Goal: Task Accomplishment & Management: Manage account settings

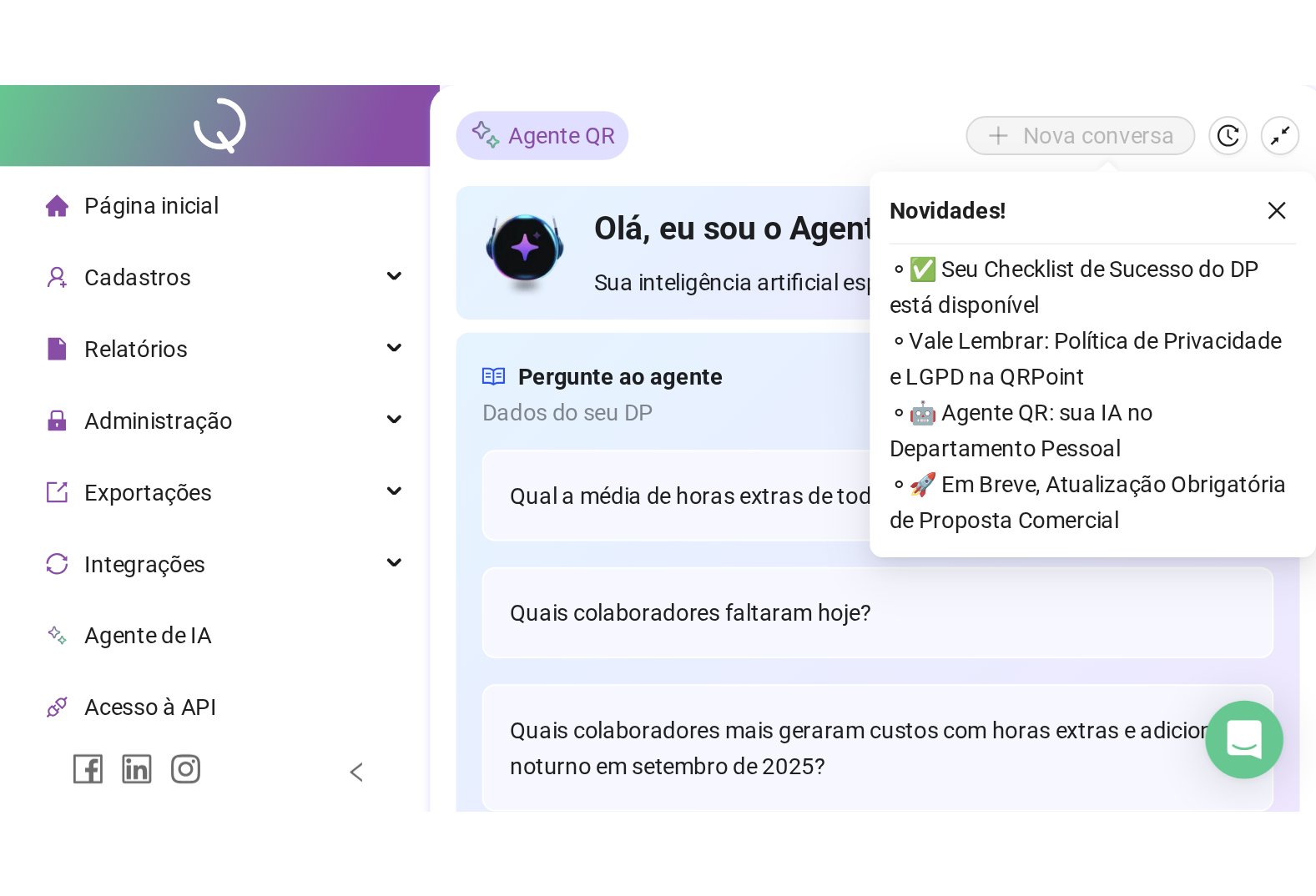
scroll to position [228, 0]
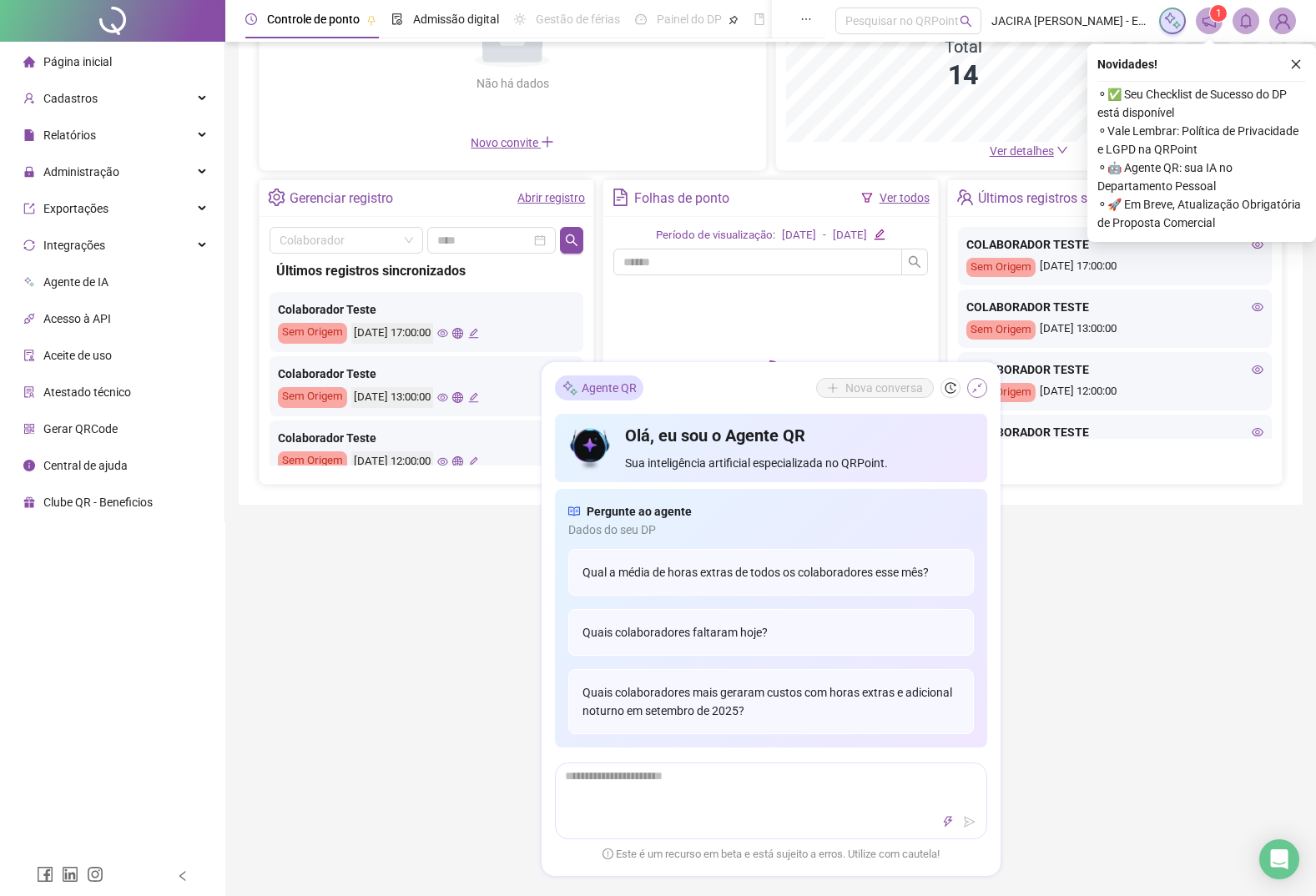
click at [686, 384] on icon "shrink" at bounding box center [977, 388] width 11 height 11
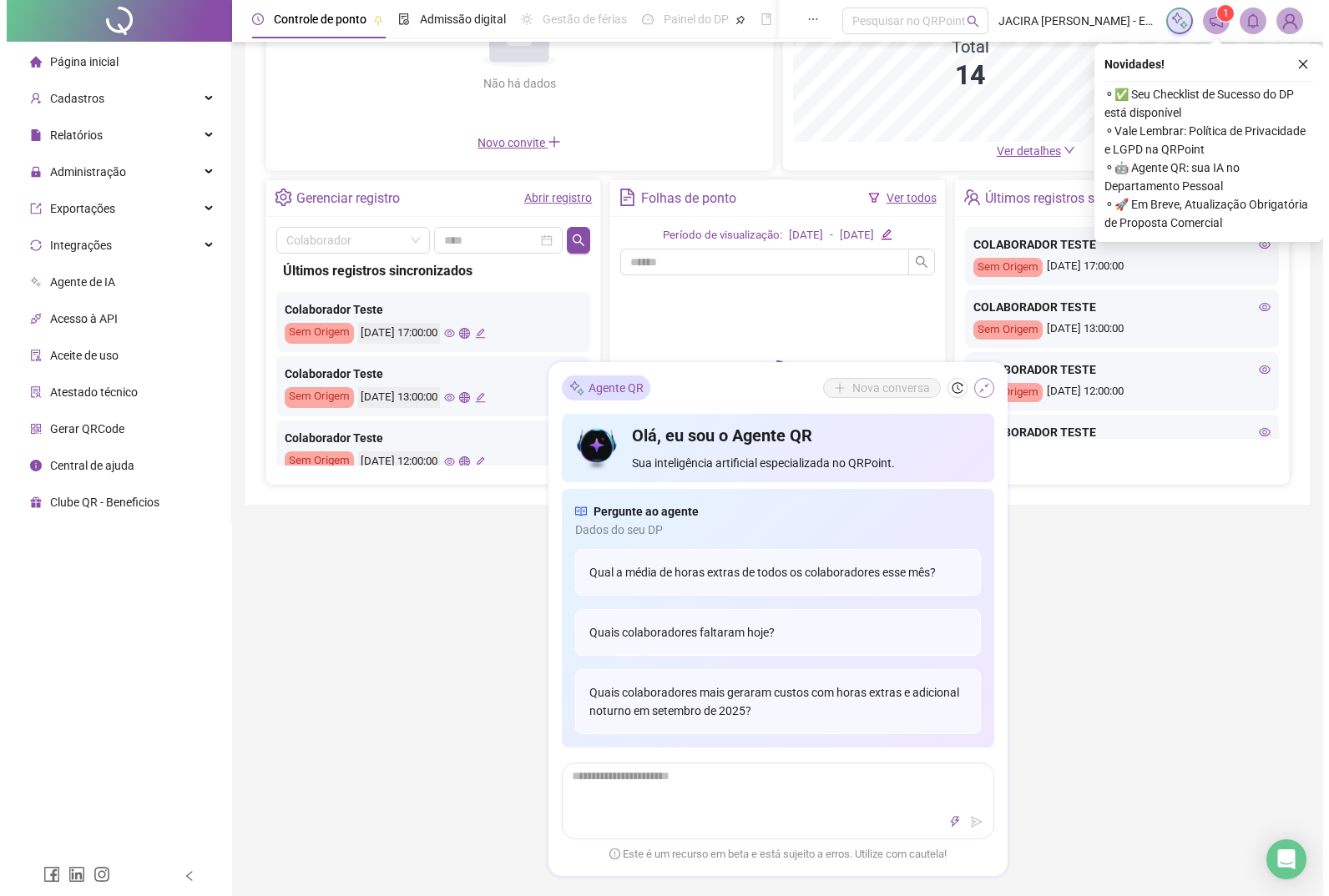
scroll to position [0, 0]
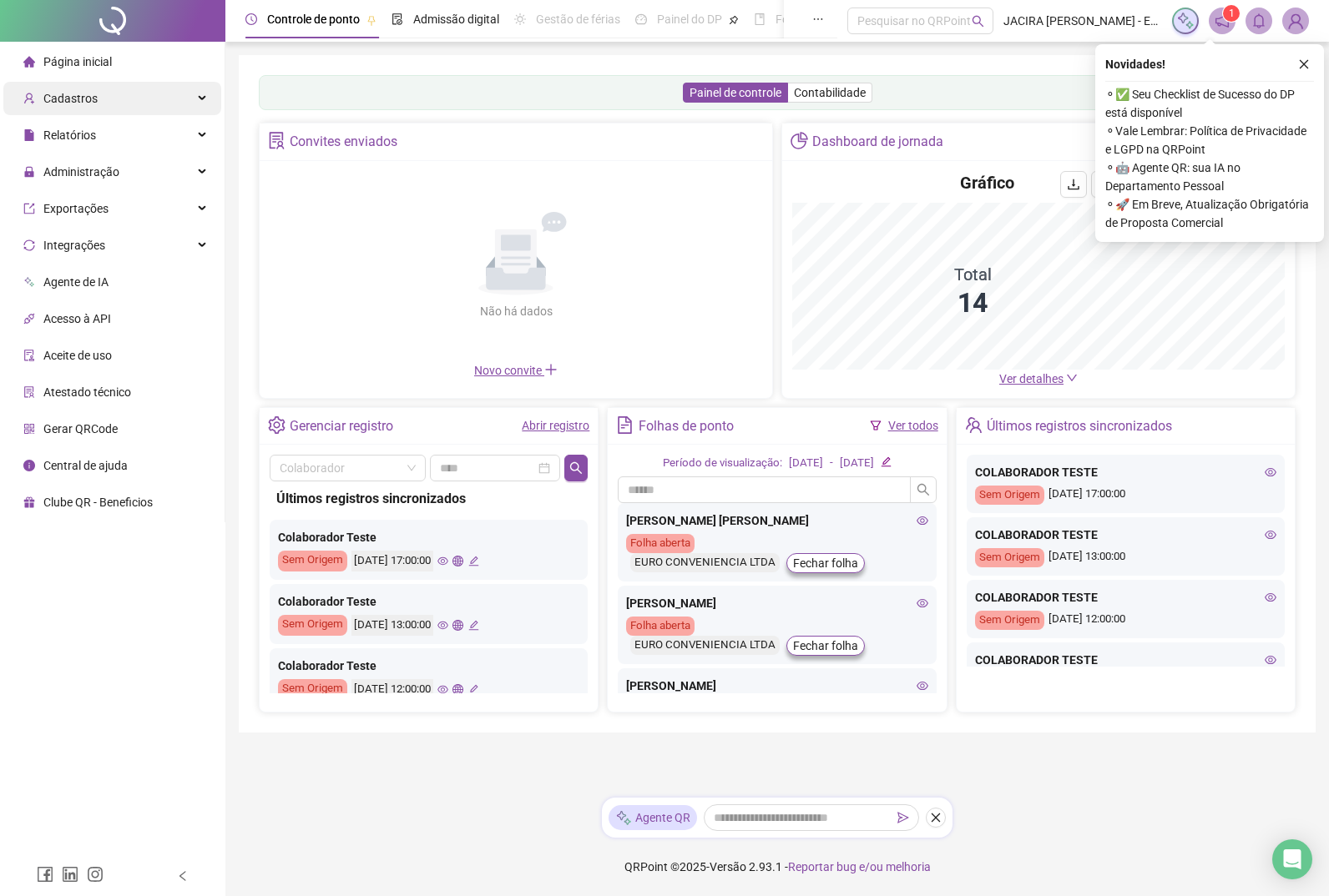
click at [78, 101] on span "Cadastros" at bounding box center [70, 98] width 54 height 13
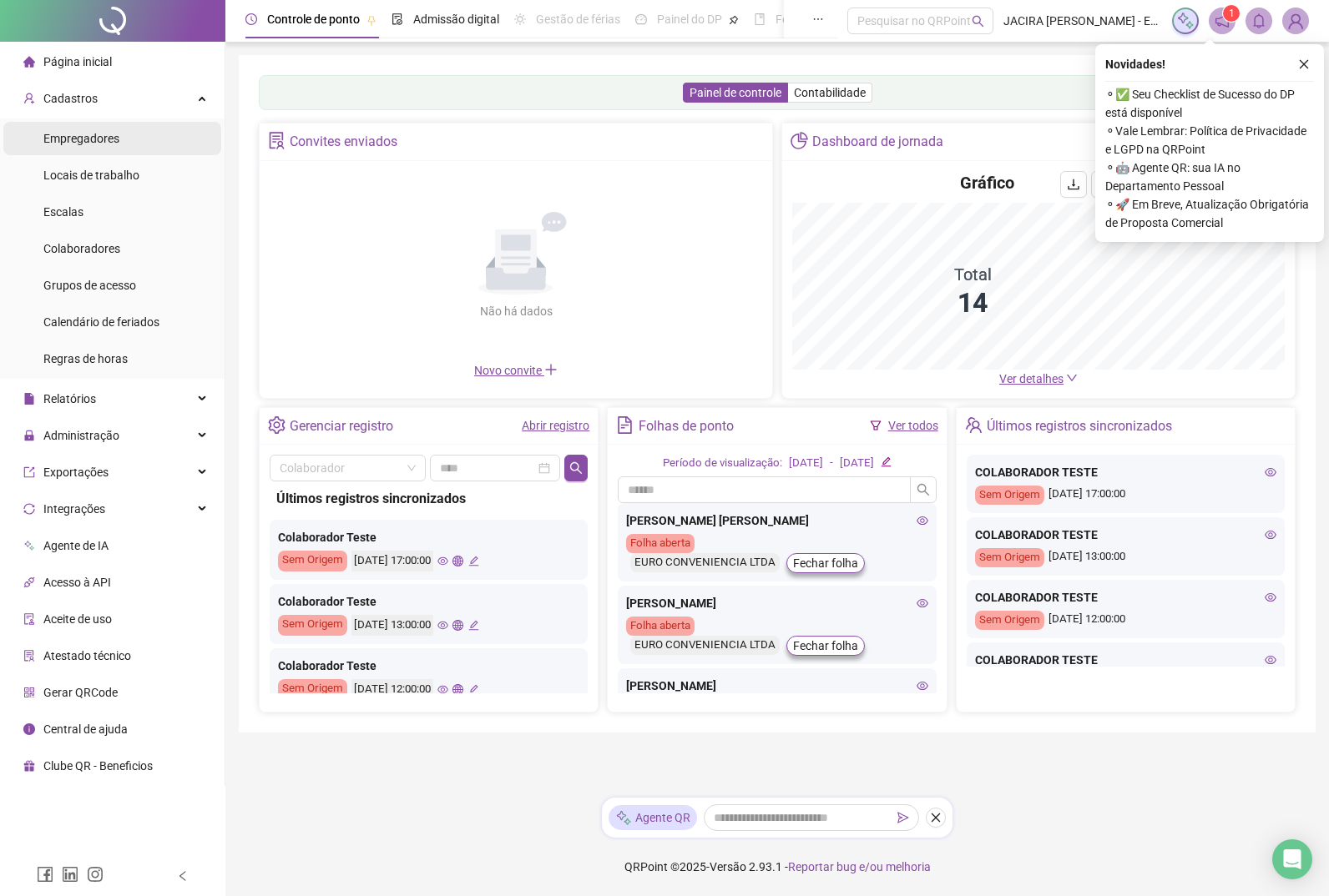
click at [80, 140] on span "Empregadores" at bounding box center [81, 138] width 76 height 13
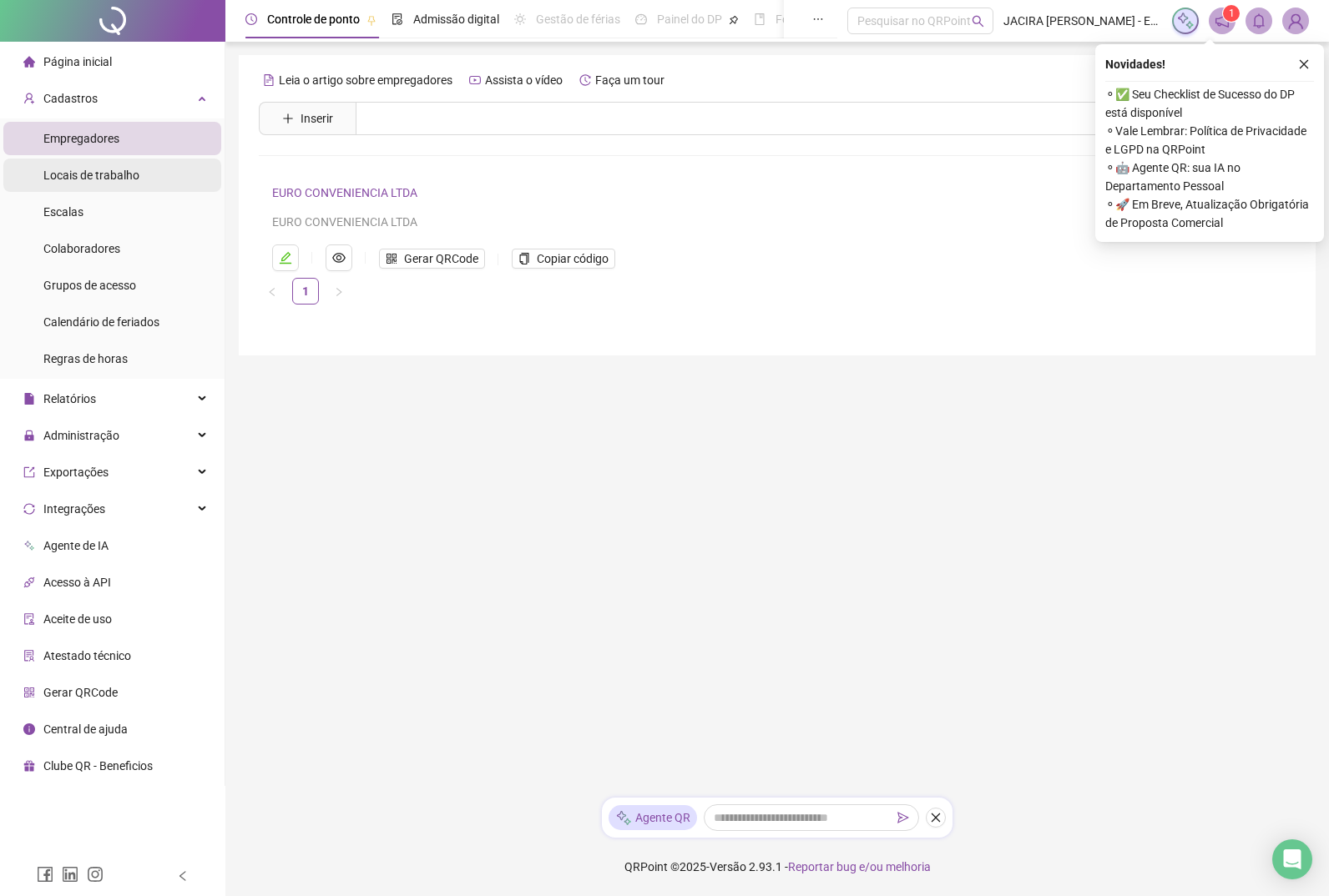
click at [54, 169] on span "Locais de trabalho" at bounding box center [91, 175] width 96 height 13
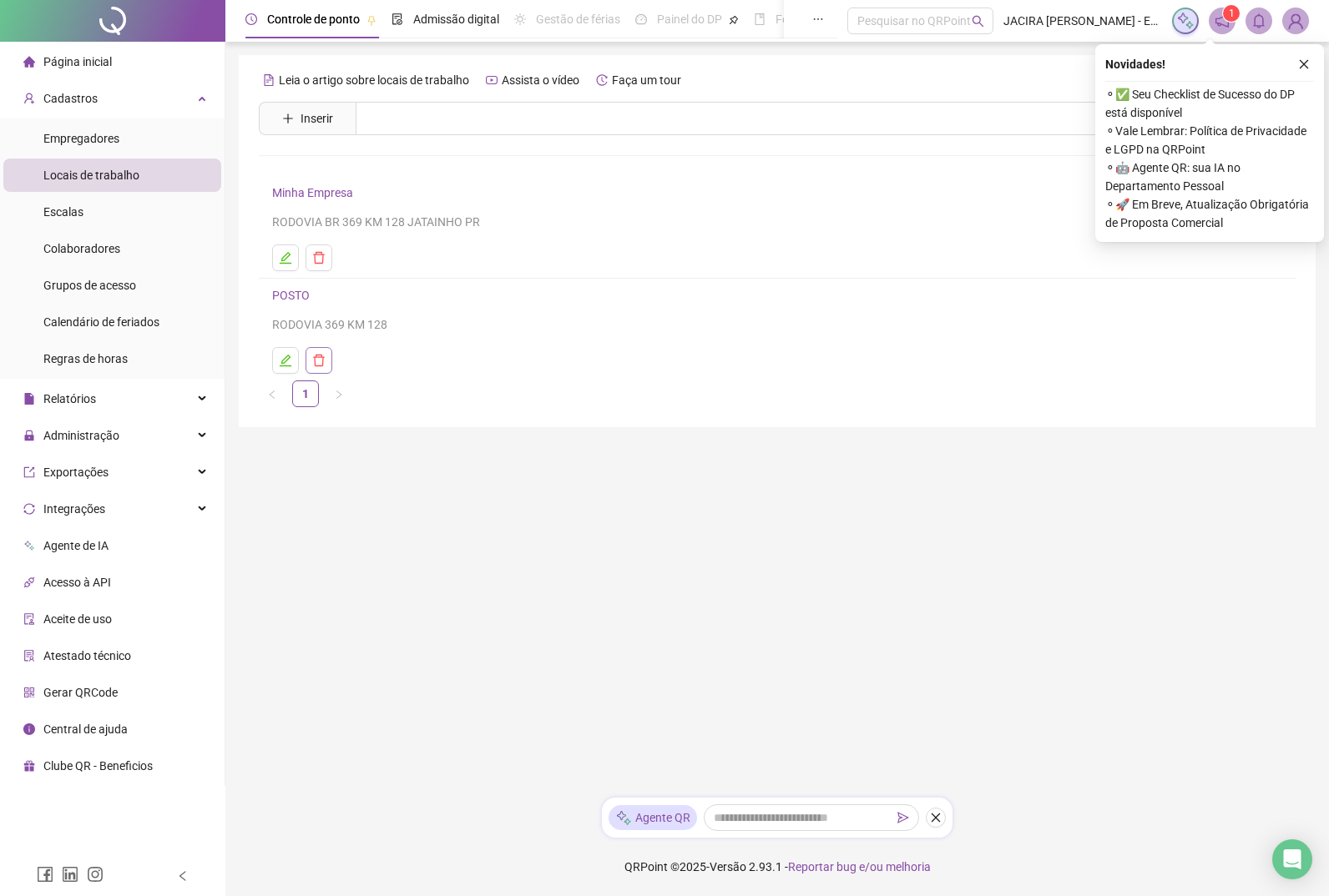
click at [321, 362] on icon "delete" at bounding box center [318, 360] width 13 height 13
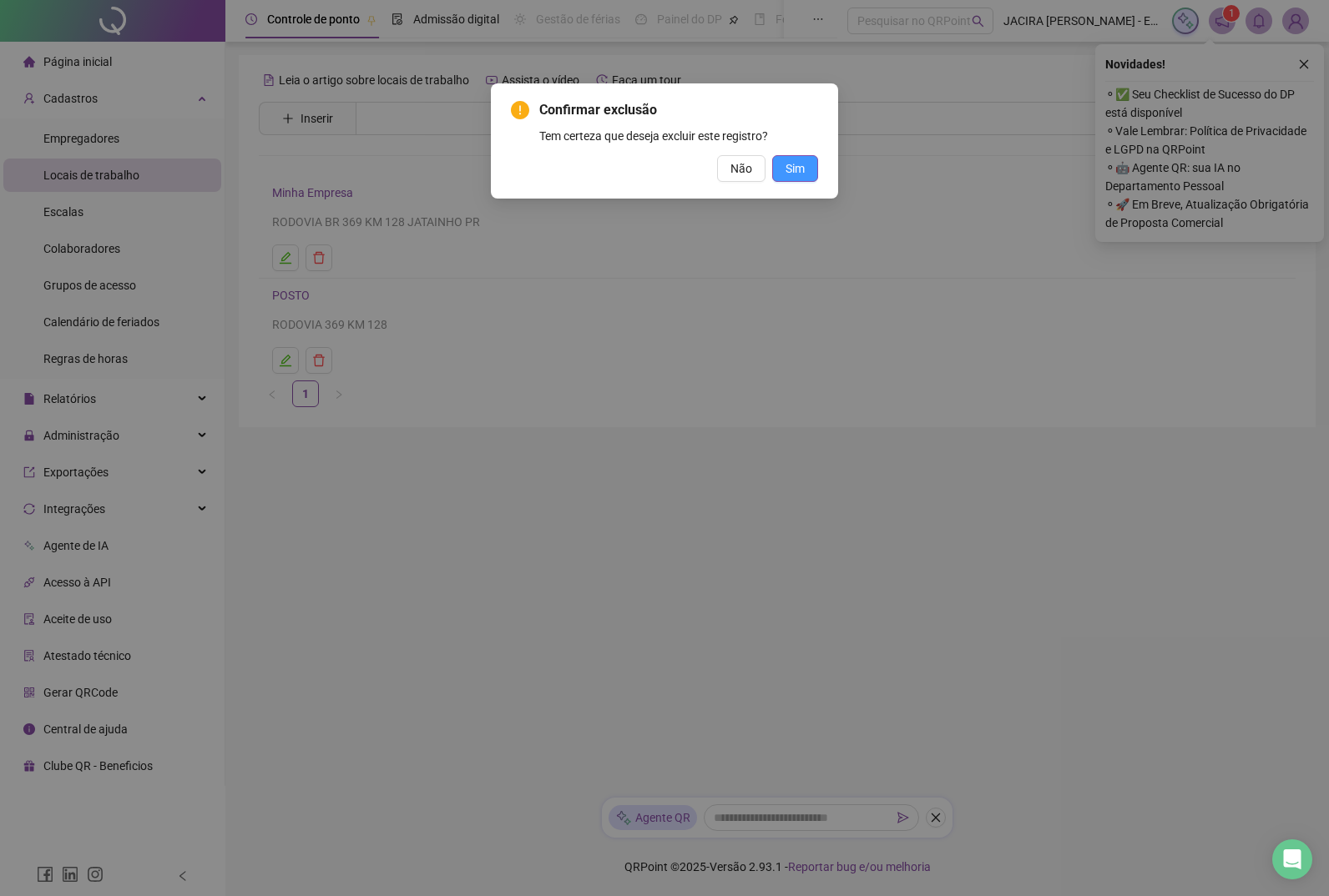
click at [686, 169] on button "Sim" at bounding box center [795, 169] width 46 height 26
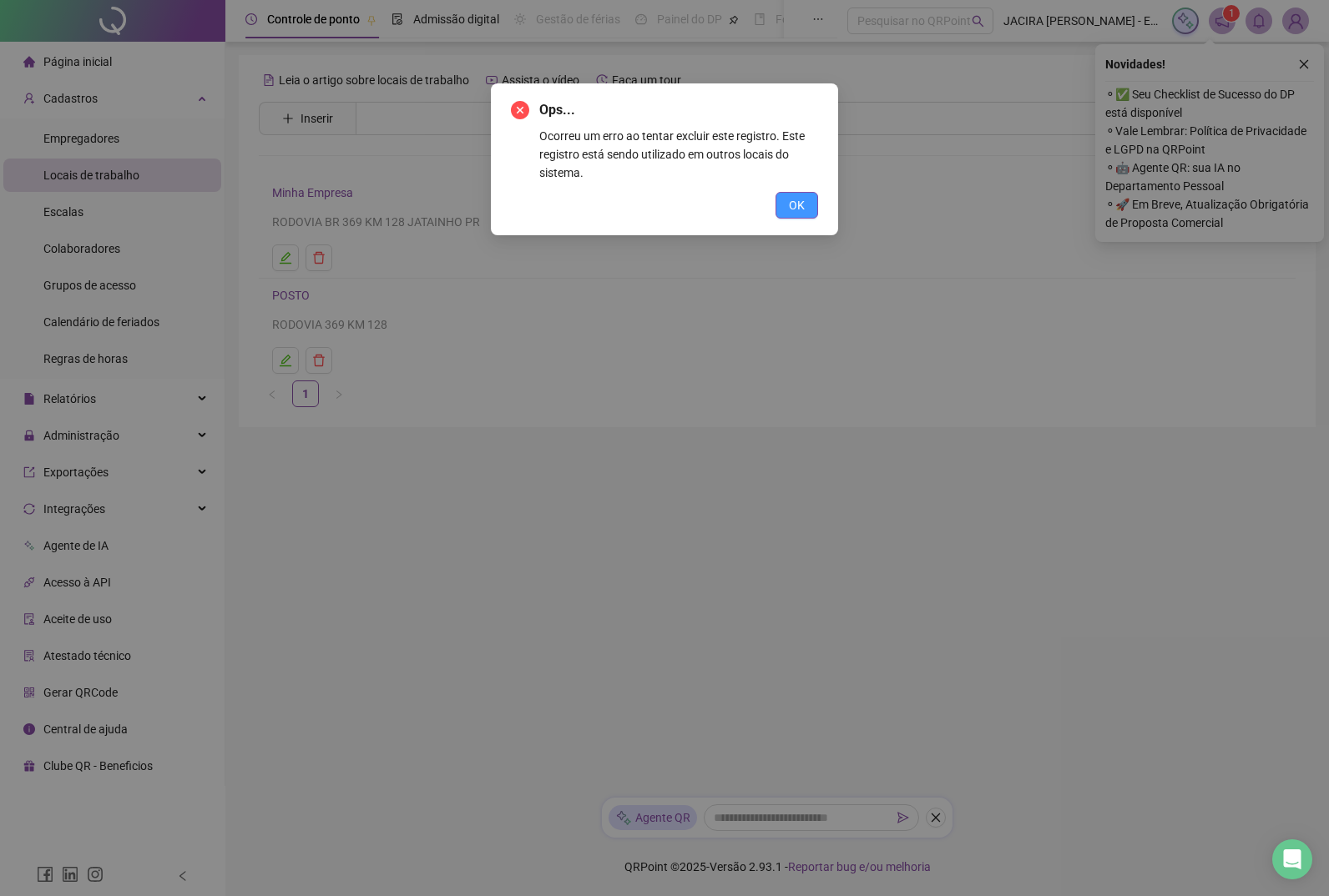
click at [686, 208] on span "OK" at bounding box center [797, 205] width 16 height 19
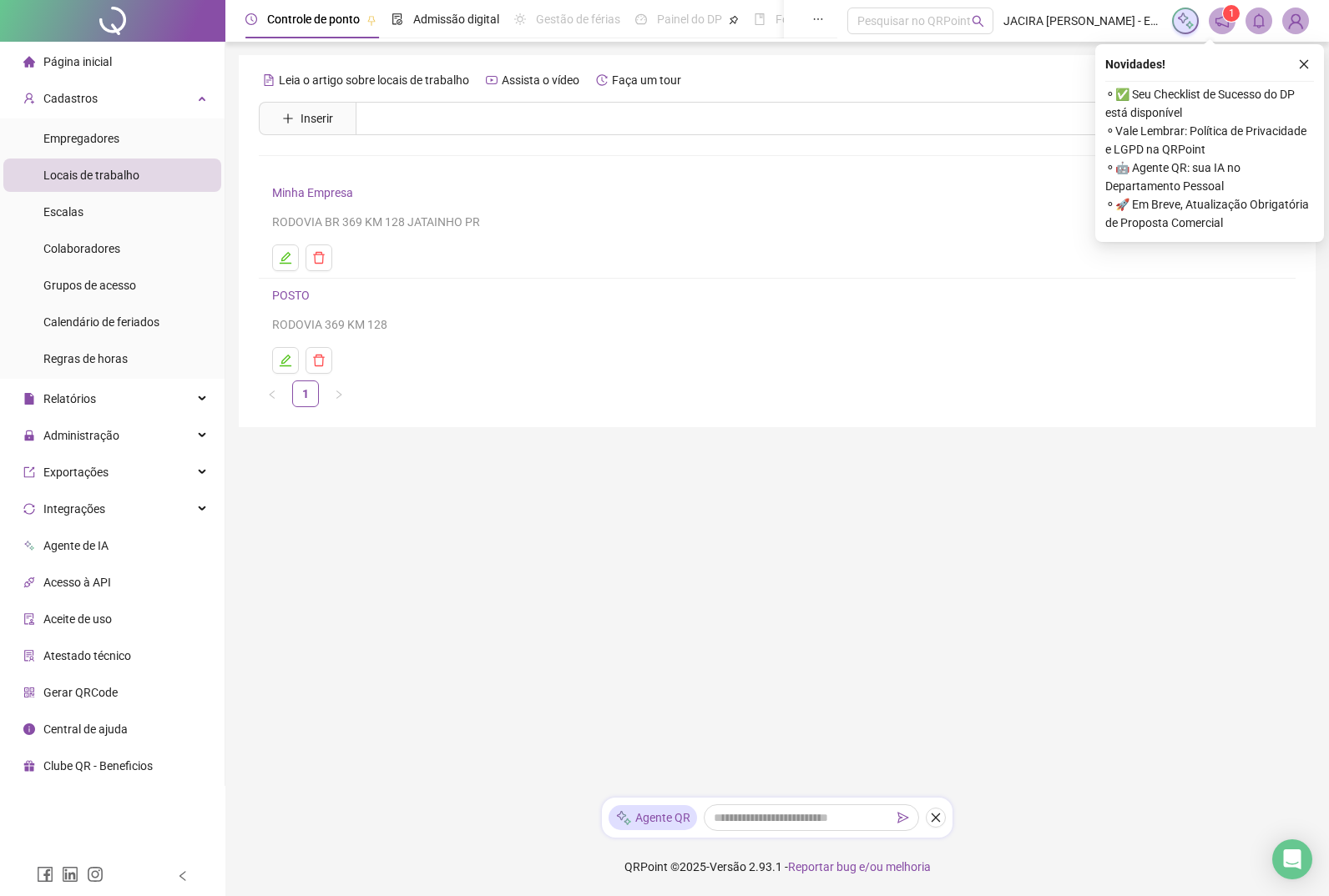
click at [686, 208] on div "Ops... Ocorreu um erro ao tentar excluir este registro. Este registro está send…" at bounding box center [664, 448] width 1329 height 896
click at [286, 363] on icon "edit" at bounding box center [285, 360] width 13 height 13
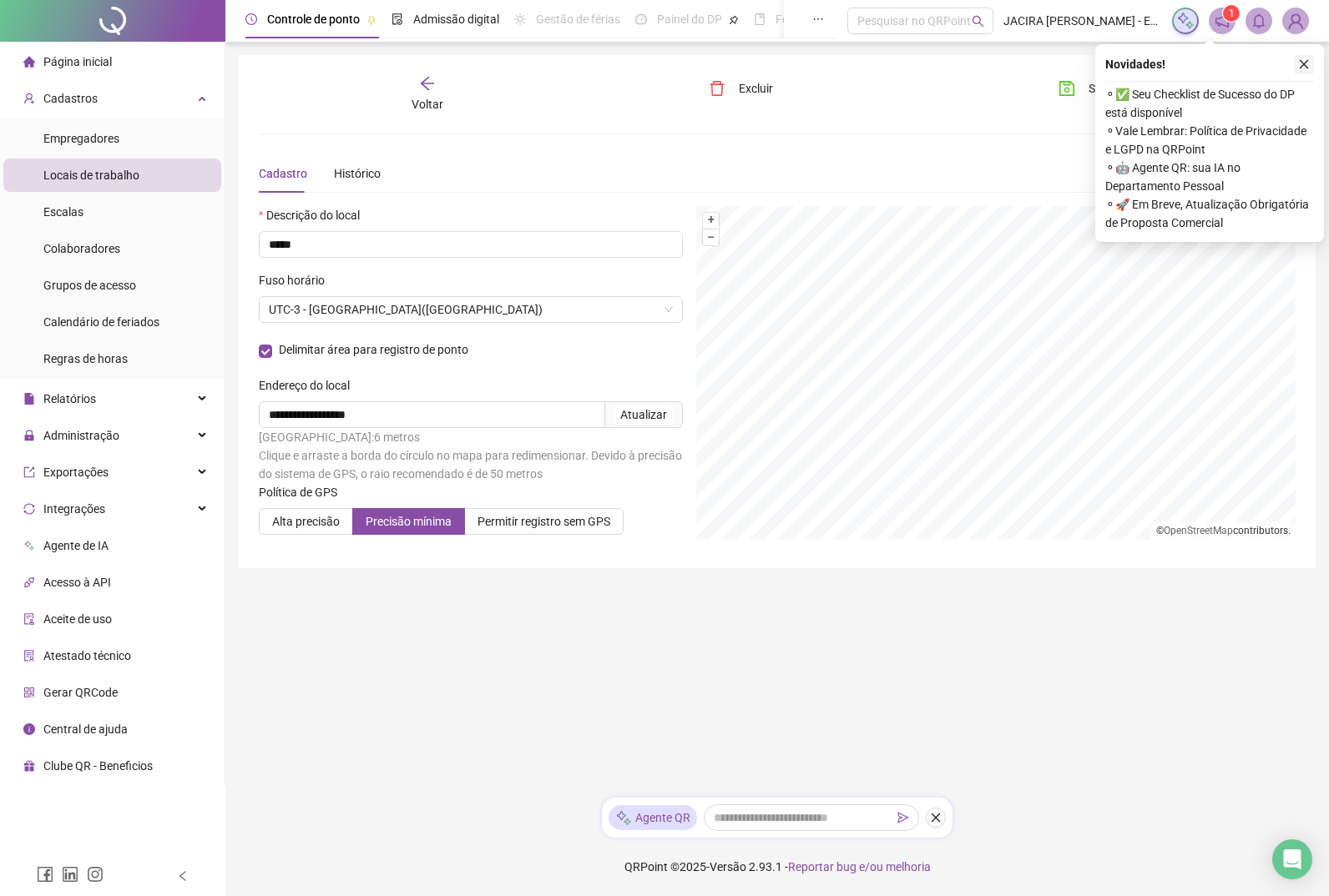
click at [686, 64] on icon "close" at bounding box center [1303, 64] width 11 height 11
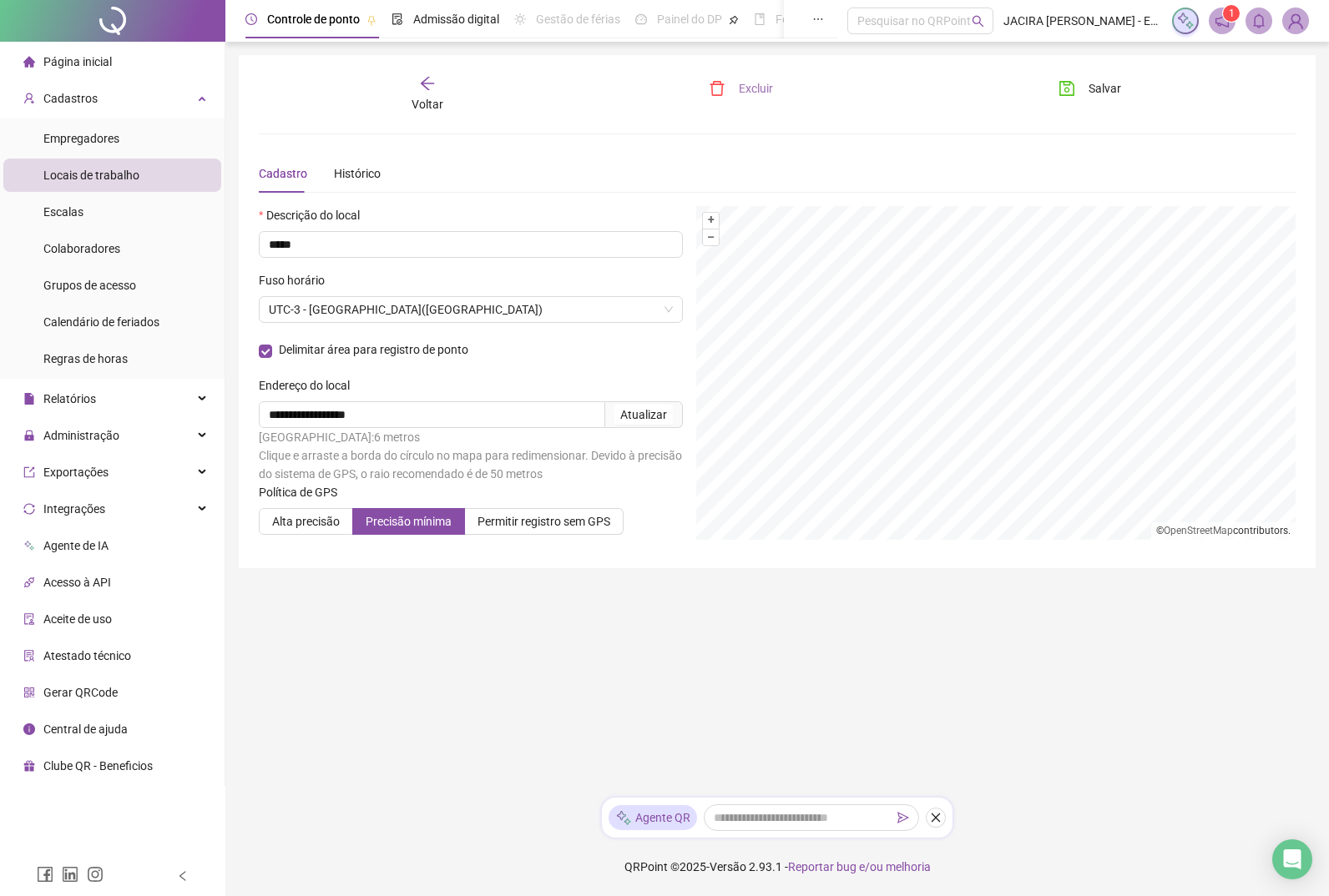
click at [686, 91] on span "Excluir" at bounding box center [755, 88] width 34 height 19
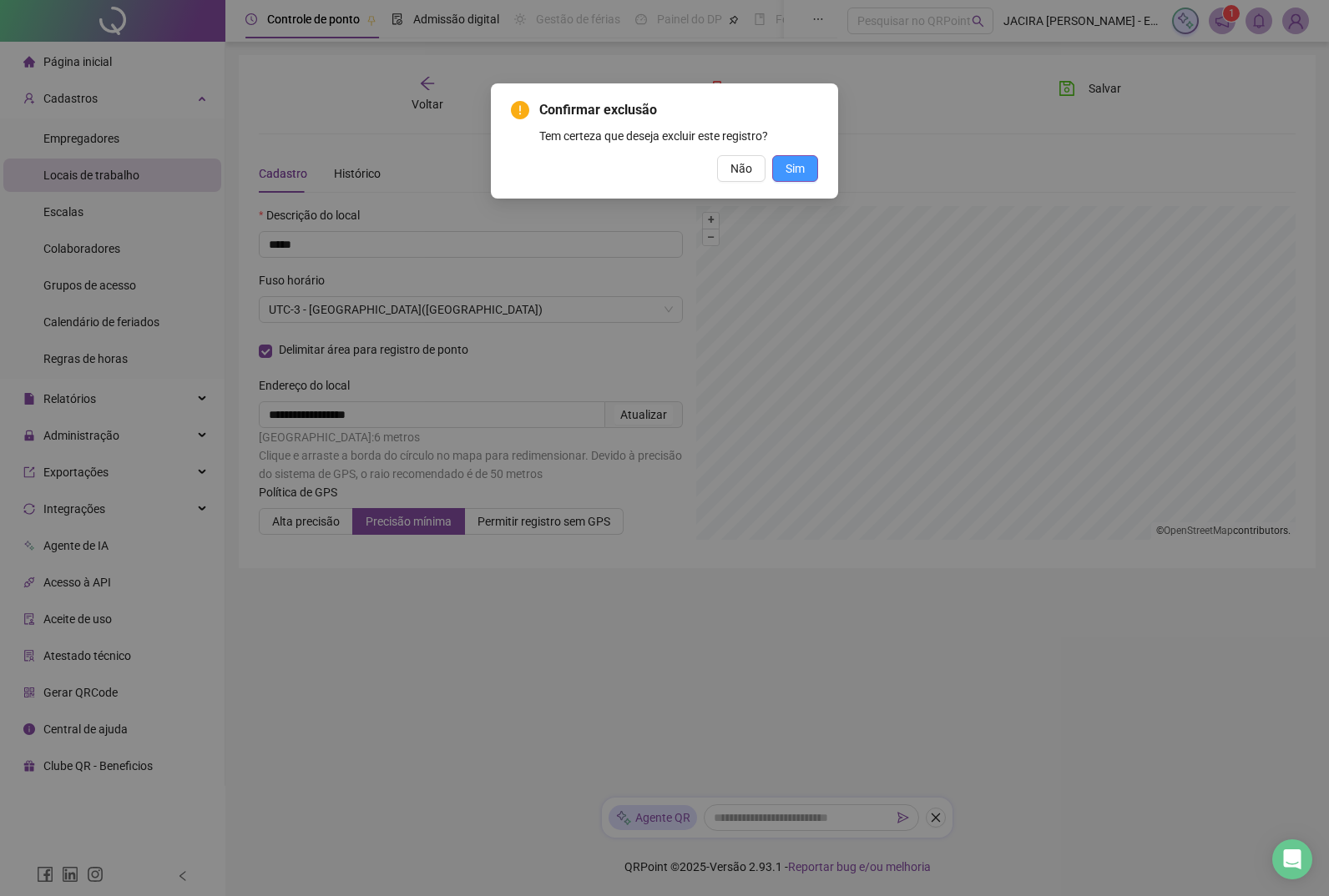
click at [686, 169] on span "Sim" at bounding box center [795, 169] width 19 height 19
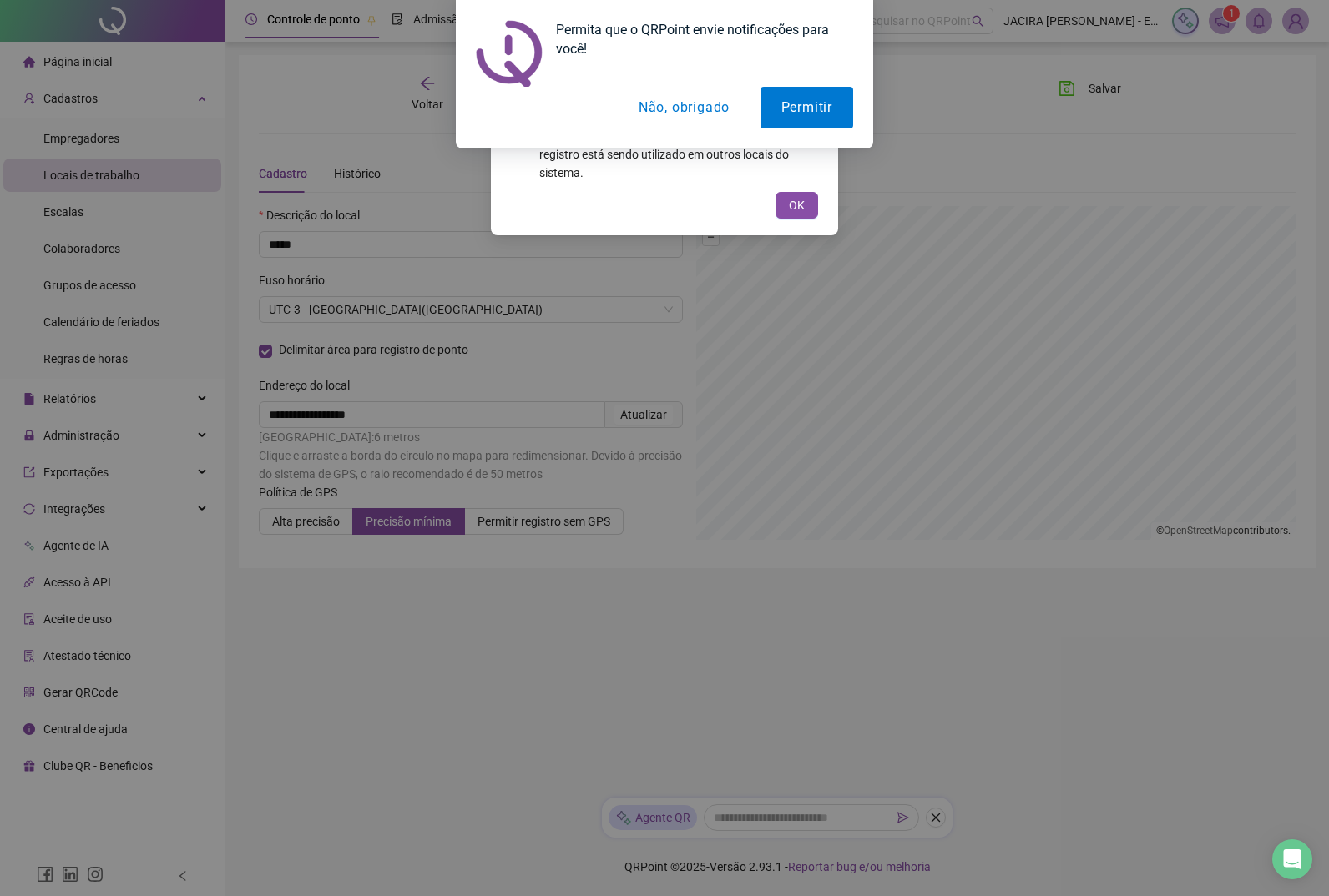
click at [686, 111] on button "Não, obrigado" at bounding box center [683, 107] width 132 height 41
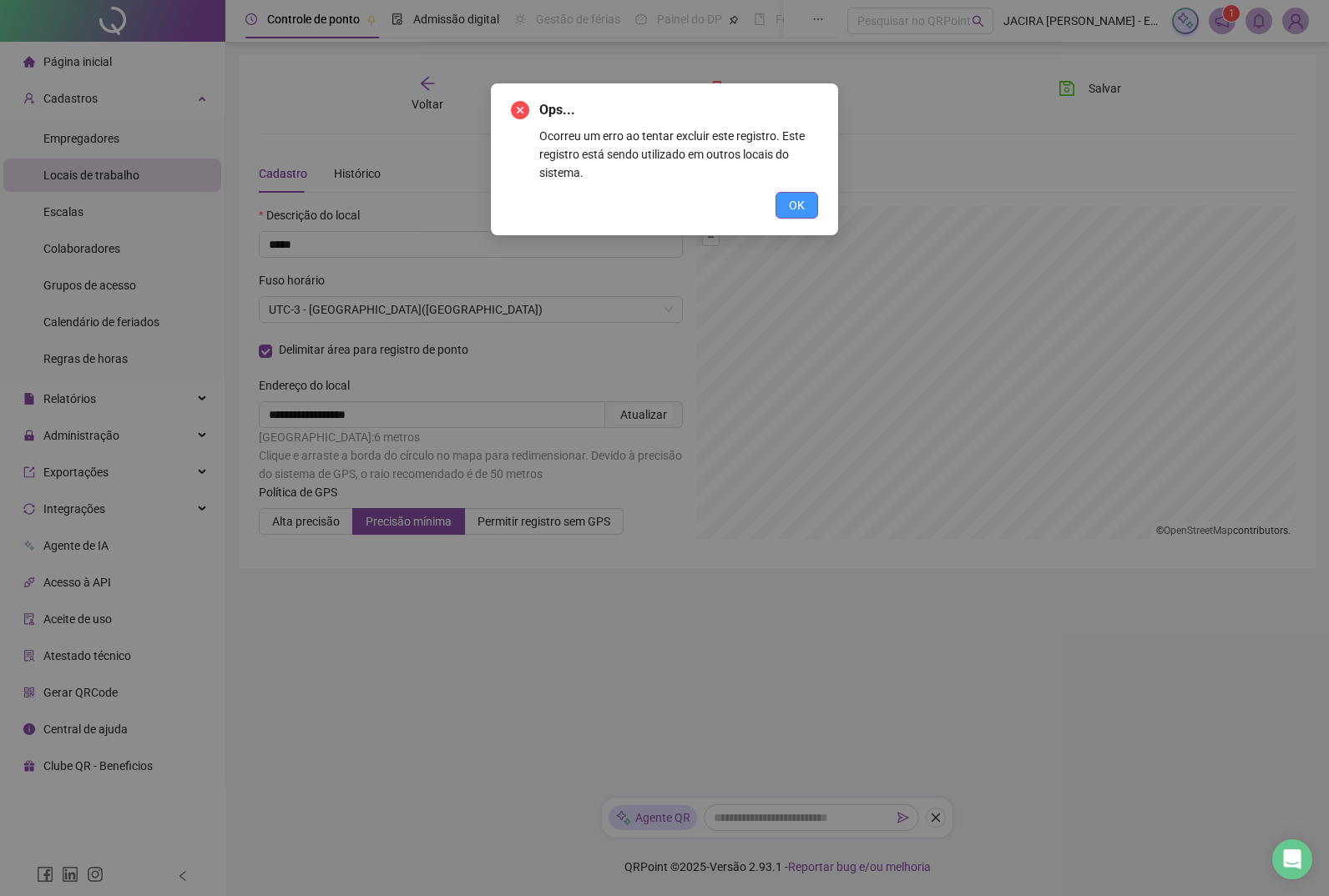
click at [686, 202] on button "OK" at bounding box center [797, 205] width 42 height 26
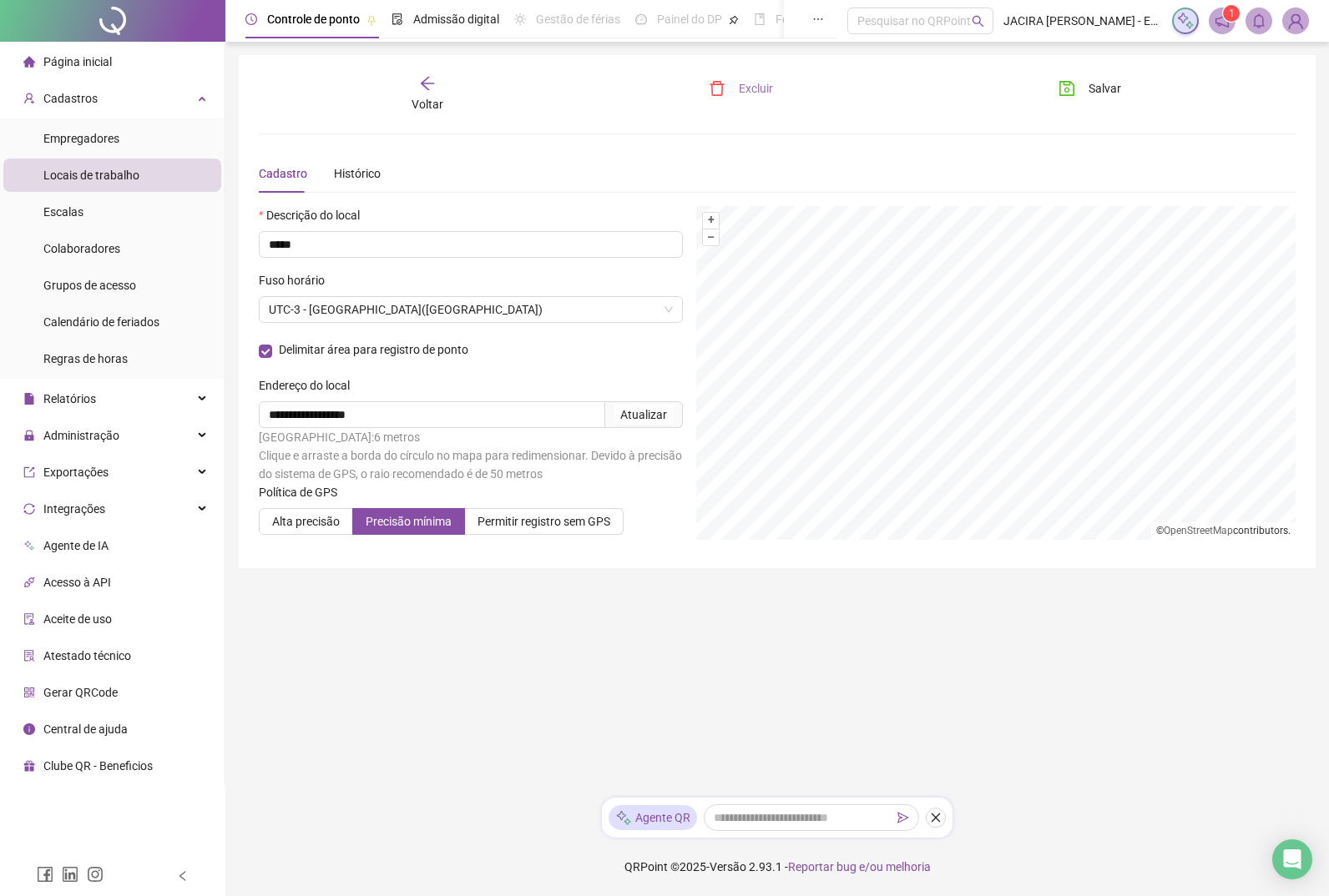
click at [686, 85] on span "Excluir" at bounding box center [755, 88] width 34 height 19
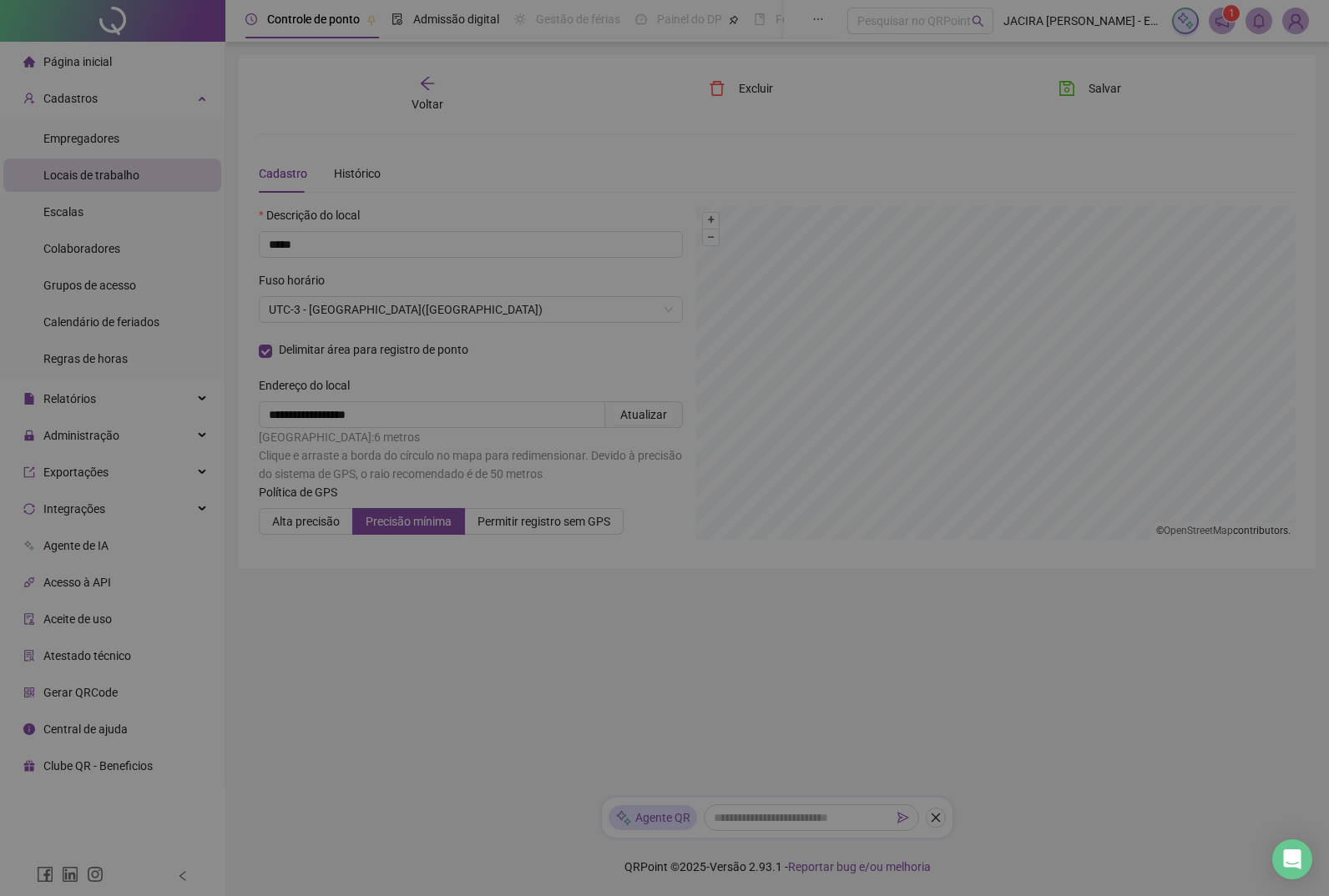
click at [686, 86] on div "Confirmar exclusão Tem certeza que deseja excluir este registro? Não Sim" at bounding box center [664, 141] width 347 height 115
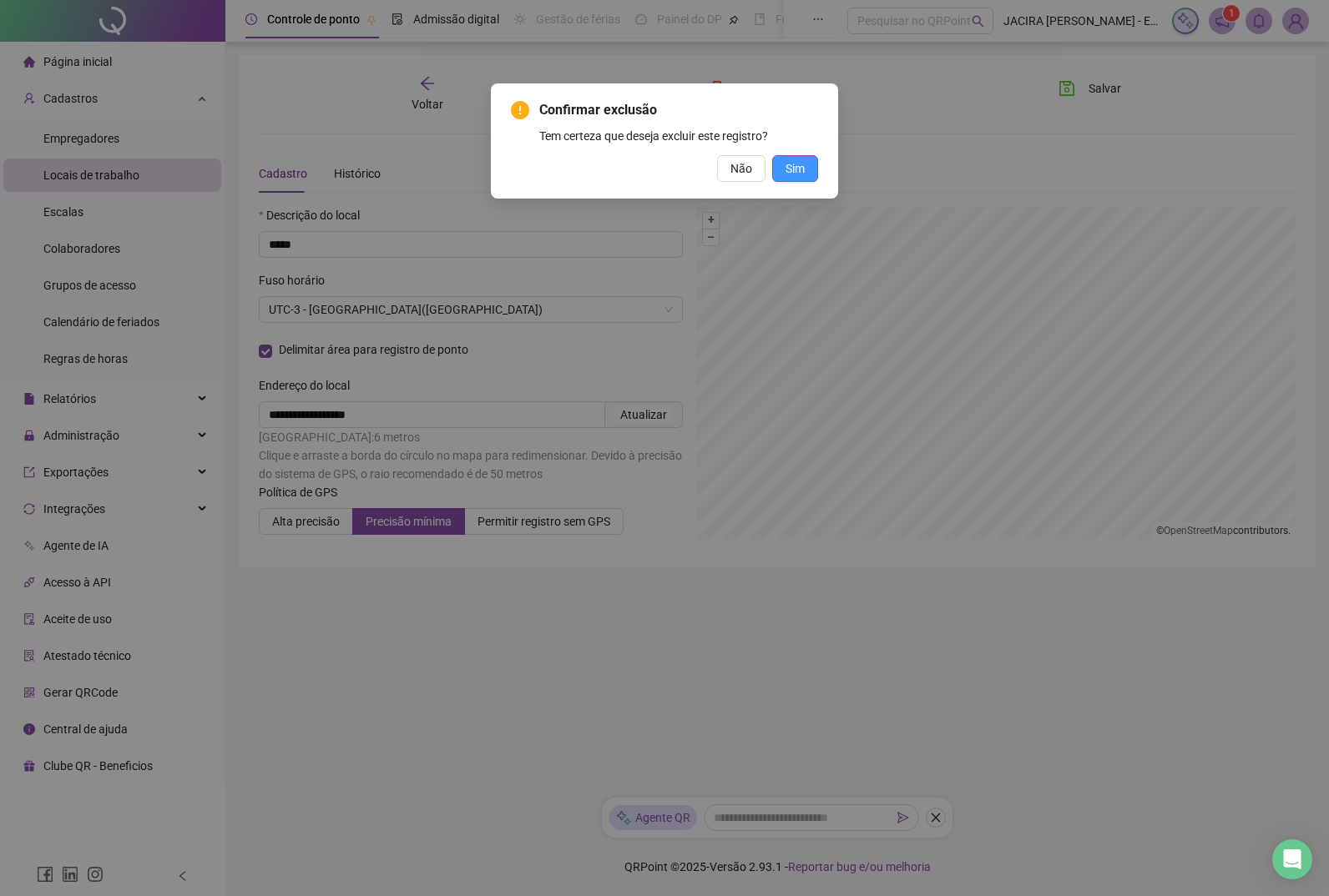
click at [686, 171] on span "Sim" at bounding box center [795, 169] width 19 height 19
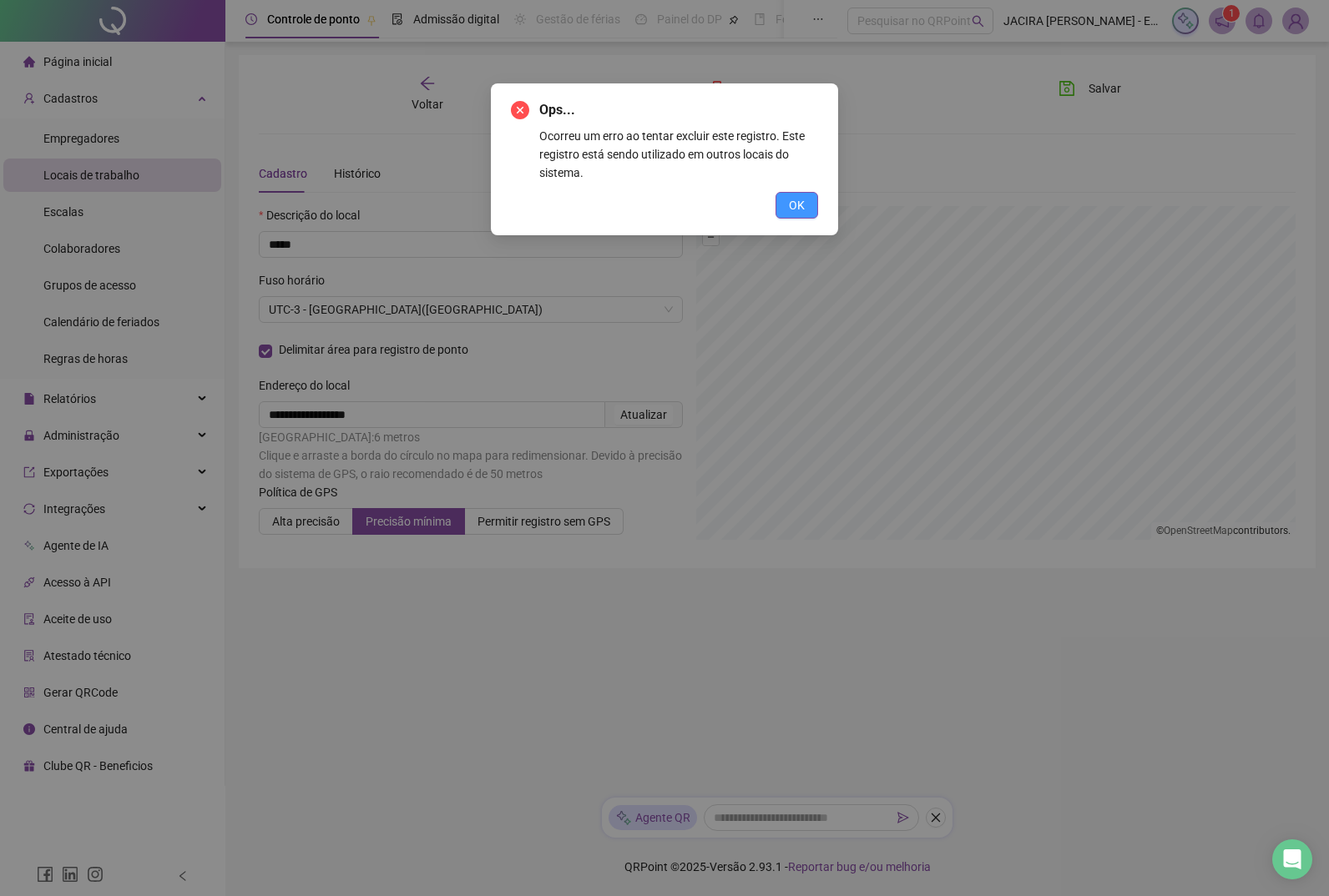
click at [686, 201] on button "OK" at bounding box center [797, 205] width 42 height 26
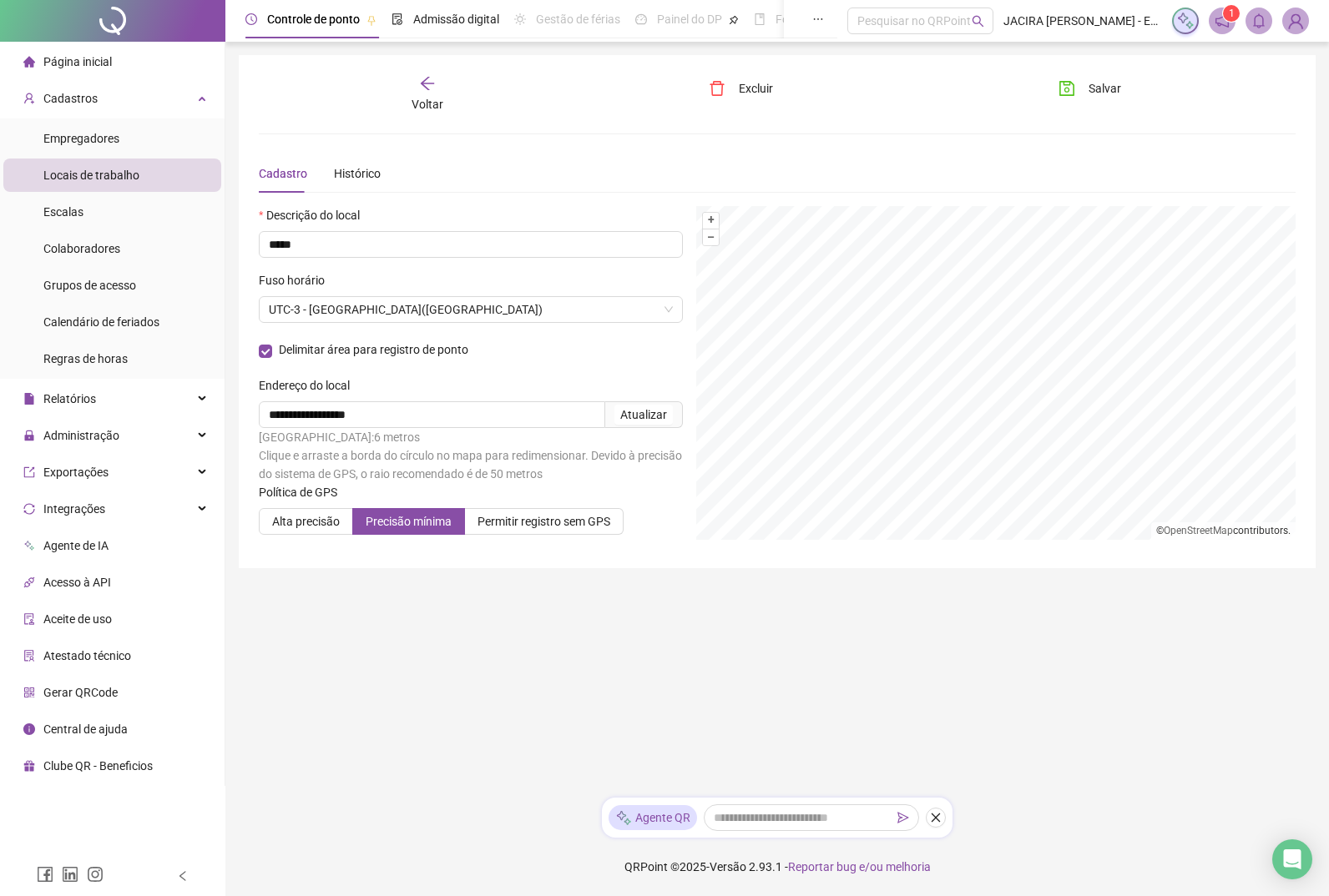
click at [432, 91] on icon "arrow-left" at bounding box center [427, 83] width 17 height 17
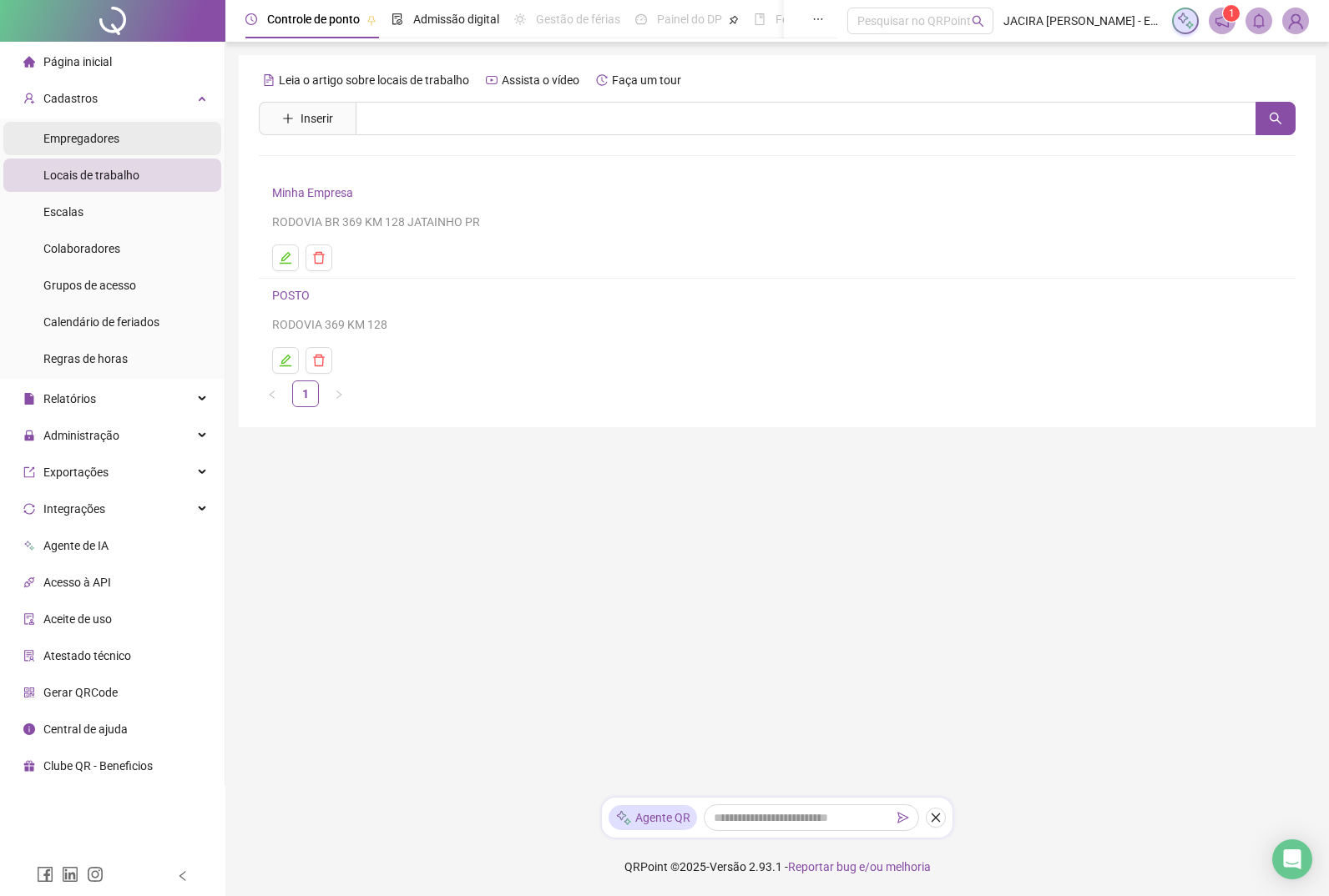
click at [87, 137] on span "Empregadores" at bounding box center [81, 138] width 76 height 13
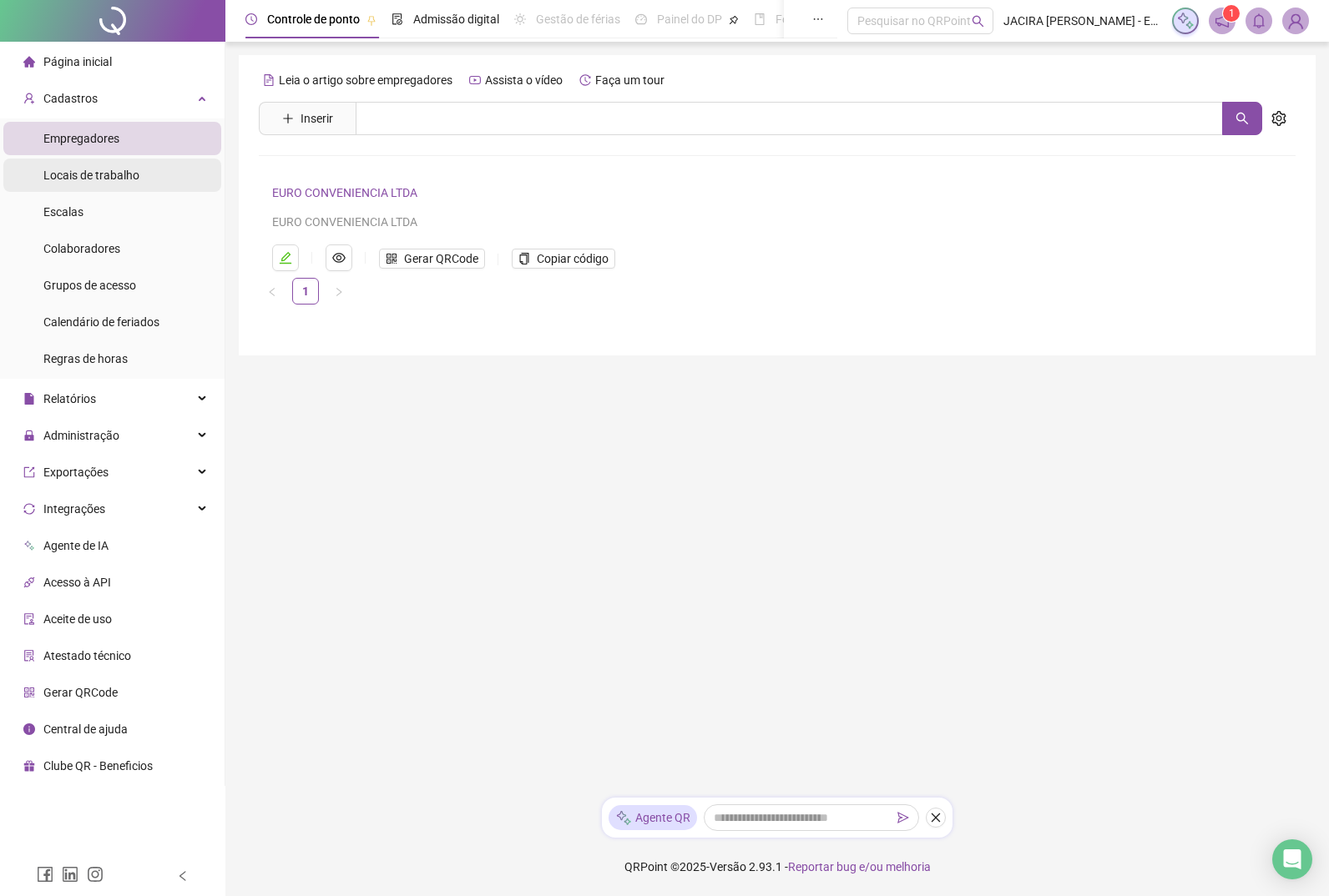
drag, startPoint x: 87, startPoint y: 137, endPoint x: 79, endPoint y: 182, distance: 45.7
click at [79, 182] on span "Locais de trabalho" at bounding box center [91, 175] width 96 height 13
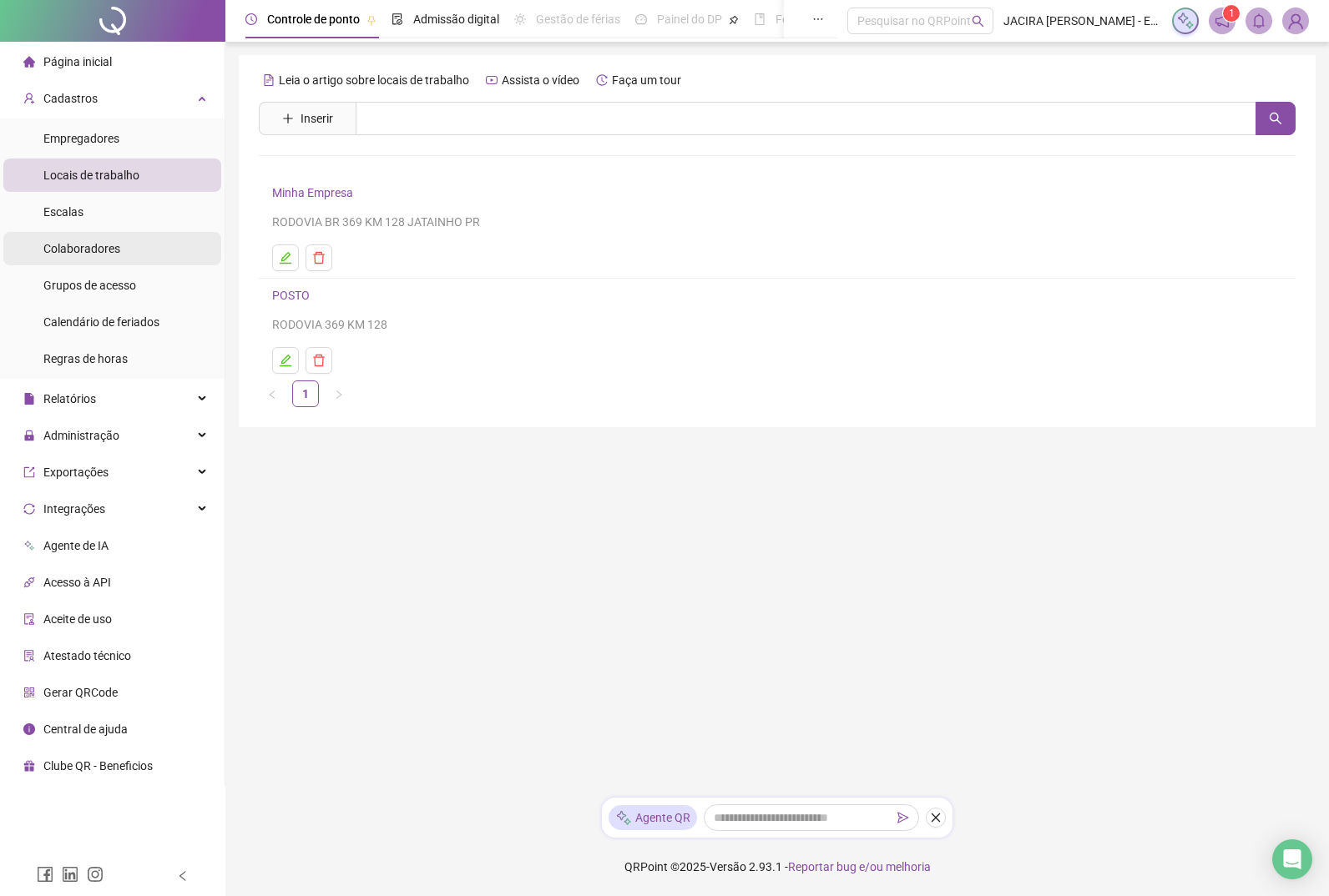
click at [67, 244] on span "Colaboradores" at bounding box center [81, 248] width 77 height 13
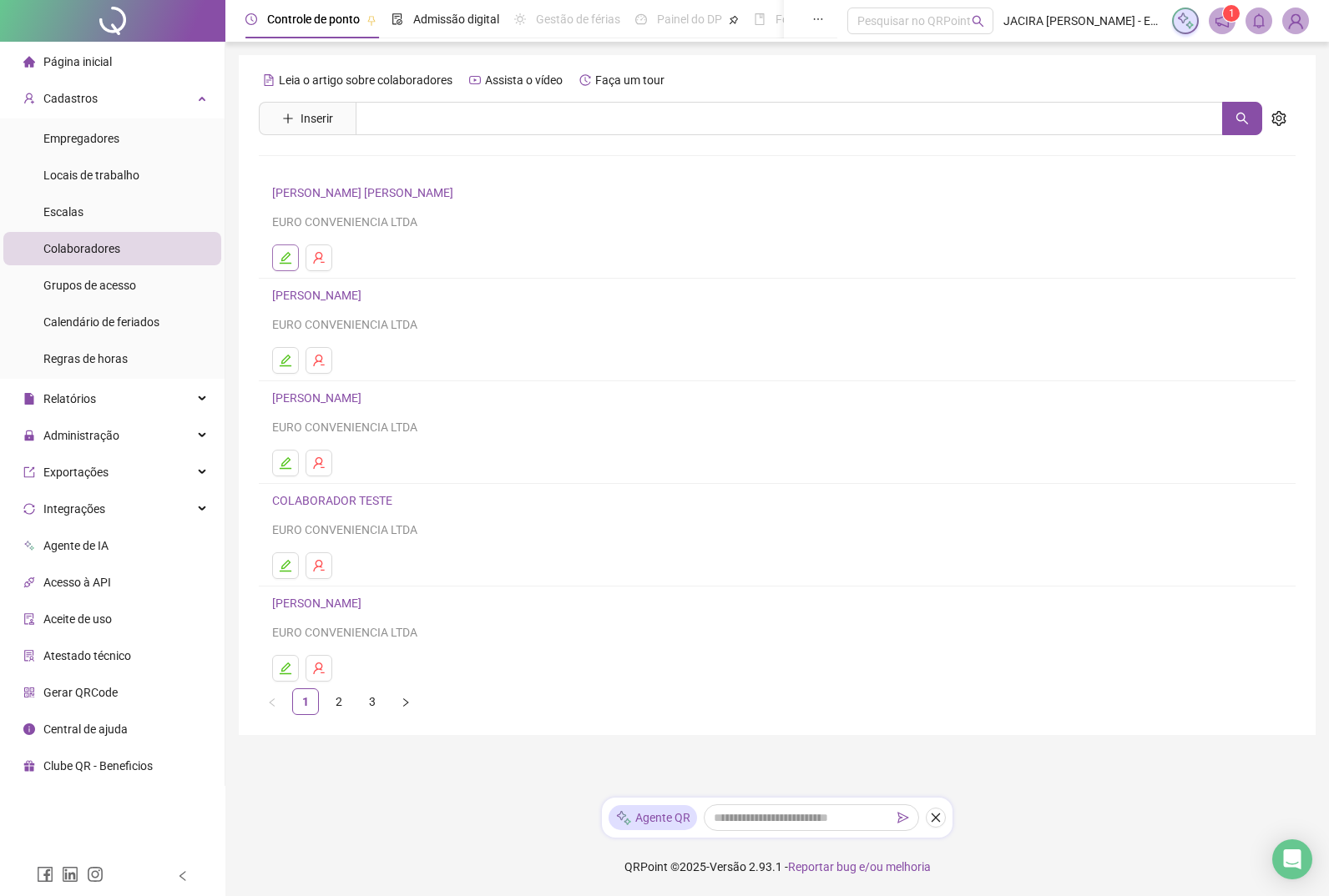
click at [280, 255] on icon "edit" at bounding box center [285, 257] width 13 height 13
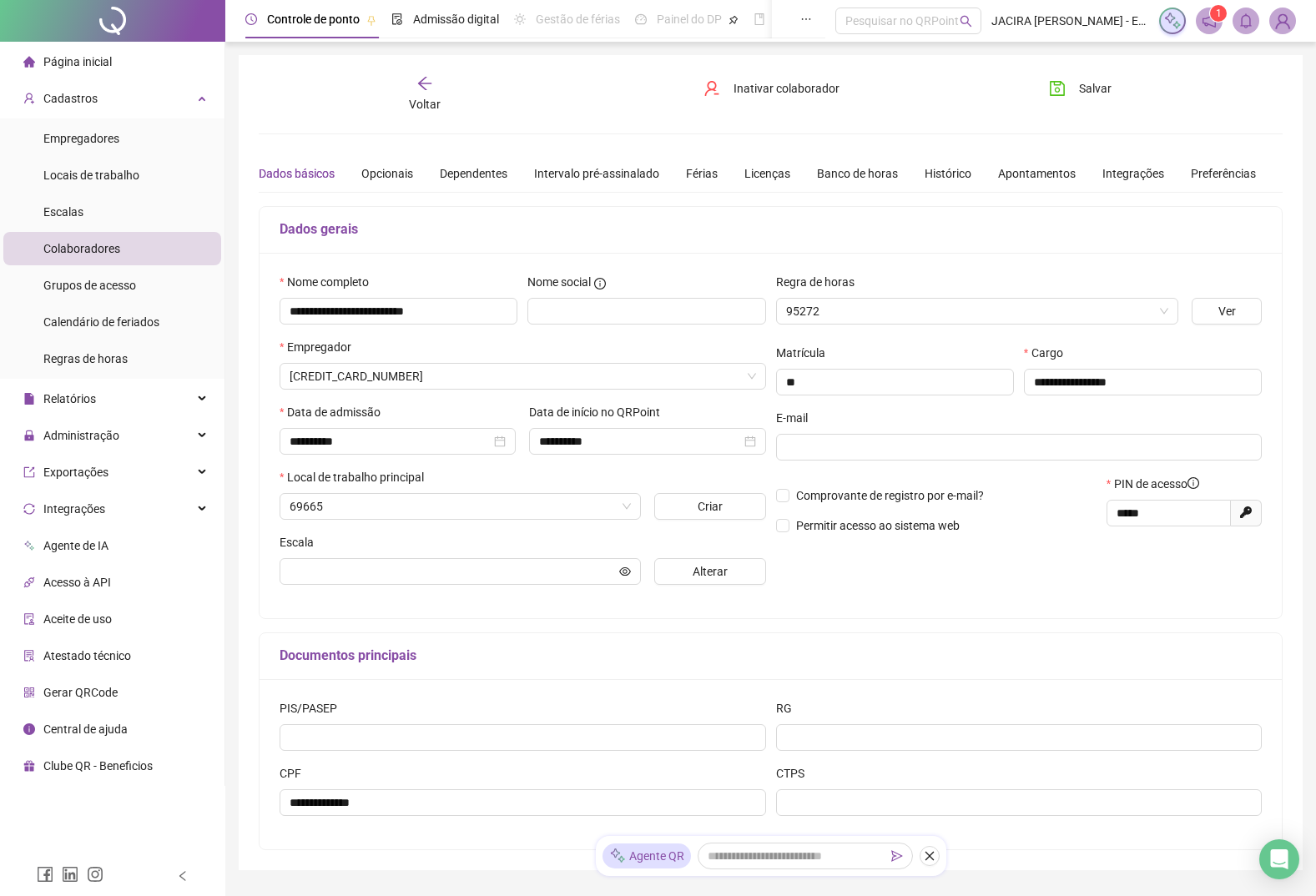
type input "**********"
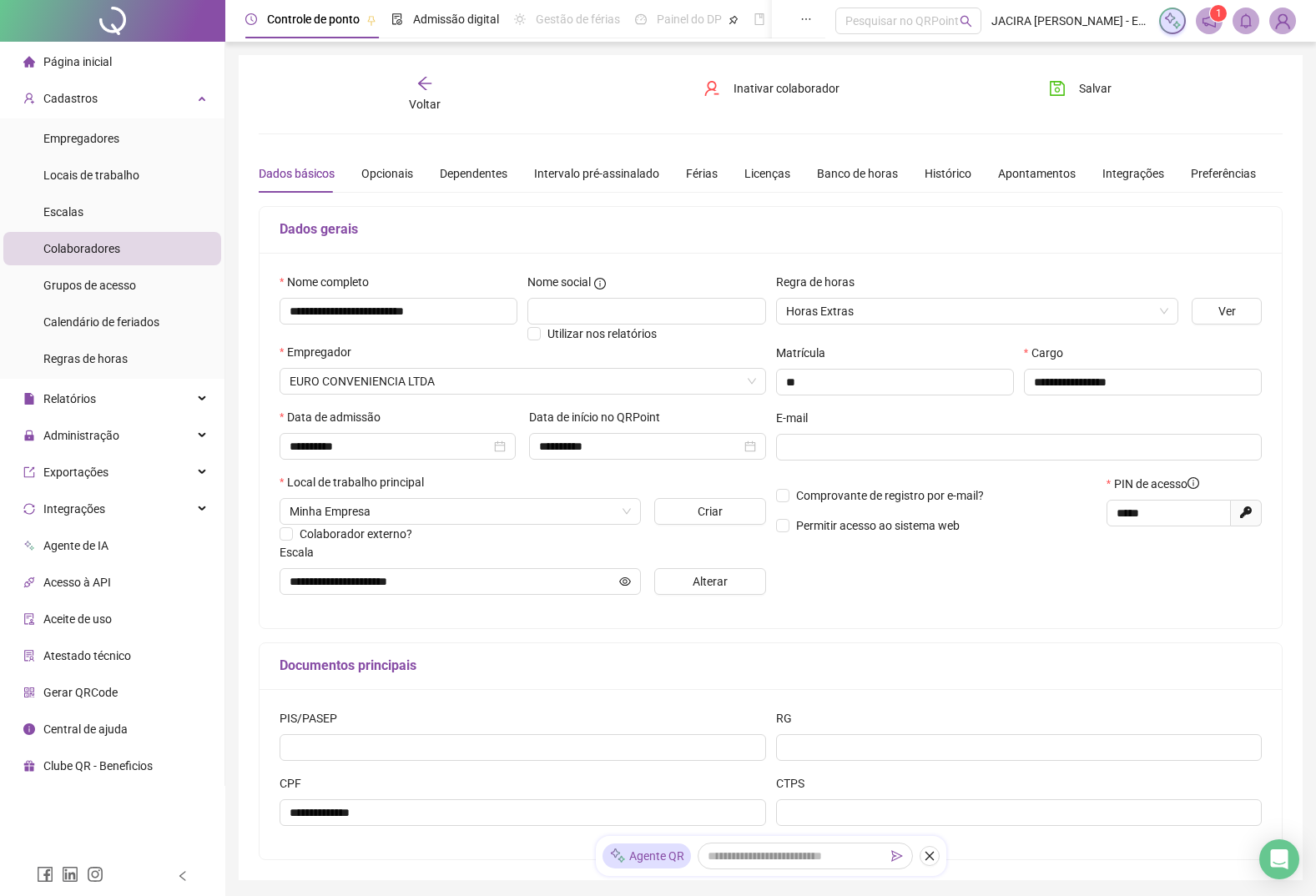
click at [415, 101] on span "Voltar" at bounding box center [425, 104] width 32 height 13
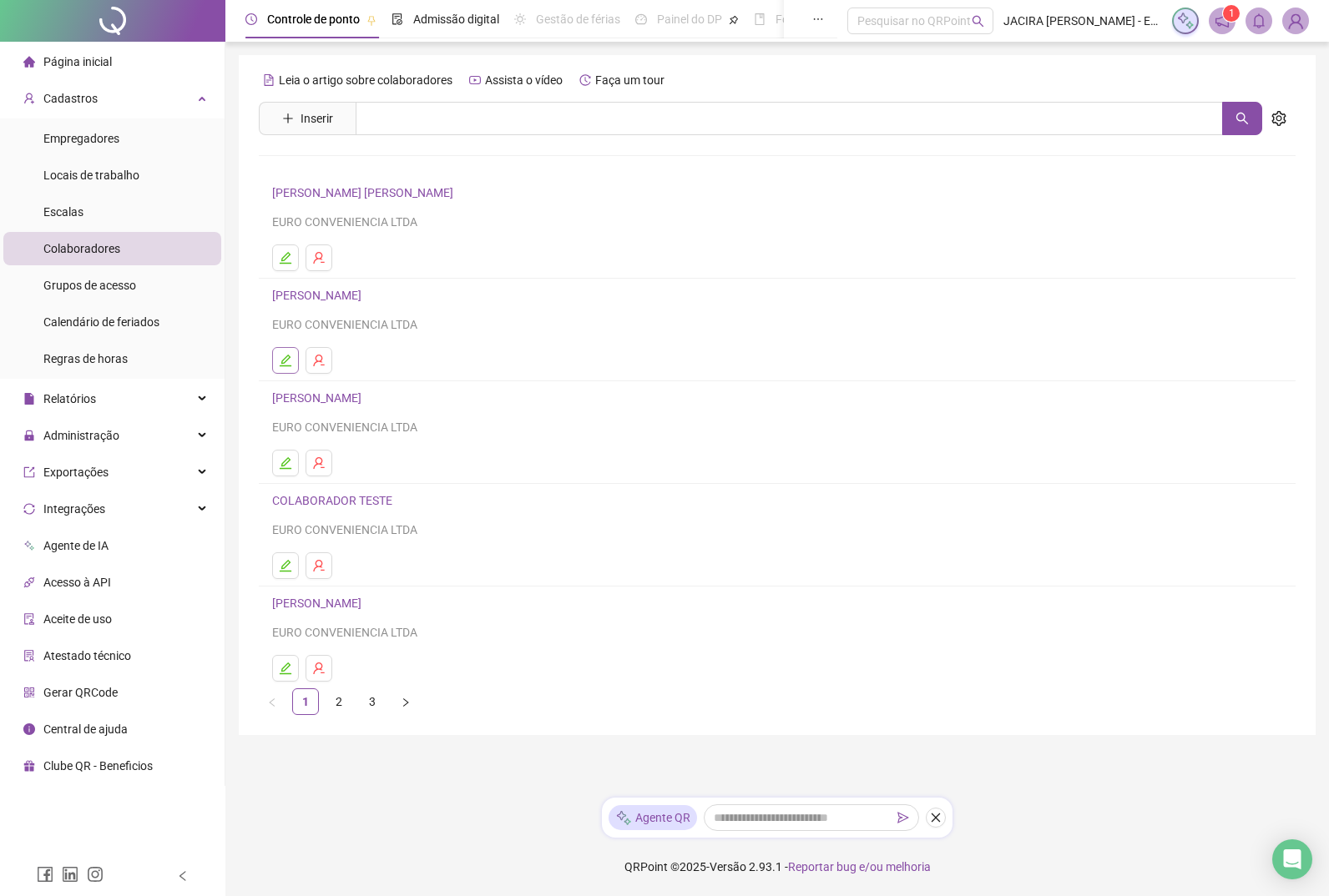
click at [281, 365] on icon "edit" at bounding box center [285, 360] width 13 height 13
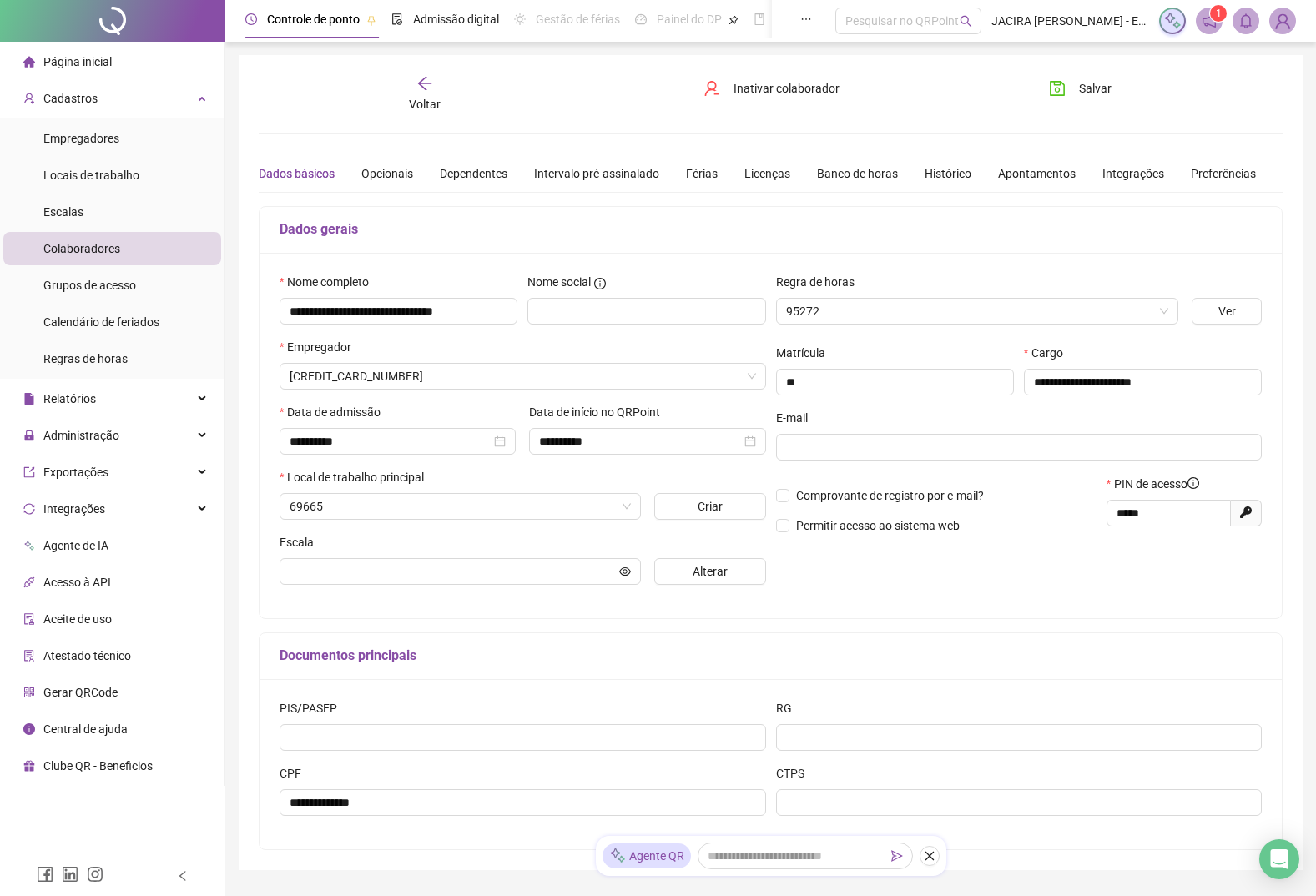
type input "**********"
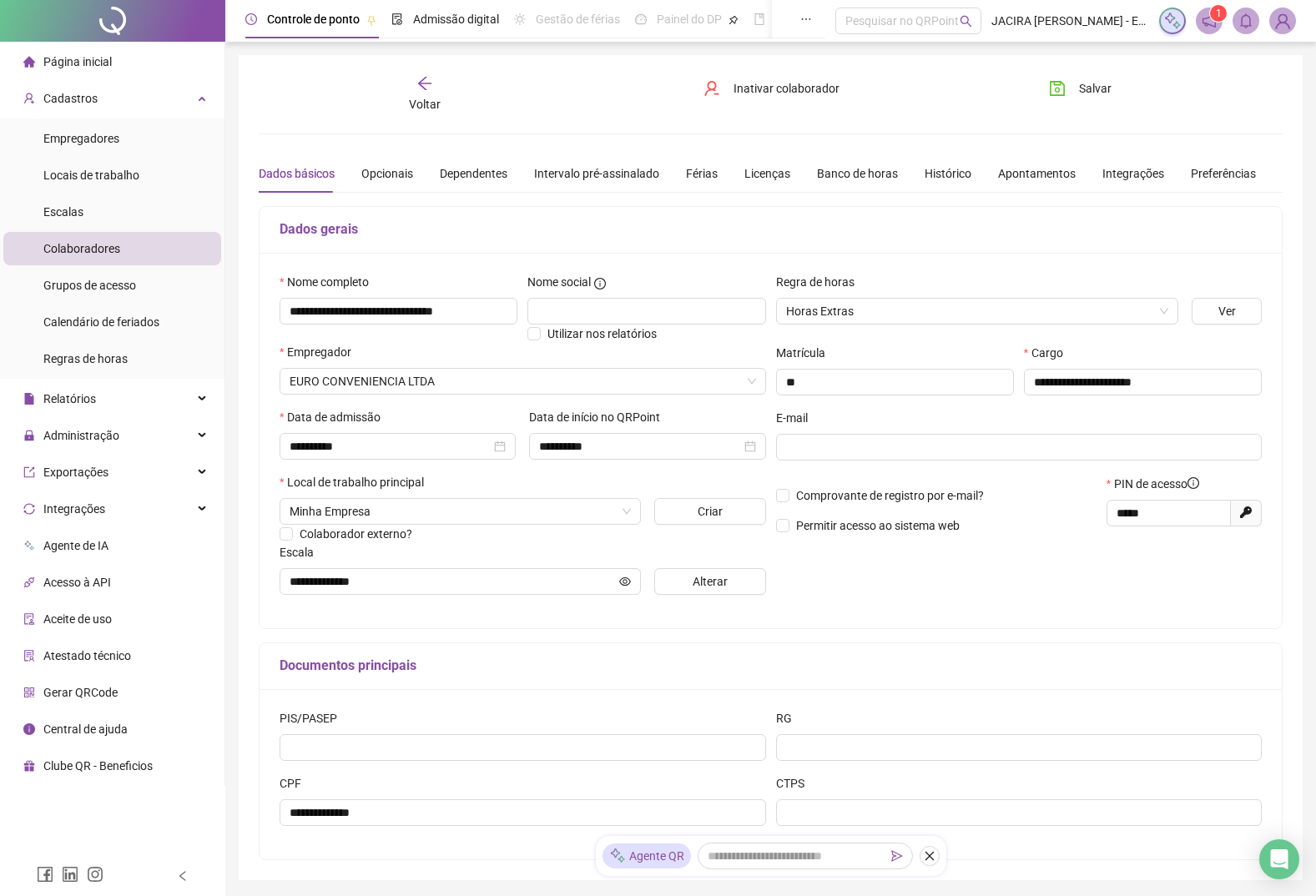
click at [427, 94] on div "Voltar" at bounding box center [425, 94] width 160 height 38
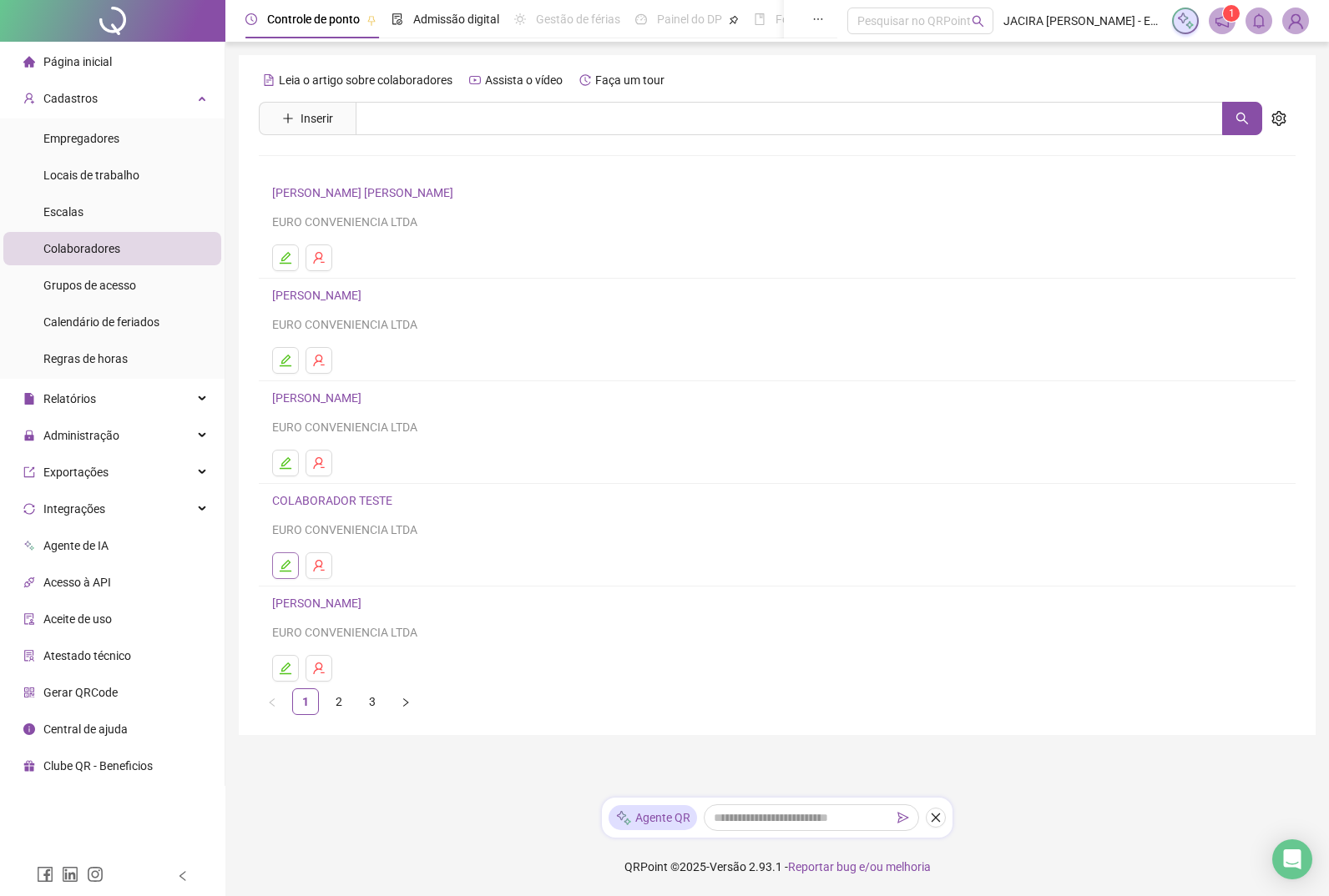
click at [287, 384] on icon "edit" at bounding box center [285, 565] width 13 height 13
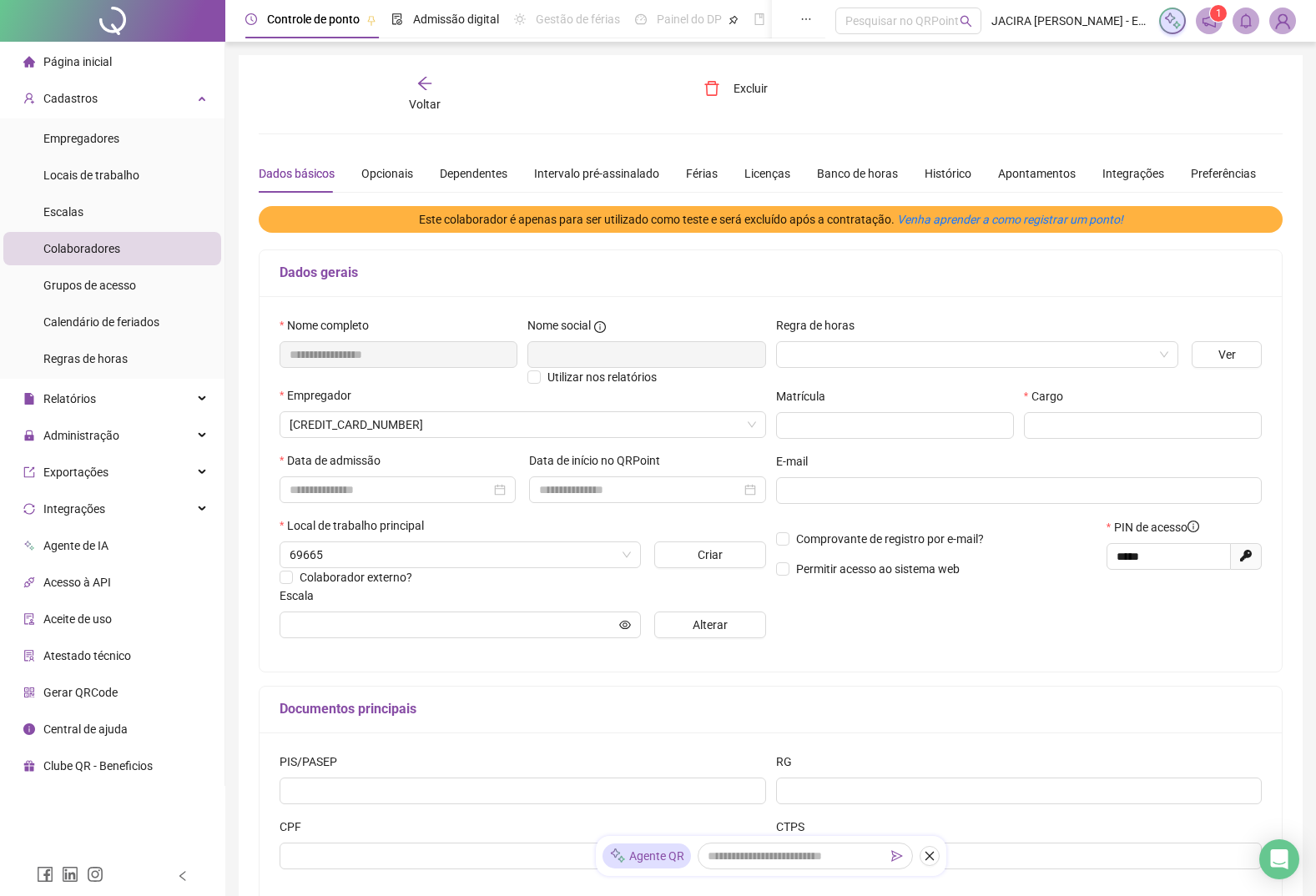
type input "**********"
click at [432, 103] on span "Voltar" at bounding box center [425, 104] width 32 height 13
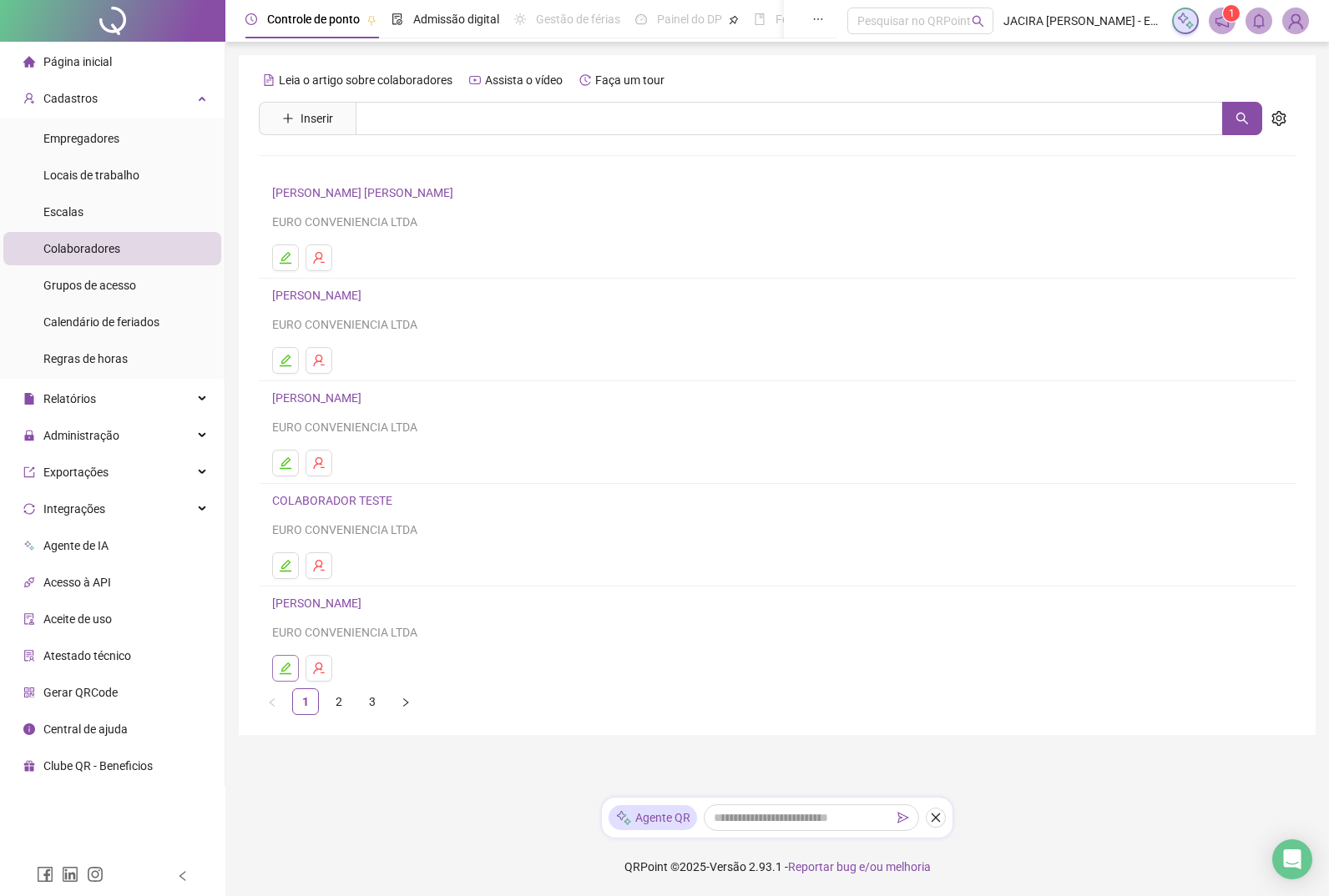
click at [281, 384] on icon "edit" at bounding box center [285, 667] width 13 height 13
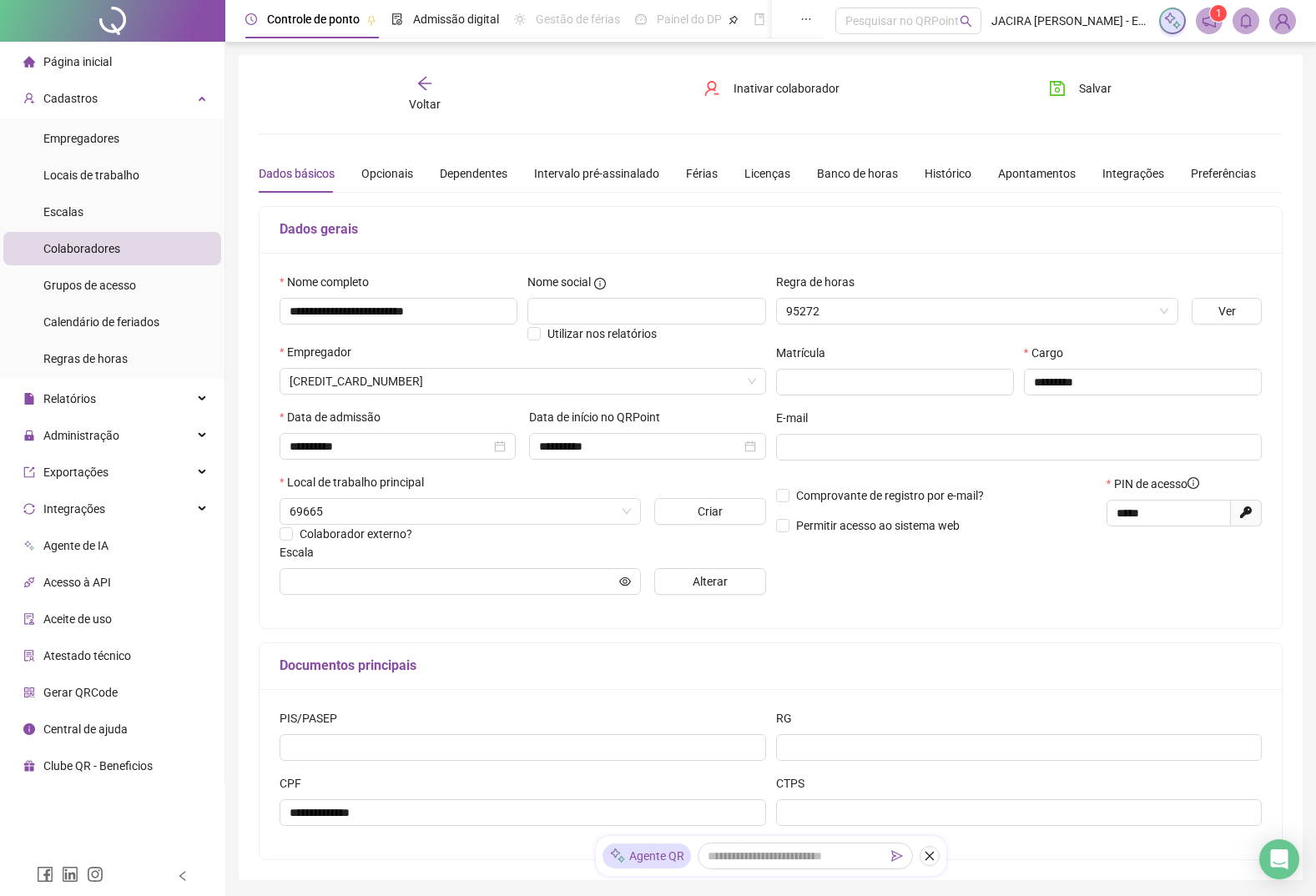
type input "**********"
click at [423, 88] on icon "arrow-left" at bounding box center [425, 83] width 17 height 17
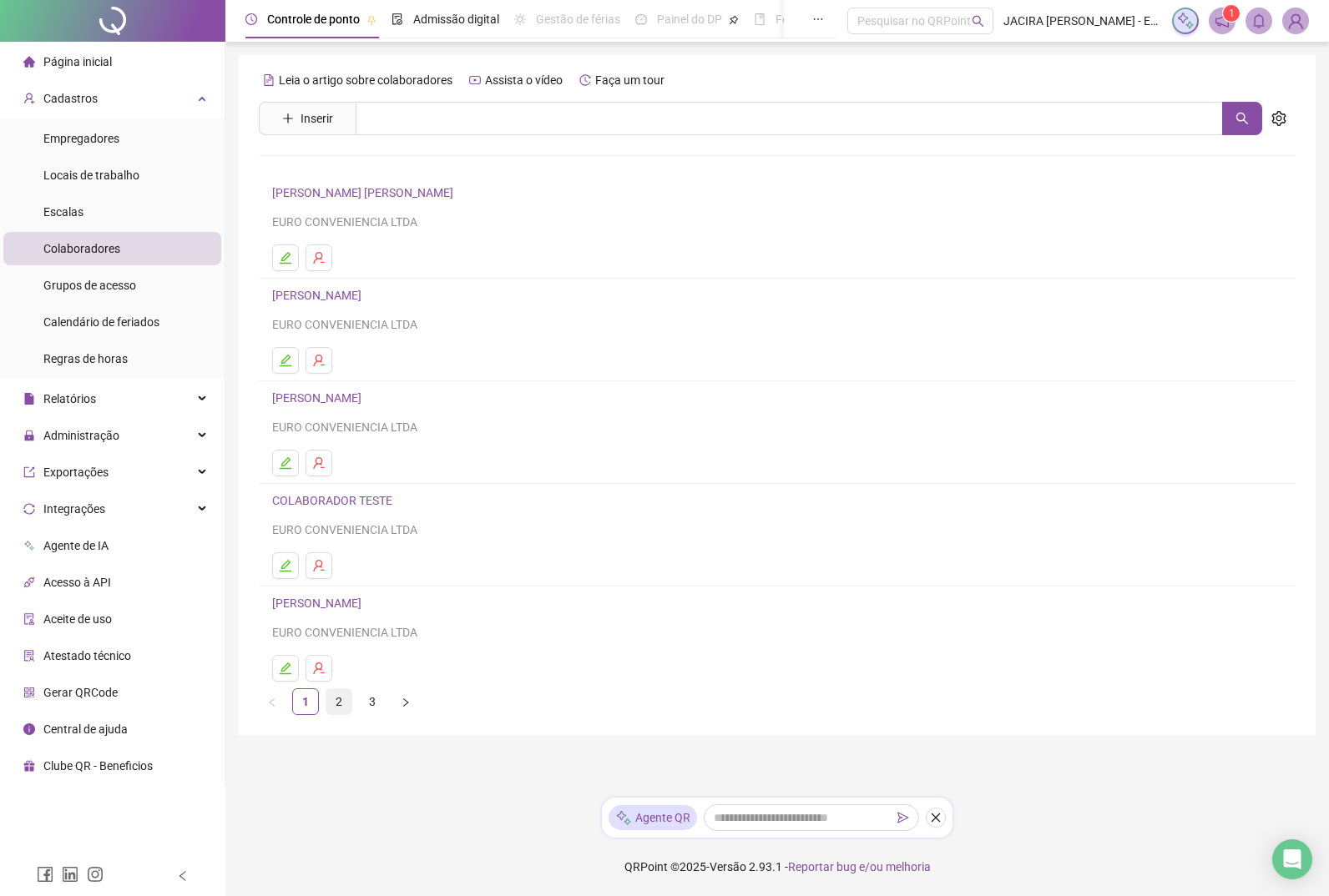
click at [340, 384] on link "2" at bounding box center [339, 702] width 25 height 25
click at [282, 258] on icon "edit" at bounding box center [285, 257] width 13 height 13
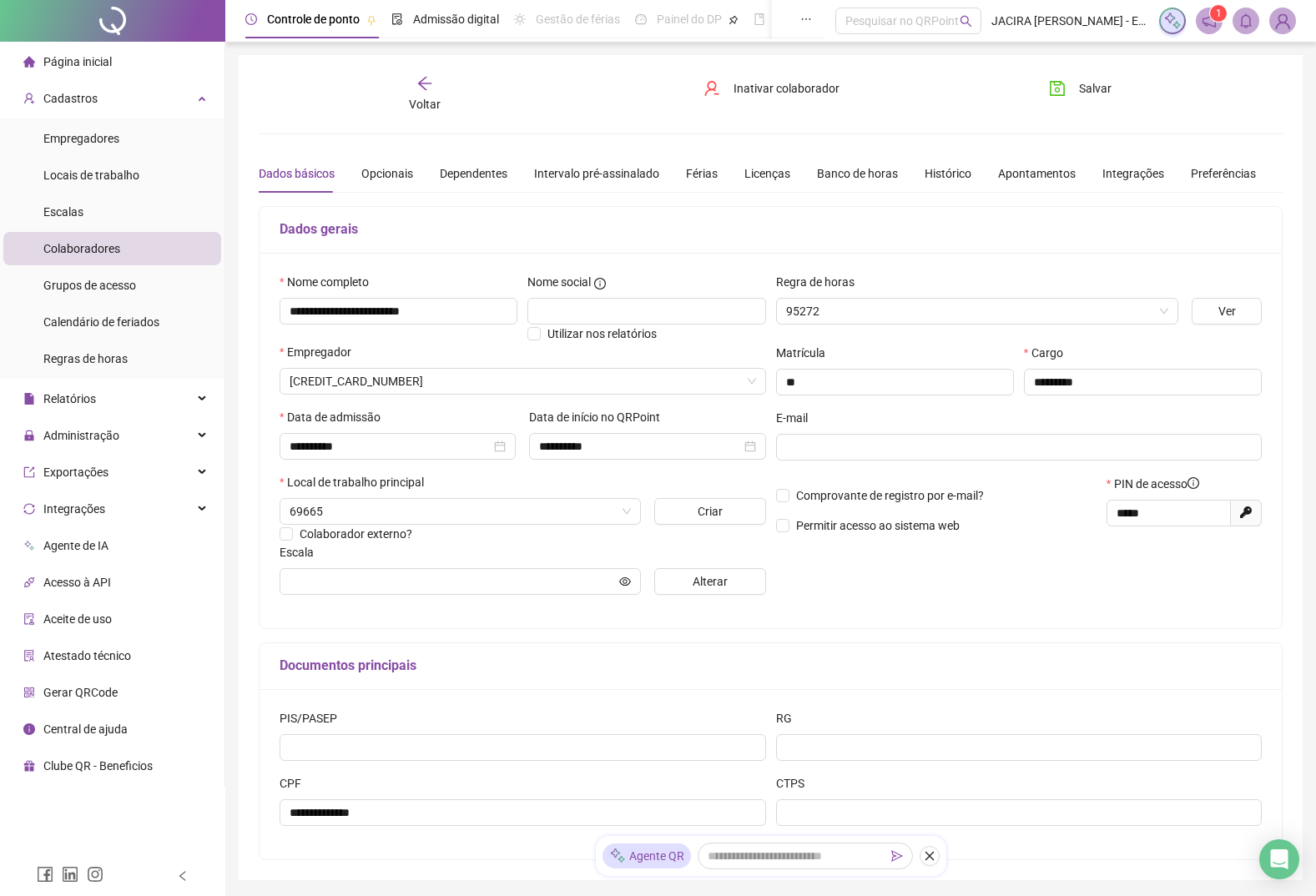
type input "**********"
click at [422, 98] on span "Voltar" at bounding box center [425, 104] width 32 height 13
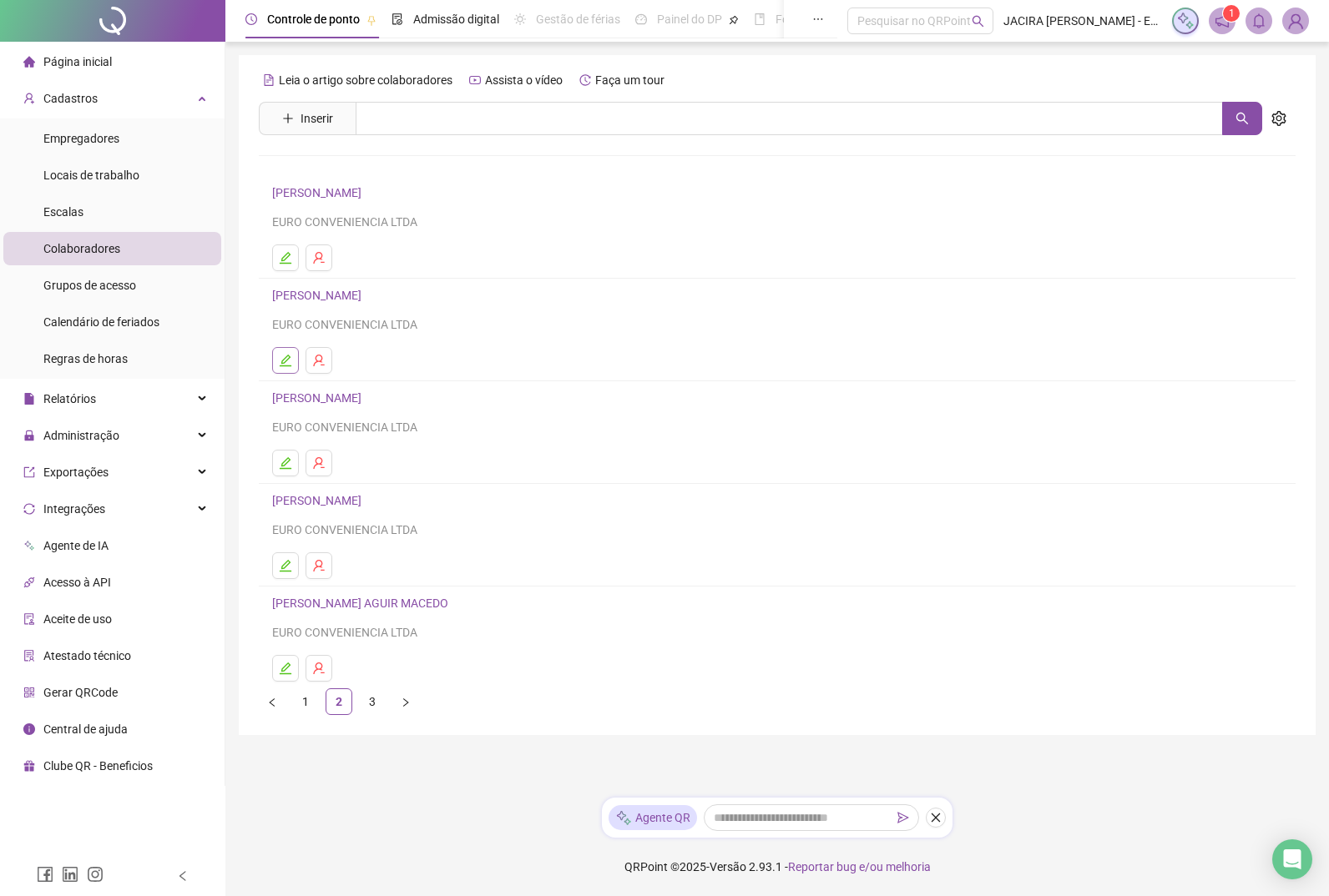
click at [291, 365] on icon "edit" at bounding box center [285, 360] width 11 height 11
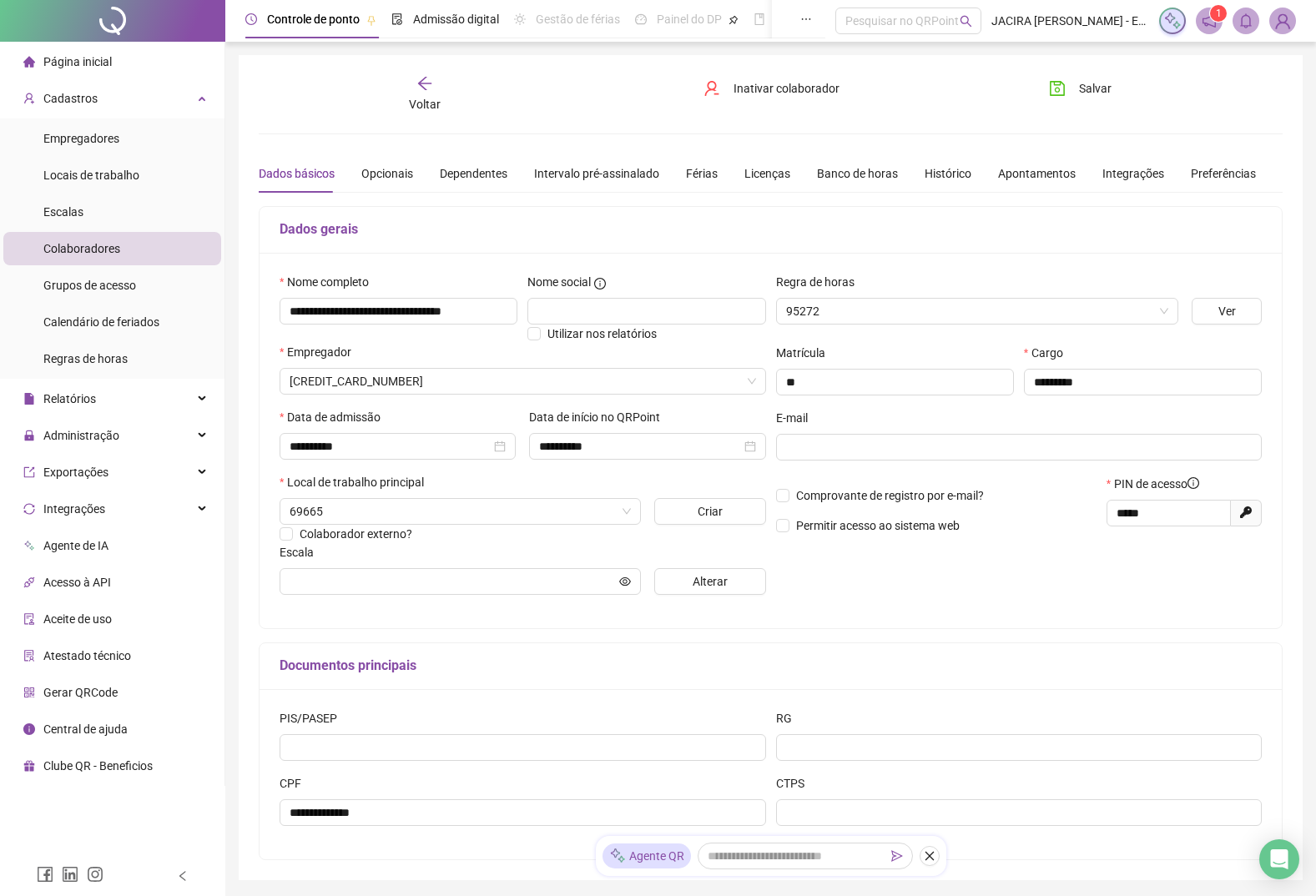
type input "**********"
click at [434, 102] on span "Voltar" at bounding box center [425, 104] width 32 height 13
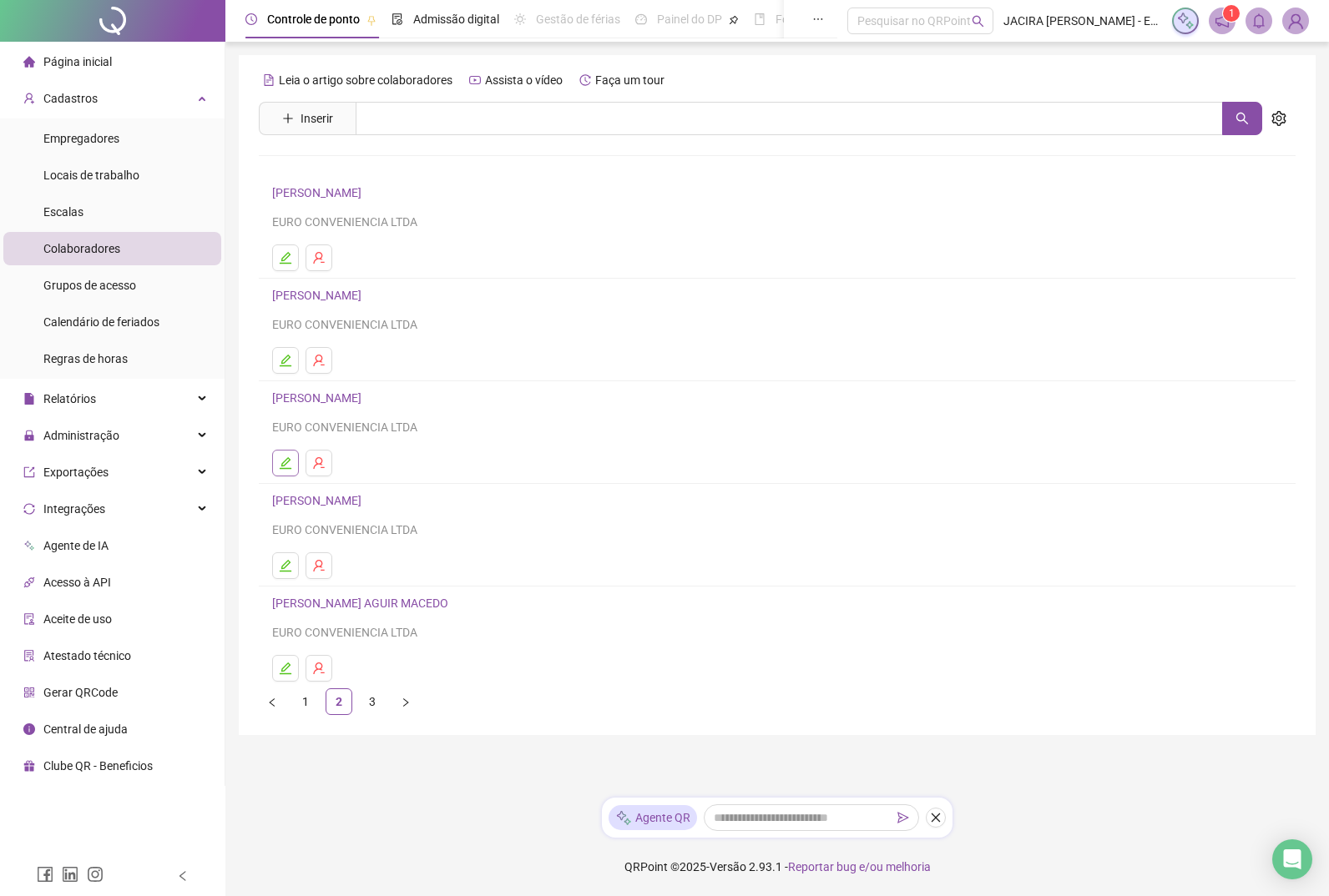
click at [285, 384] on icon "edit" at bounding box center [285, 463] width 13 height 13
click at [285, 384] on div "Leia o artigo sobre colaboradores Assista o vídeo Faça um tour Inserir Nenhum r…" at bounding box center [777, 391] width 1037 height 648
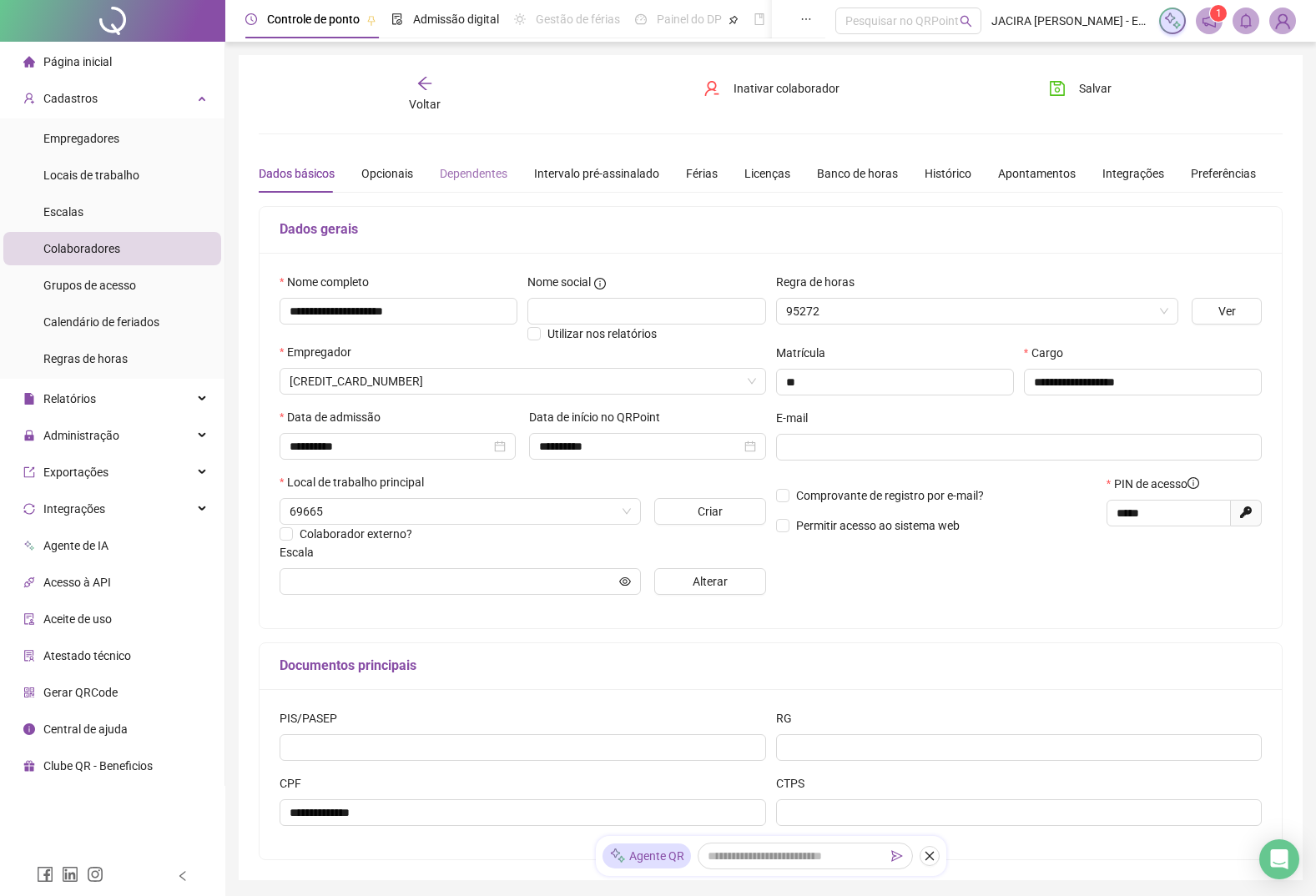
type input "**********"
click at [423, 98] on span "Voltar" at bounding box center [425, 104] width 32 height 13
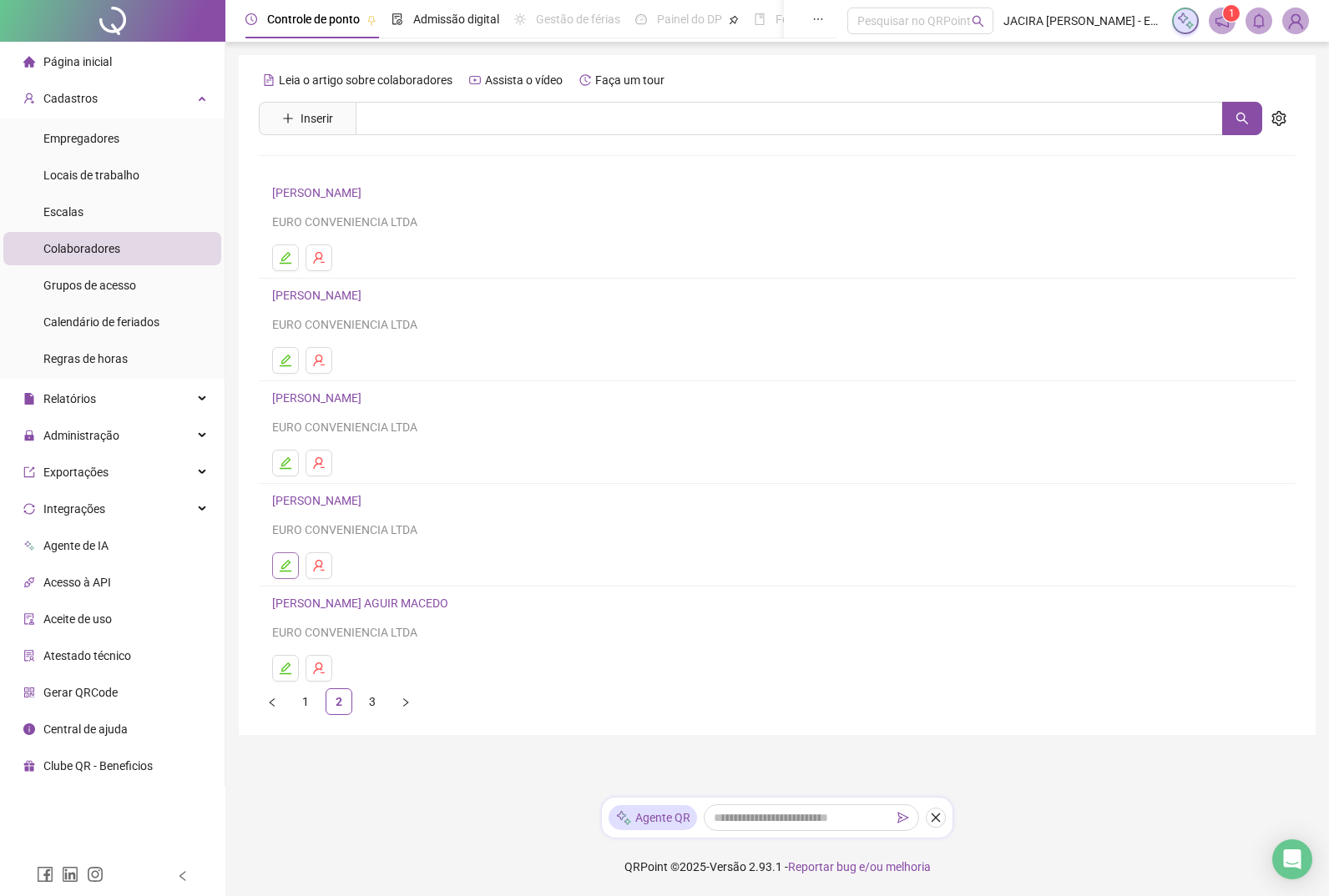
click at [280, 384] on icon "edit" at bounding box center [285, 565] width 13 height 13
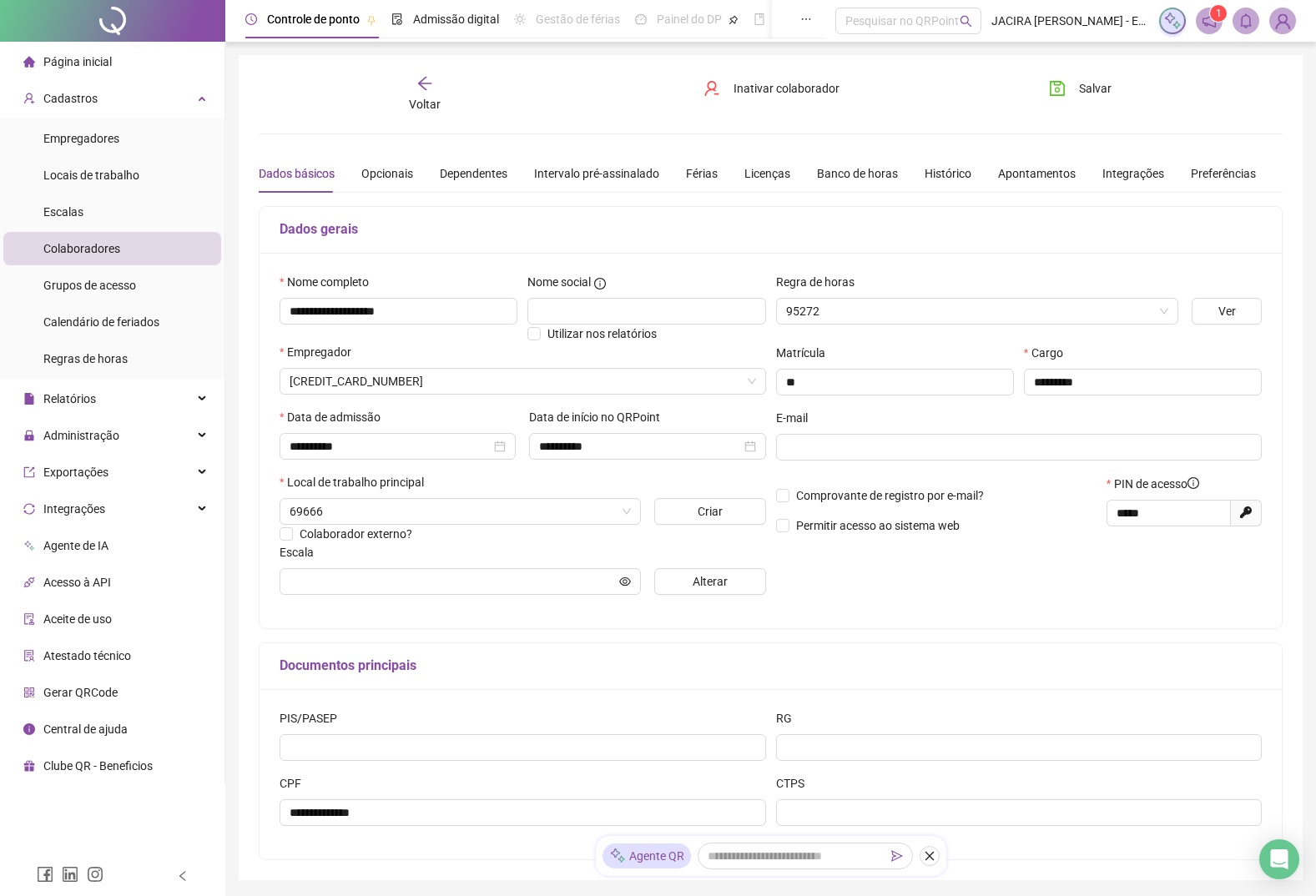
type input "**********"
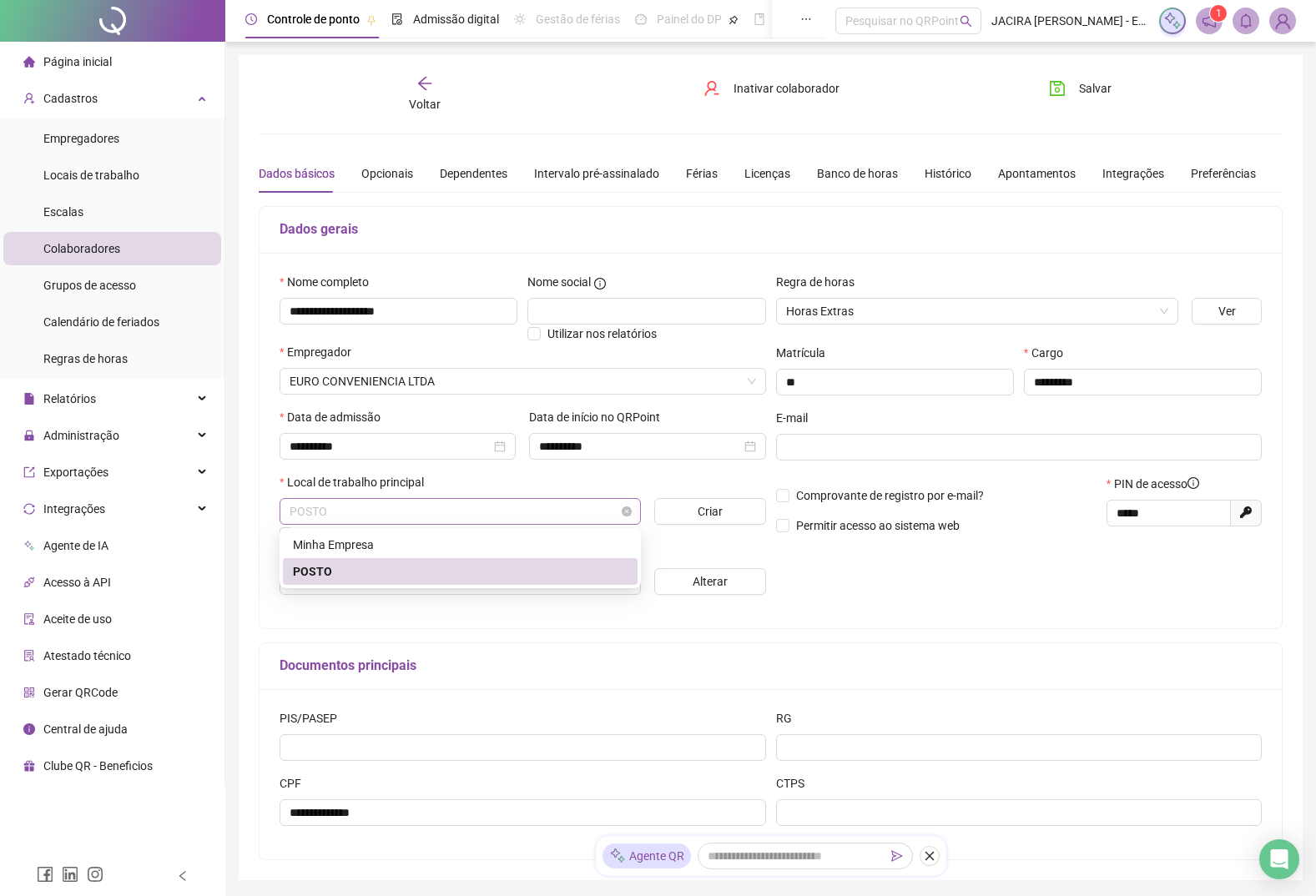
drag, startPoint x: 559, startPoint y: 513, endPoint x: 547, endPoint y: 513, distance: 12.0
click at [558, 384] on span "POSTO" at bounding box center [460, 511] width 342 height 25
click at [382, 384] on div "Minha Empresa" at bounding box center [460, 545] width 335 height 19
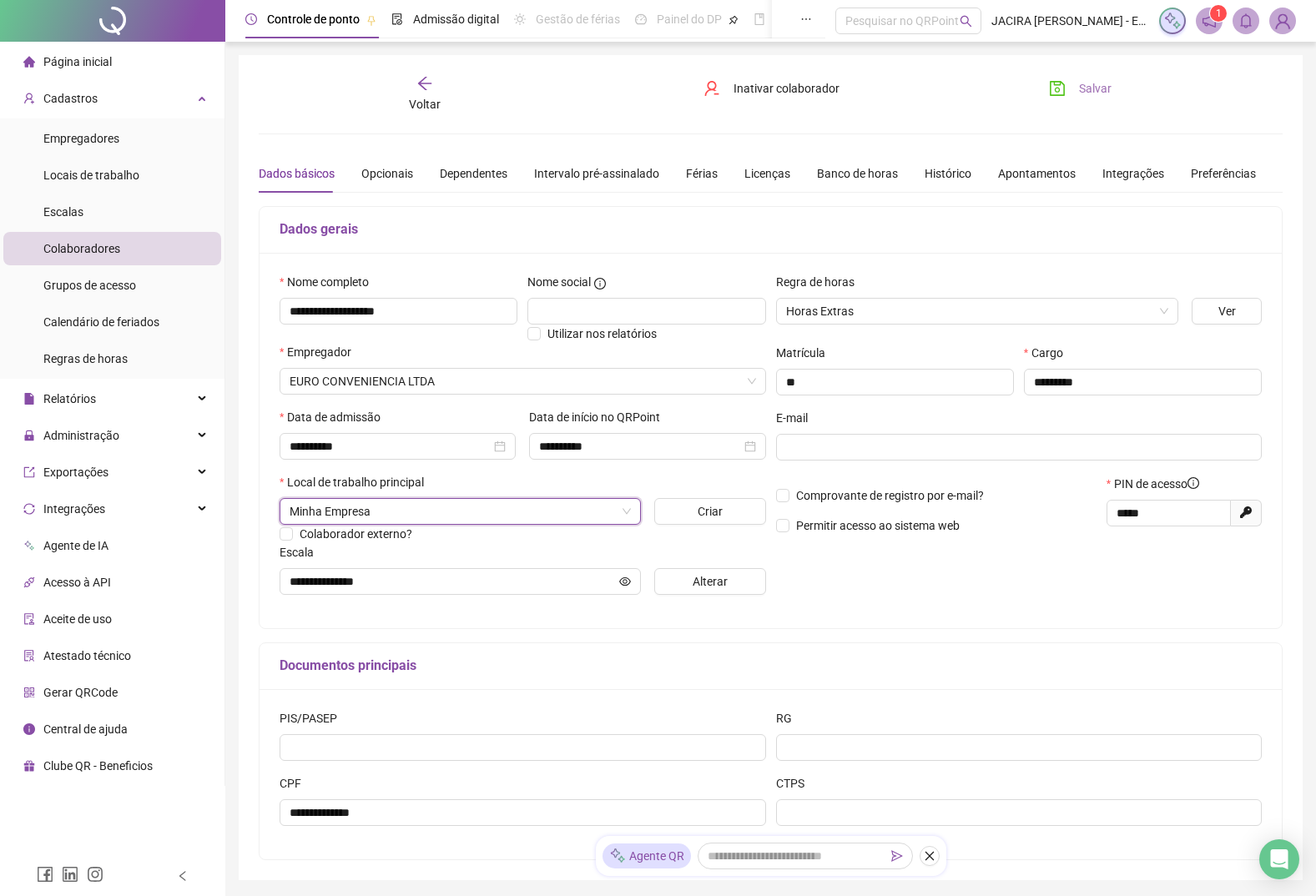
click at [686, 90] on span "Salvar" at bounding box center [1095, 88] width 33 height 19
click at [422, 87] on icon "arrow-left" at bounding box center [425, 83] width 17 height 17
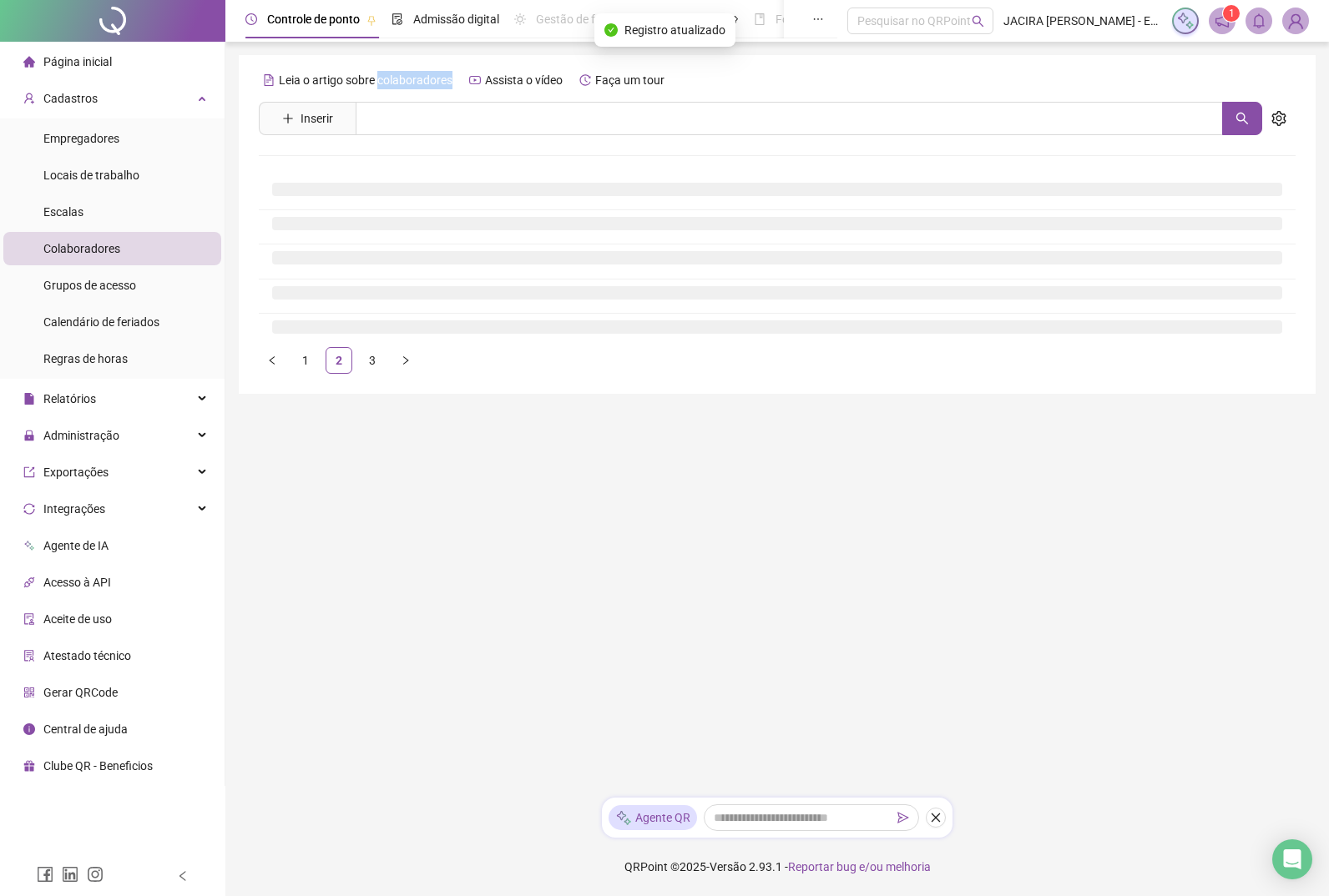
click at [422, 87] on div "Leia o artigo sobre colaboradores" at bounding box center [358, 80] width 198 height 26
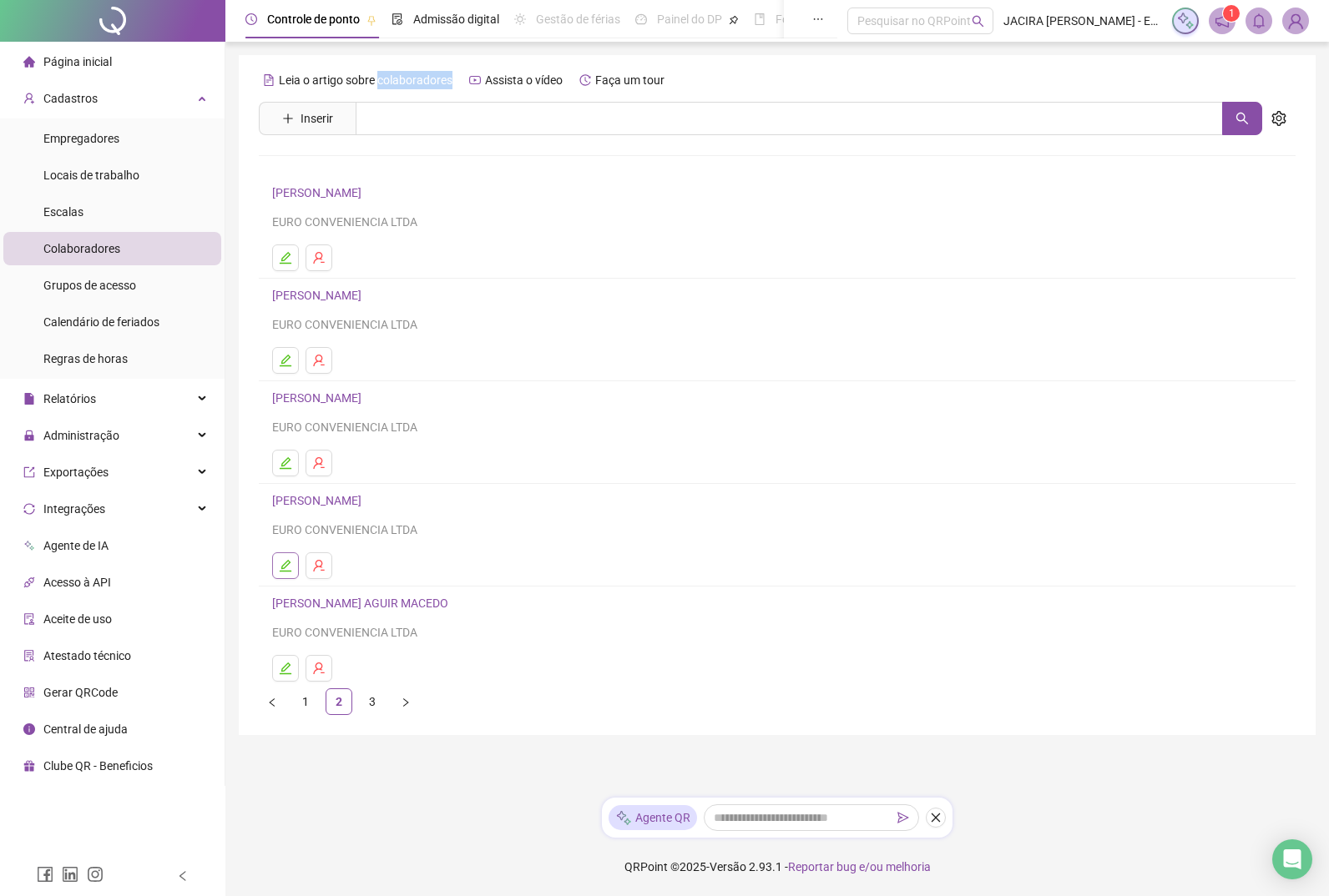
click at [285, 384] on icon "edit" at bounding box center [285, 565] width 11 height 11
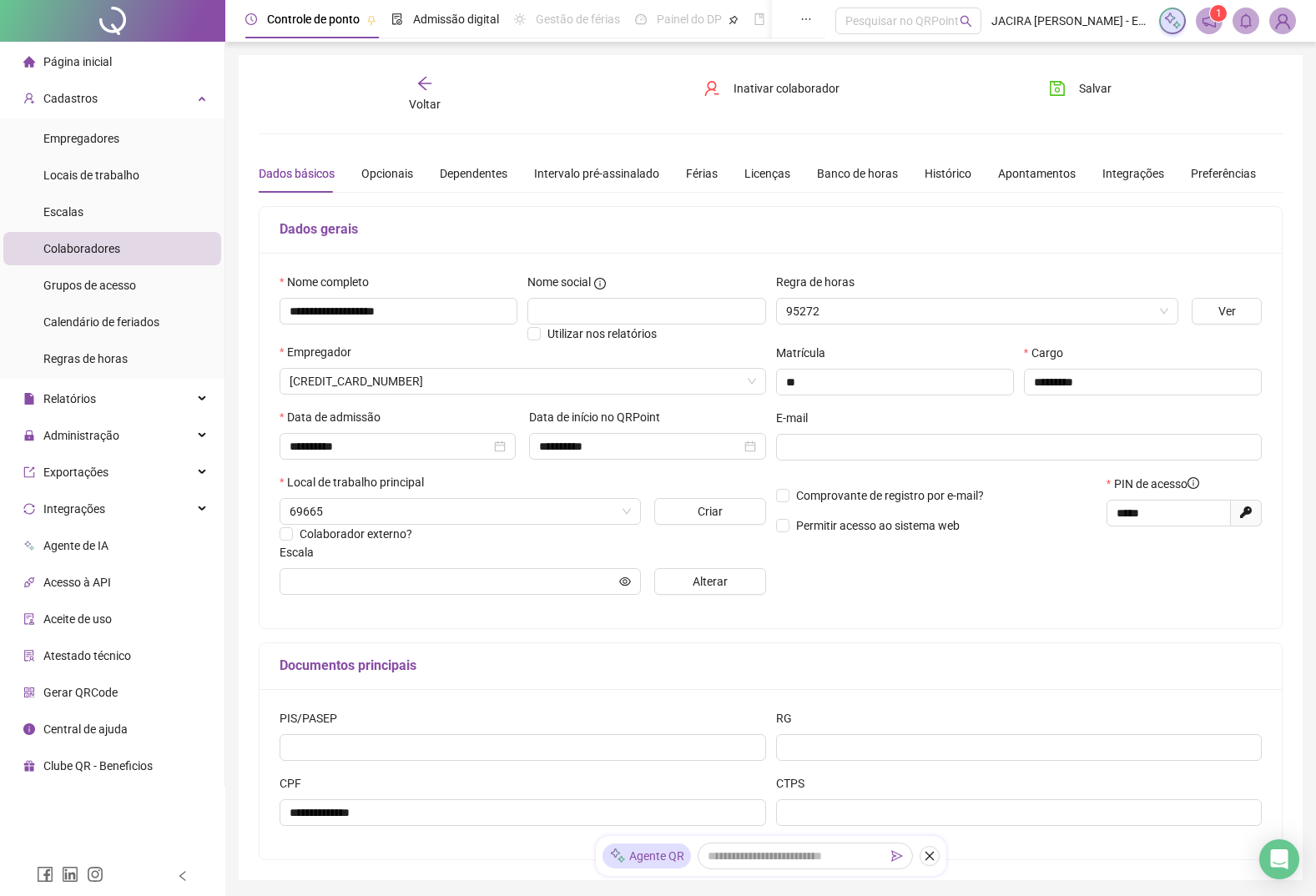
type input "**********"
click at [426, 90] on icon "arrow-left" at bounding box center [425, 83] width 17 height 17
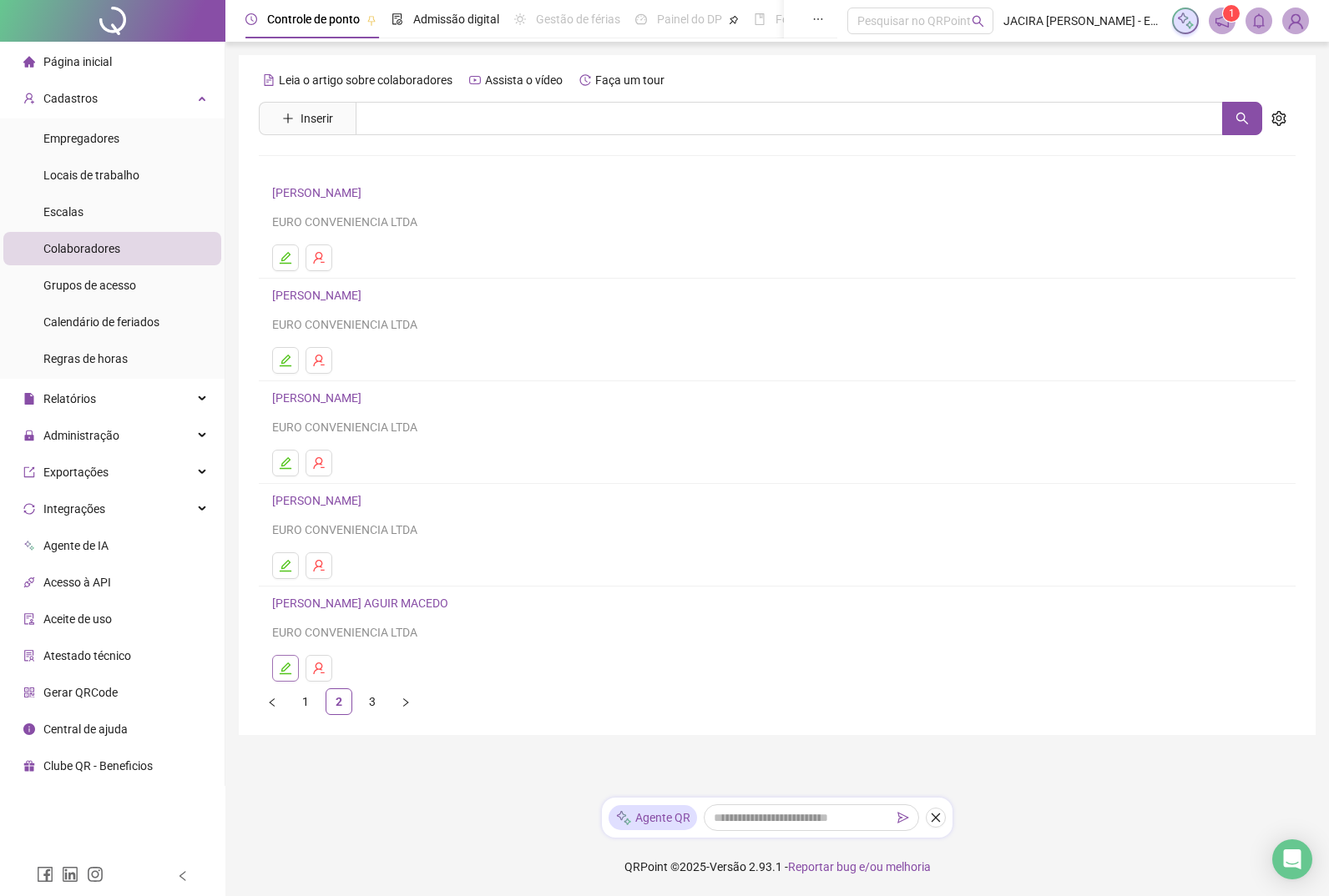
click at [283, 384] on icon "edit" at bounding box center [285, 667] width 13 height 13
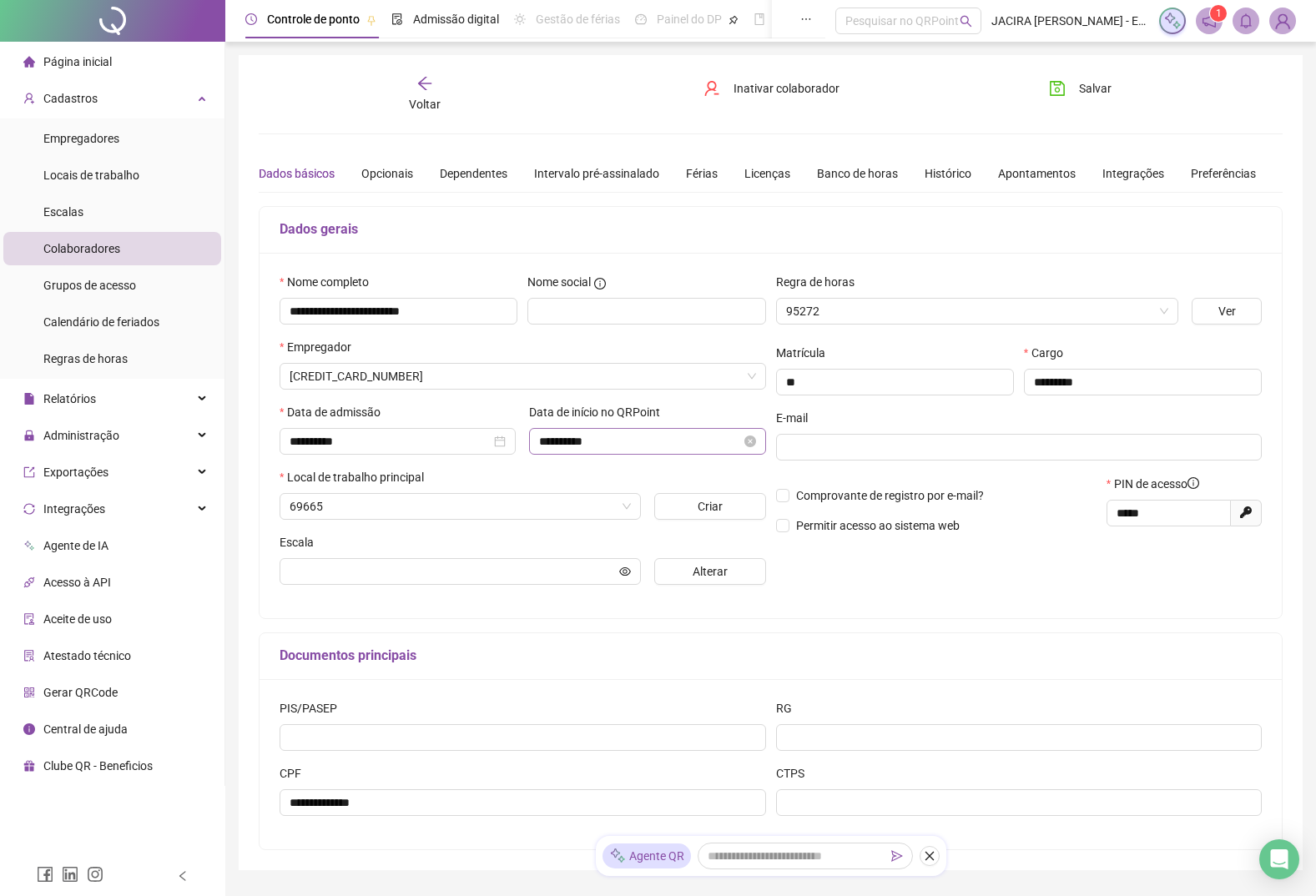
type input "**********"
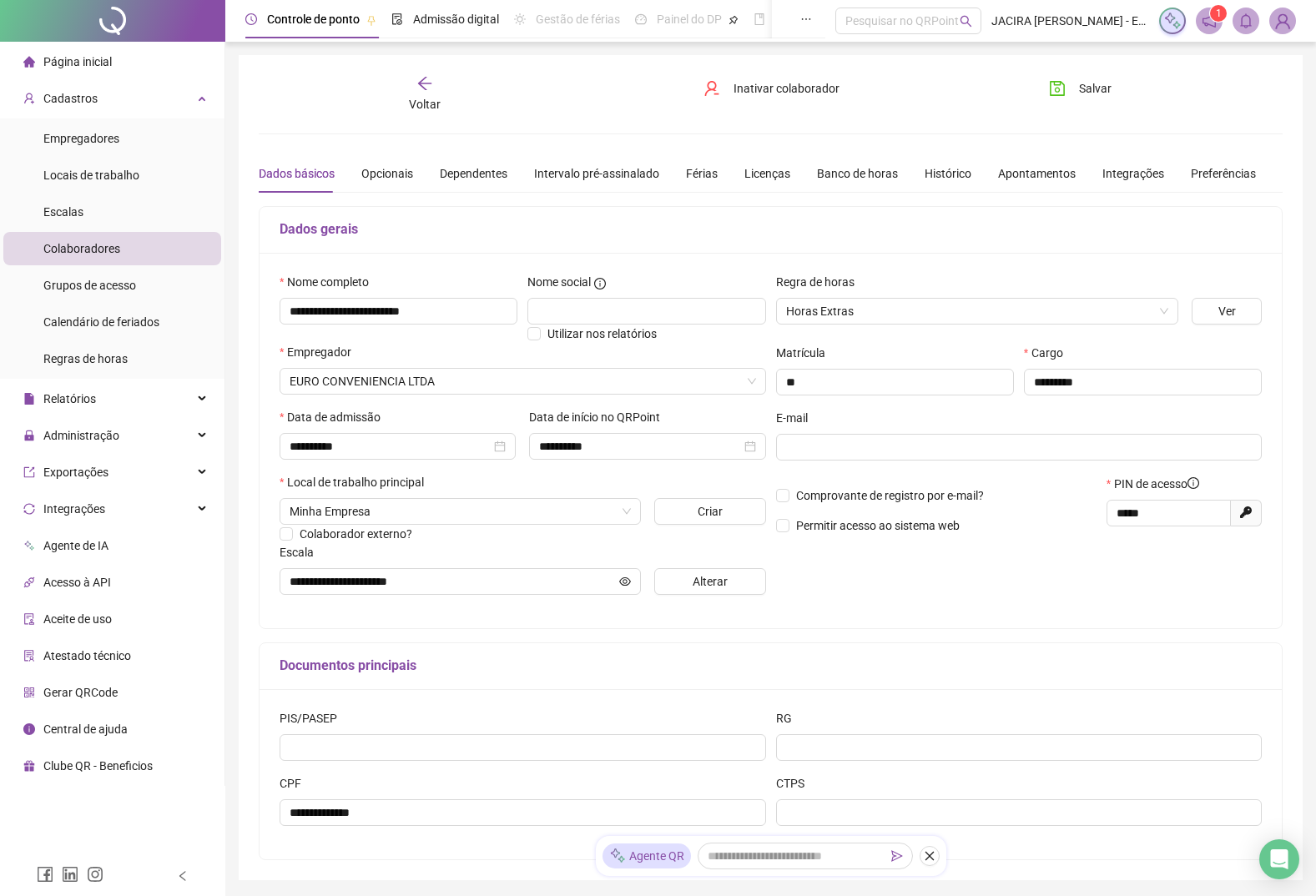
click at [418, 98] on span "Voltar" at bounding box center [425, 104] width 32 height 13
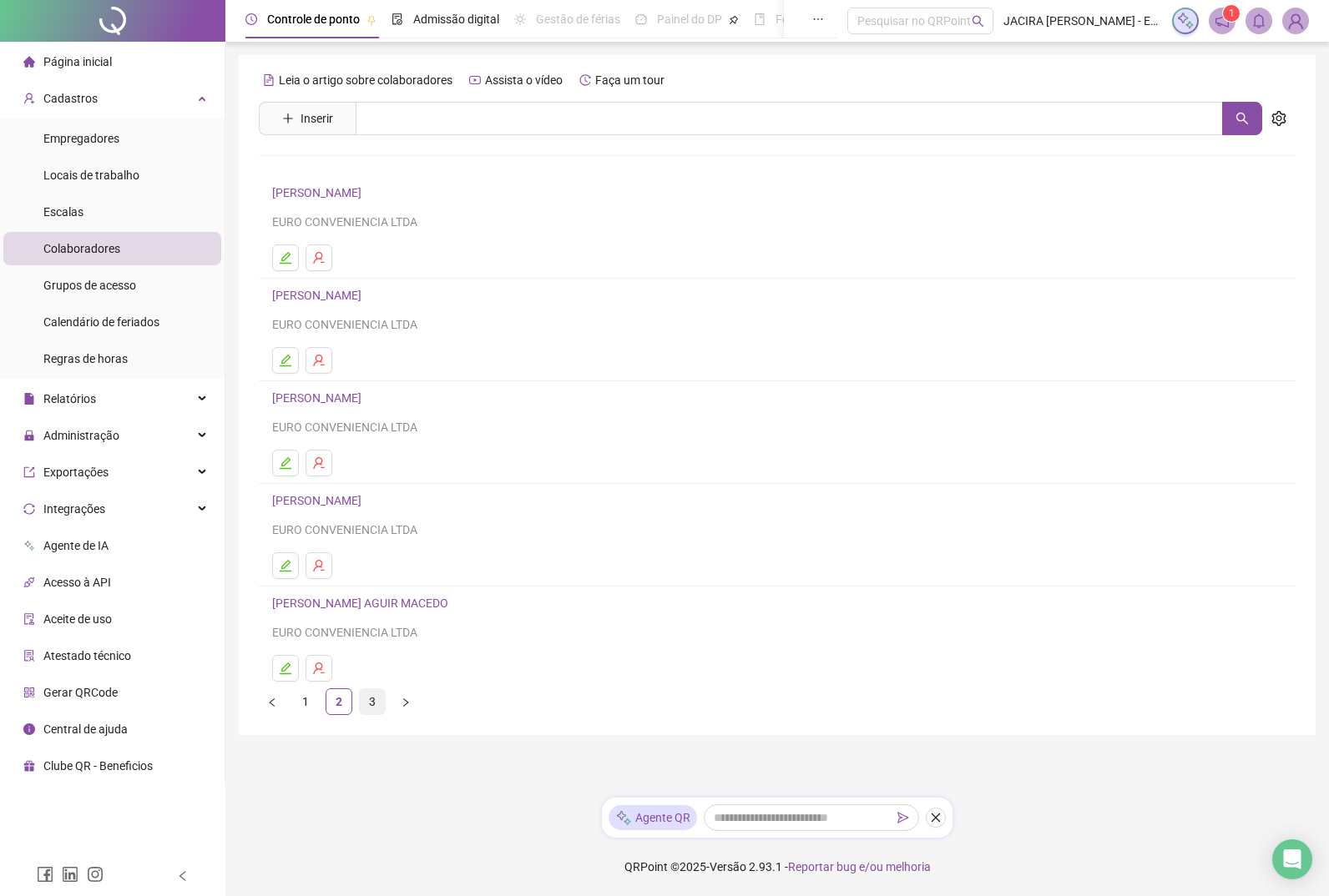
click at [374, 384] on link "3" at bounding box center [372, 702] width 25 height 25
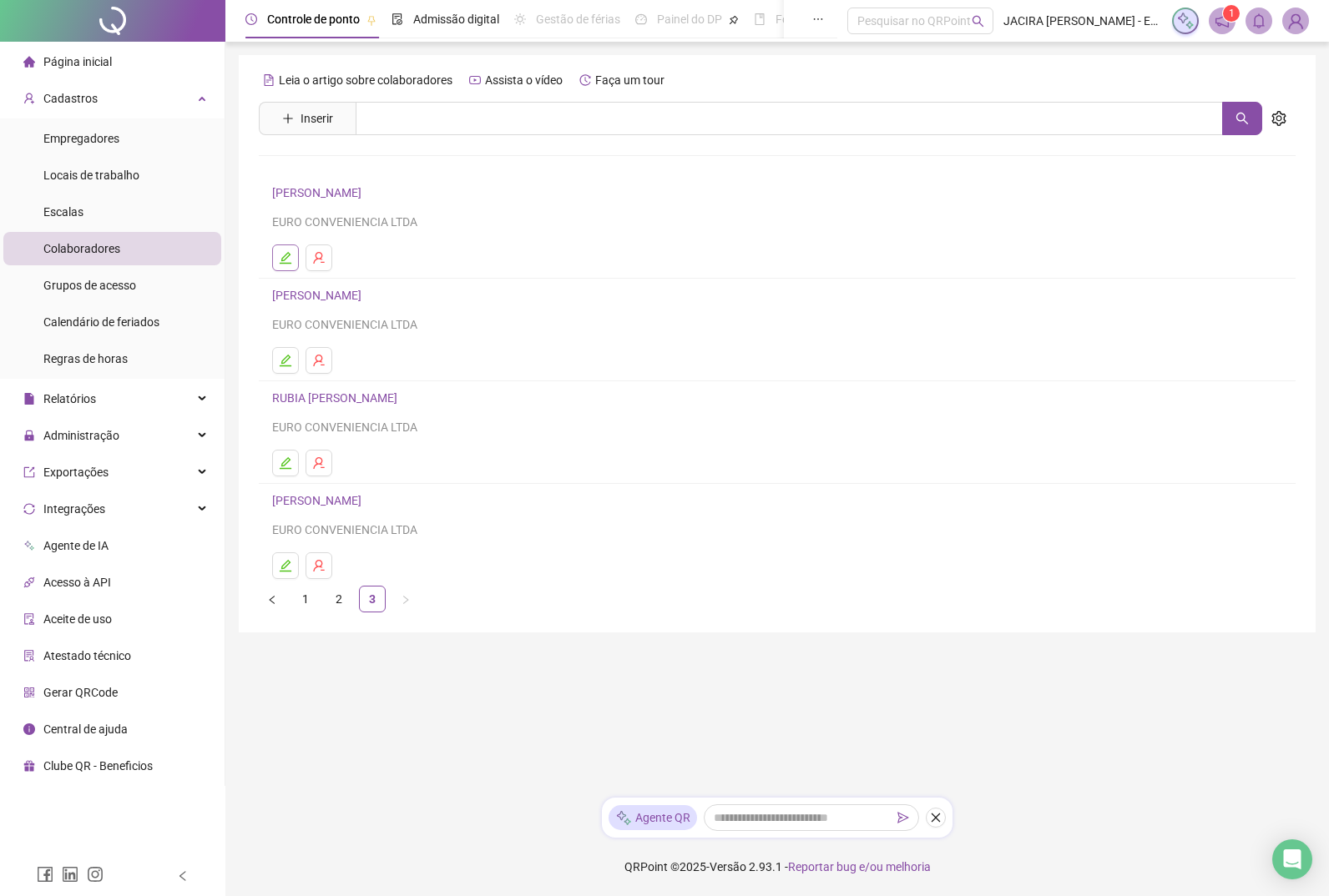
click at [286, 257] on icon "edit" at bounding box center [285, 257] width 13 height 13
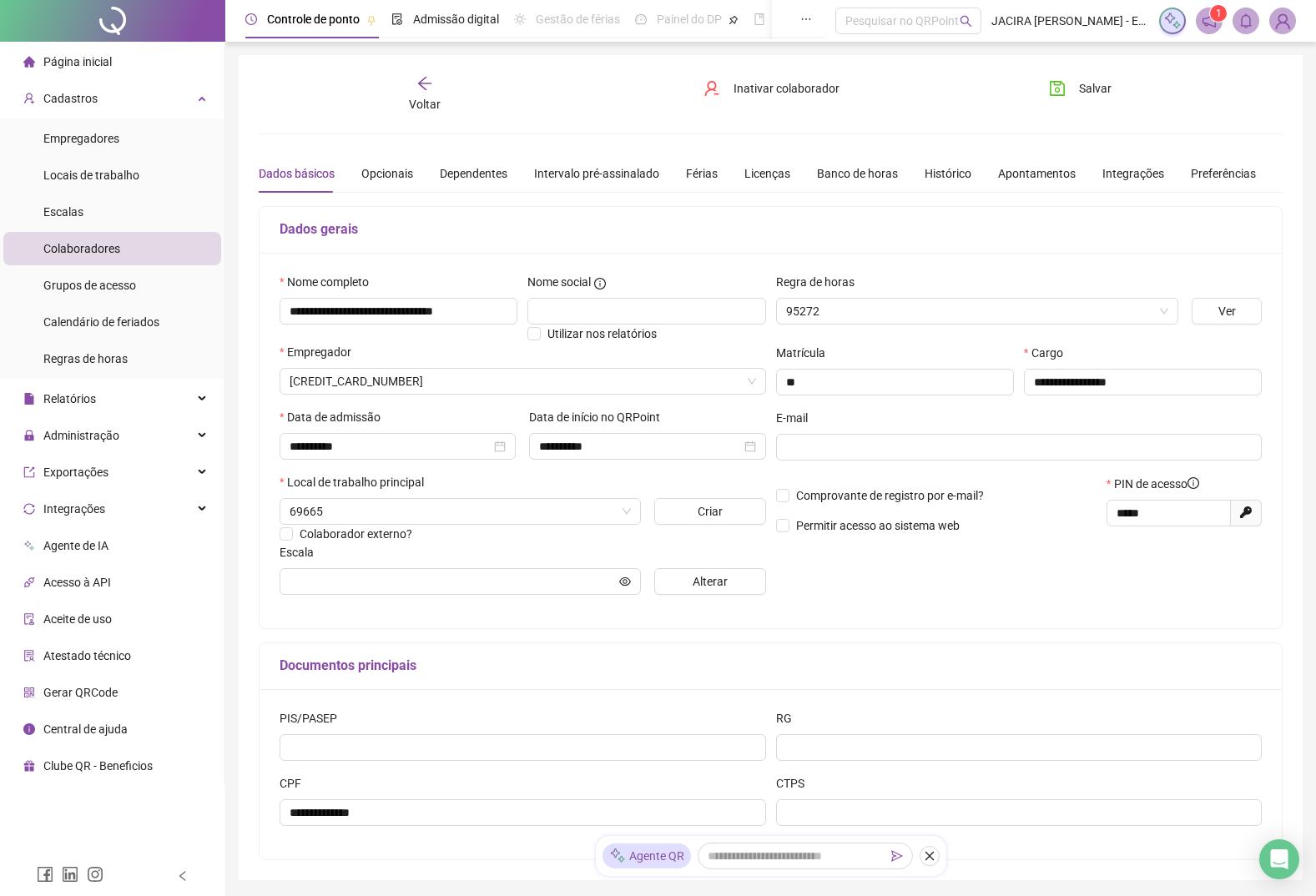
type input "**********"
click at [418, 87] on icon "arrow-left" at bounding box center [425, 83] width 17 height 17
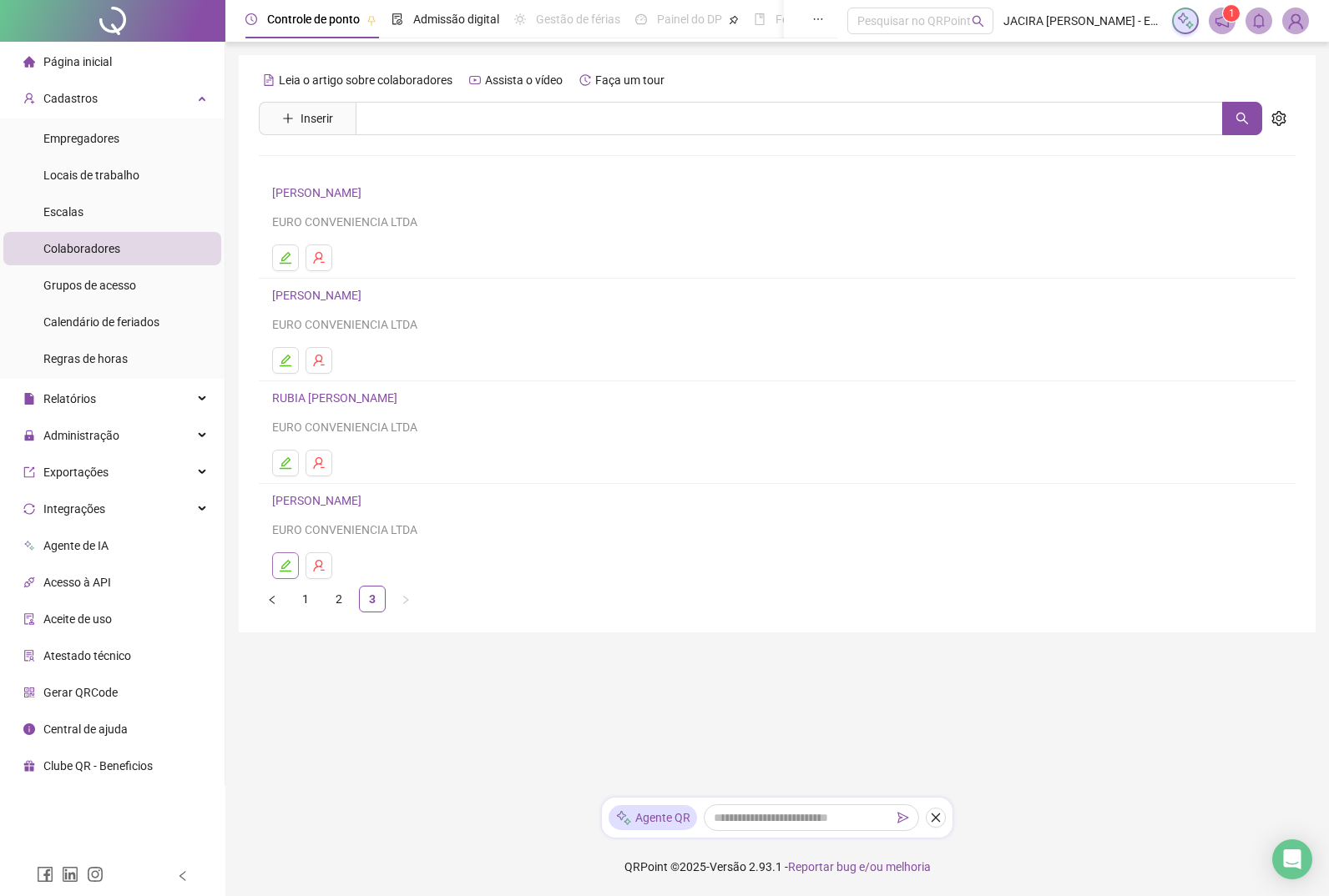
click at [284, 384] on icon "edit" at bounding box center [285, 565] width 11 height 11
click at [284, 384] on div "Leia o artigo sobre colaboradores Assista o vídeo Faça um tour Inserir Nenhum r…" at bounding box center [777, 340] width 1037 height 546
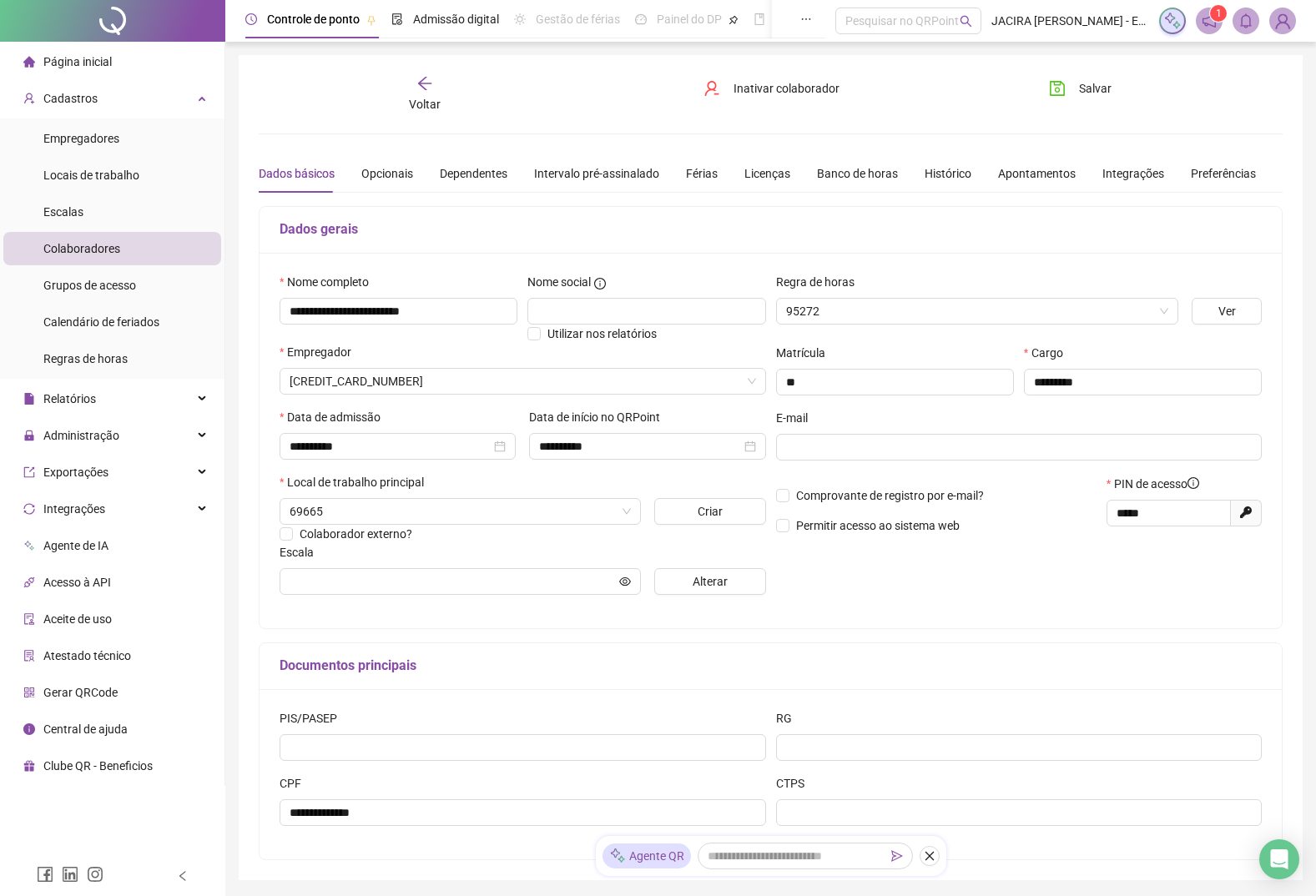
type input "**********"
click at [431, 101] on span "Voltar" at bounding box center [425, 104] width 32 height 13
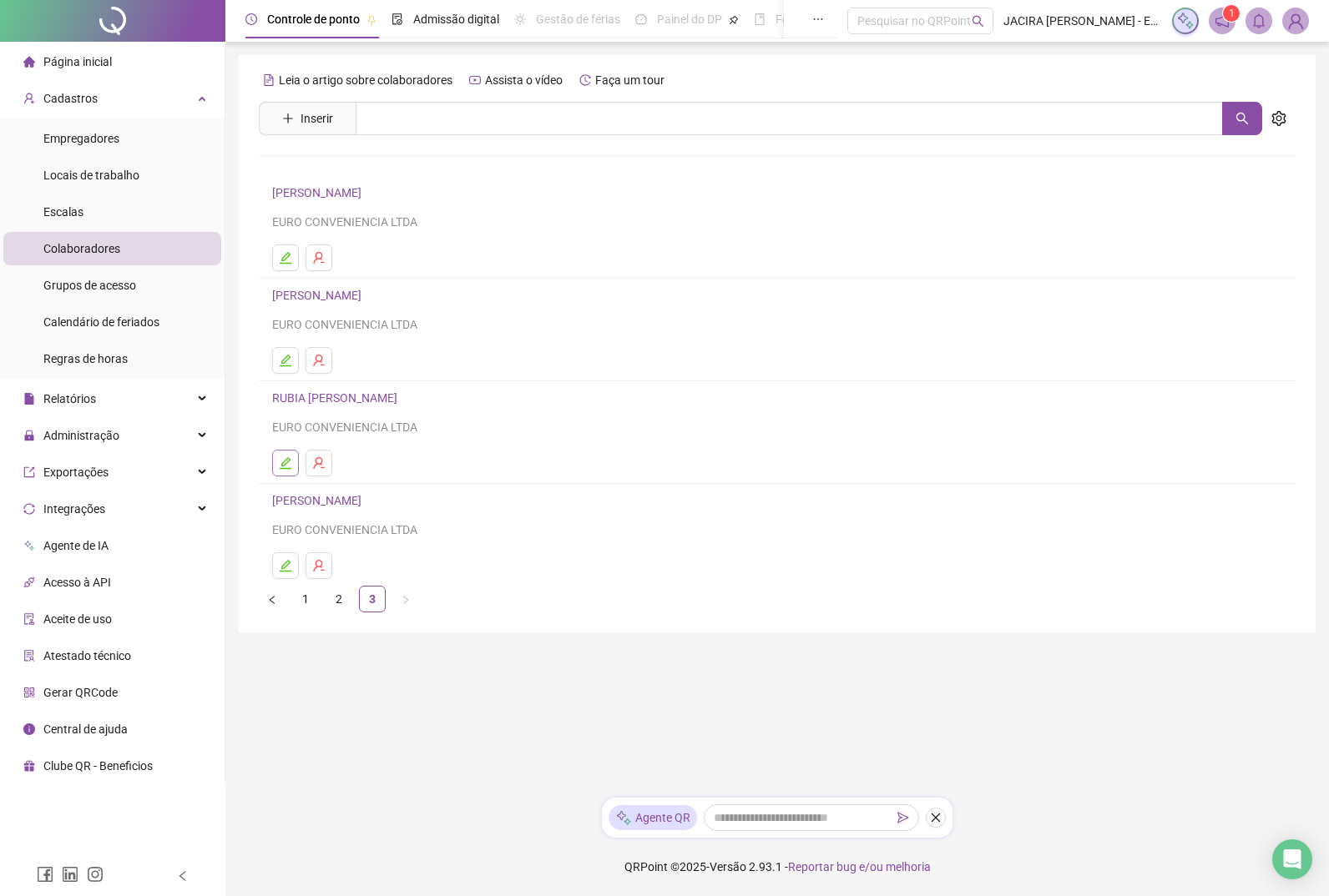
click at [283, 384] on icon "edit" at bounding box center [285, 463] width 13 height 13
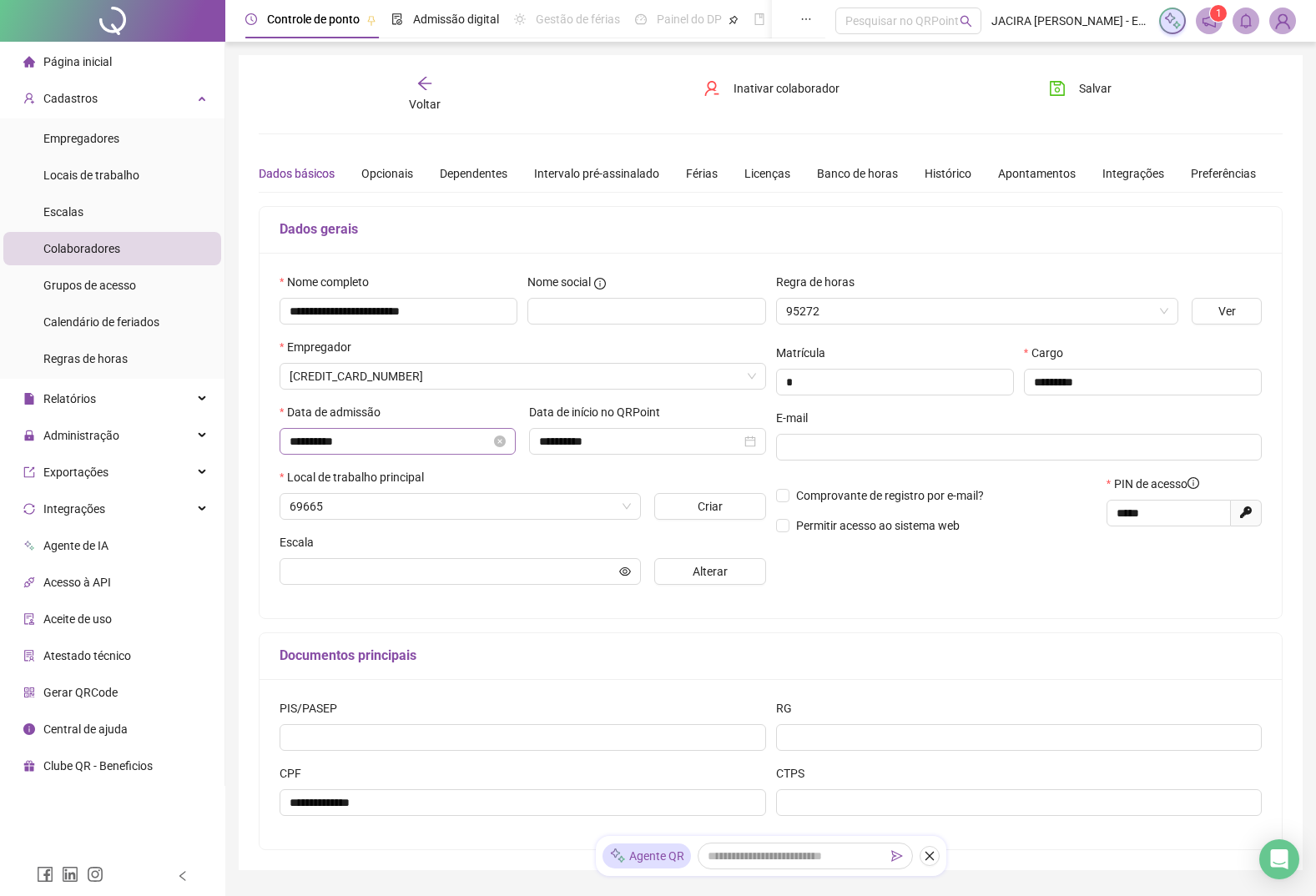
type input "**********"
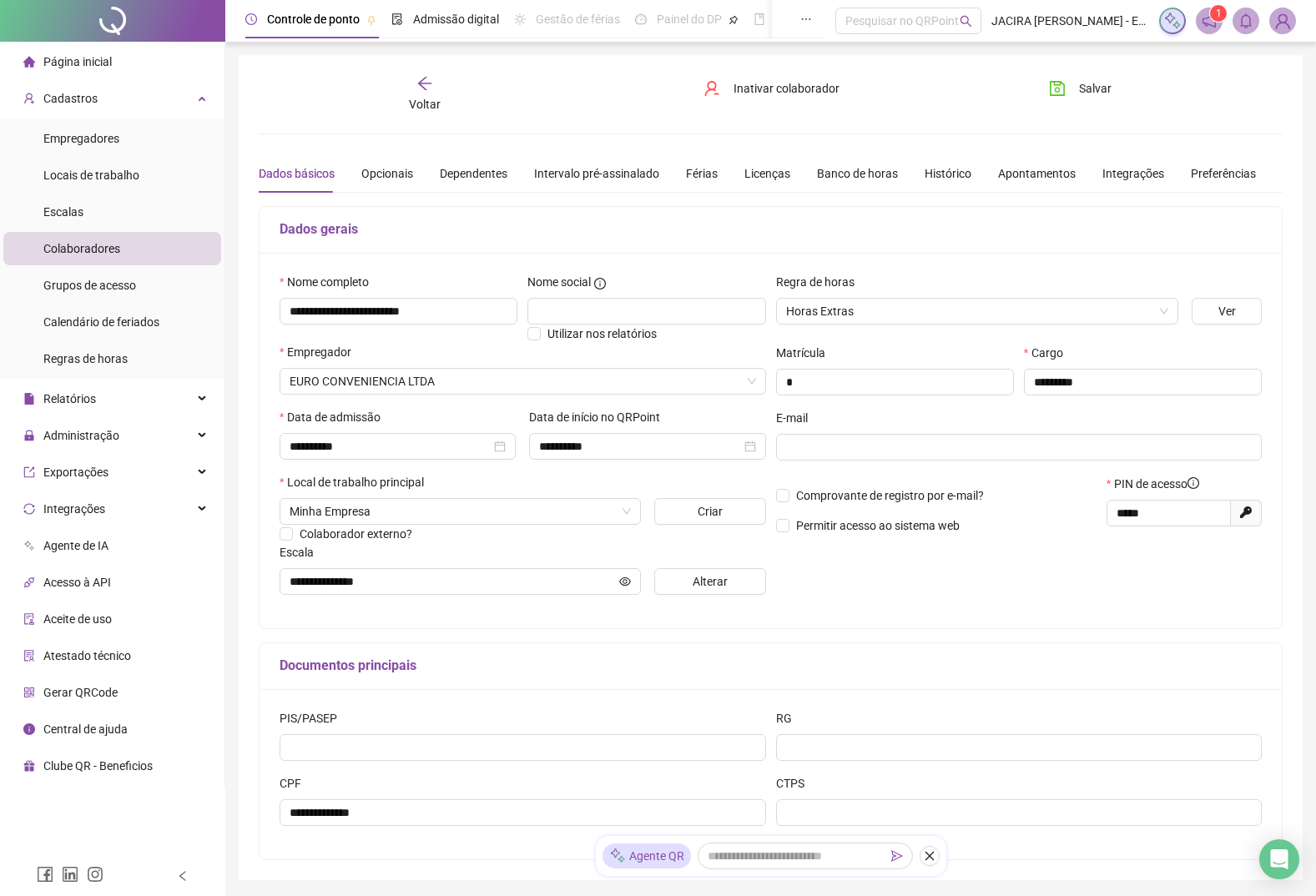
click at [429, 103] on span "Voltar" at bounding box center [425, 104] width 32 height 13
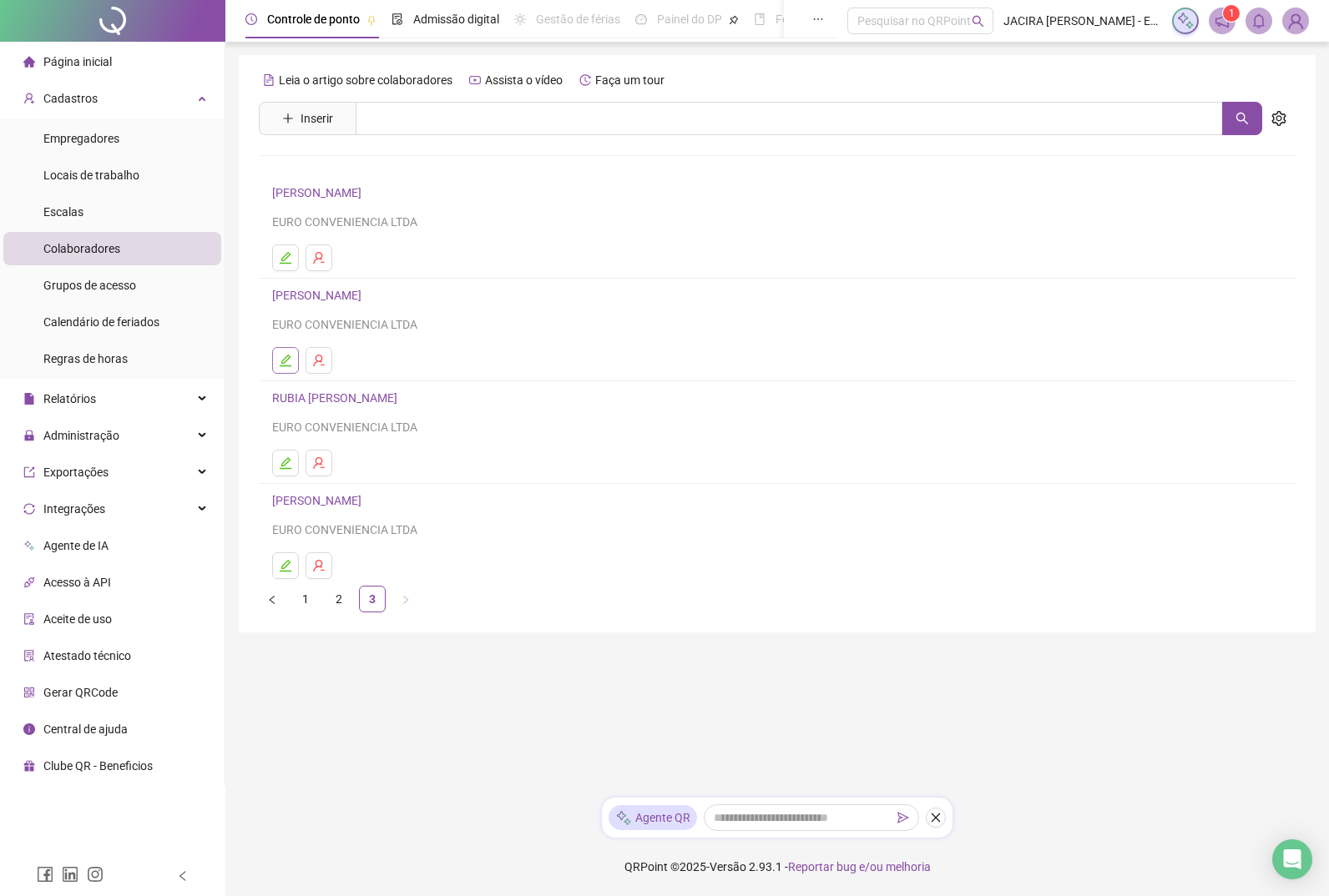
click at [288, 360] on icon "edit" at bounding box center [285, 360] width 13 height 13
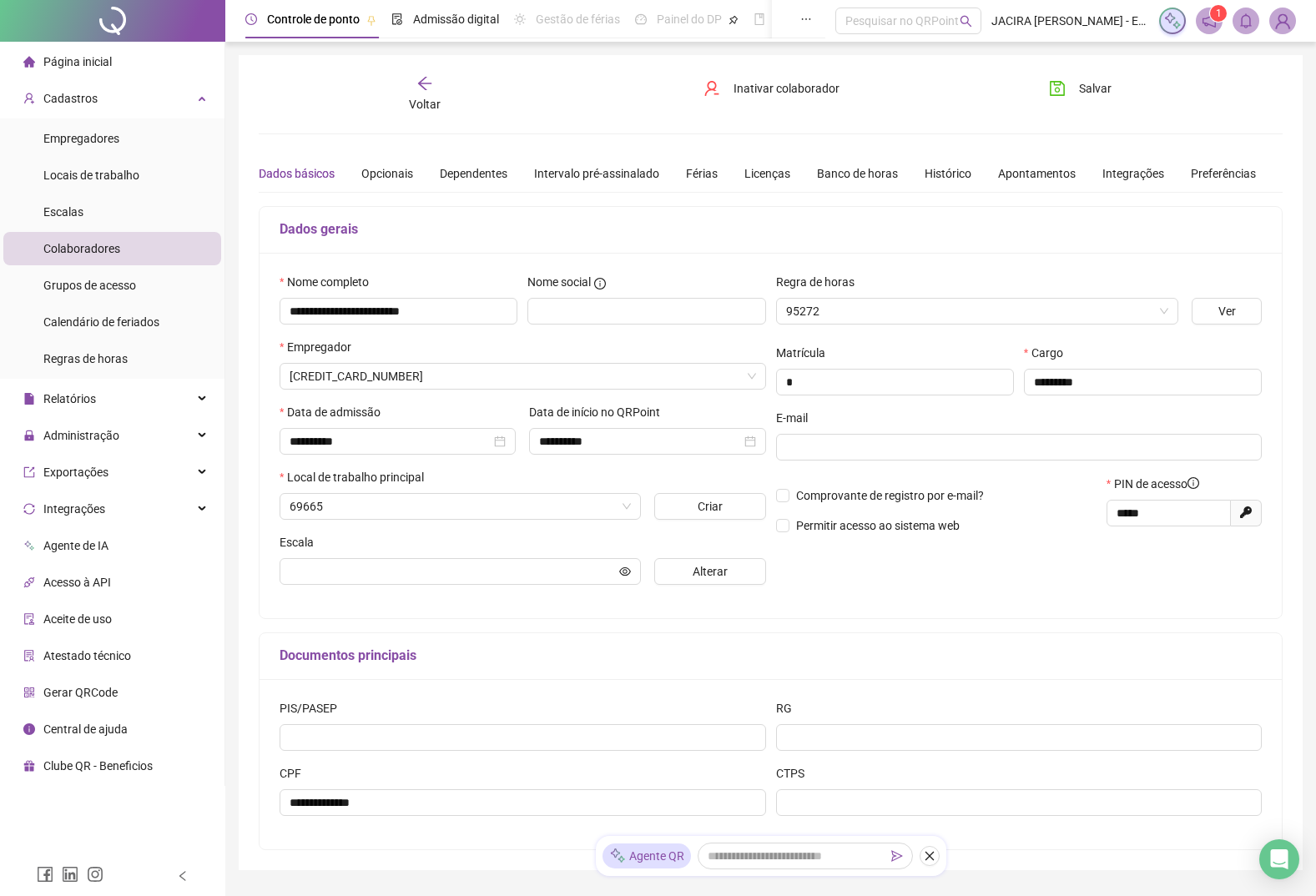
type input "**********"
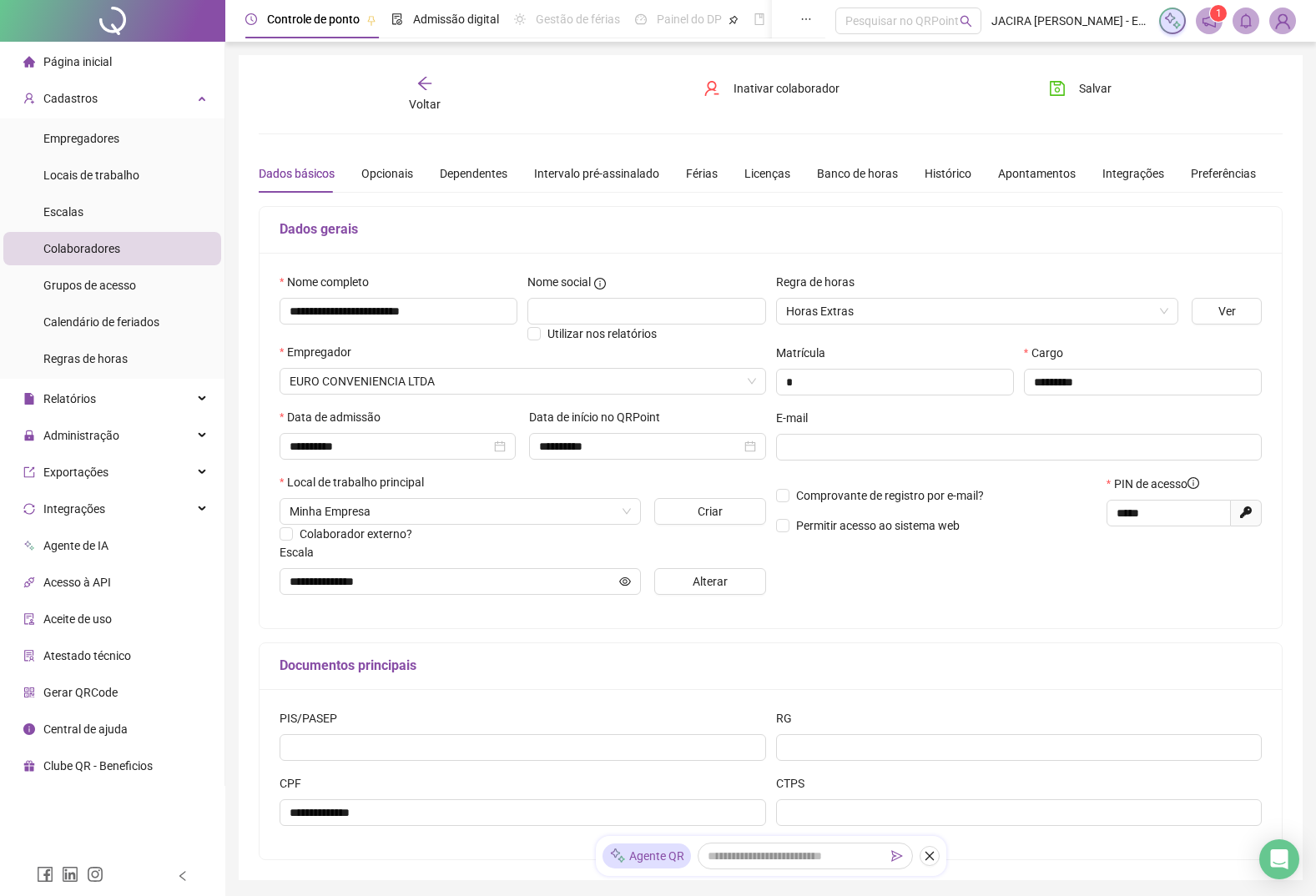
click at [425, 99] on span "Voltar" at bounding box center [425, 104] width 32 height 13
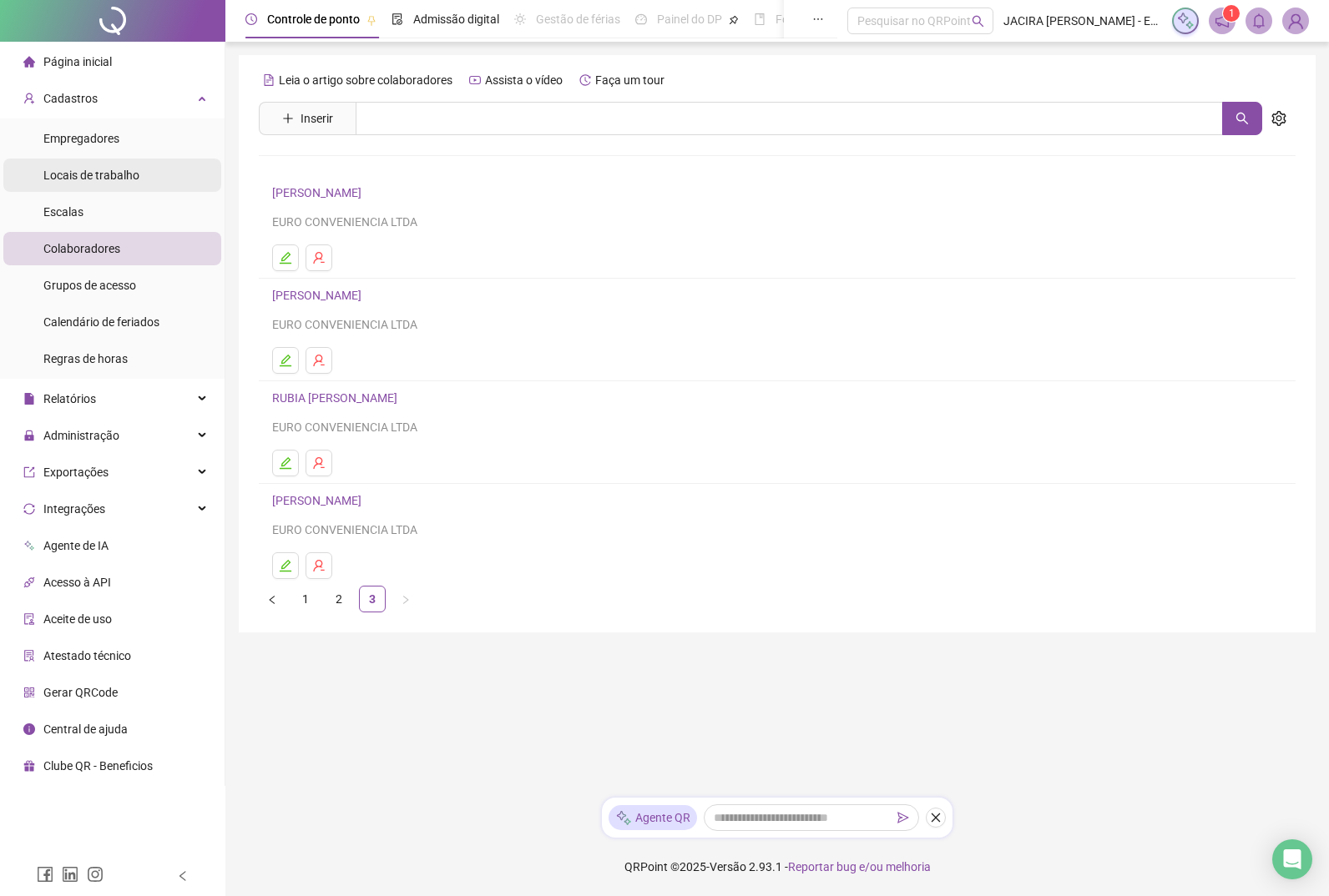
click at [104, 171] on span "Locais de trabalho" at bounding box center [91, 175] width 96 height 13
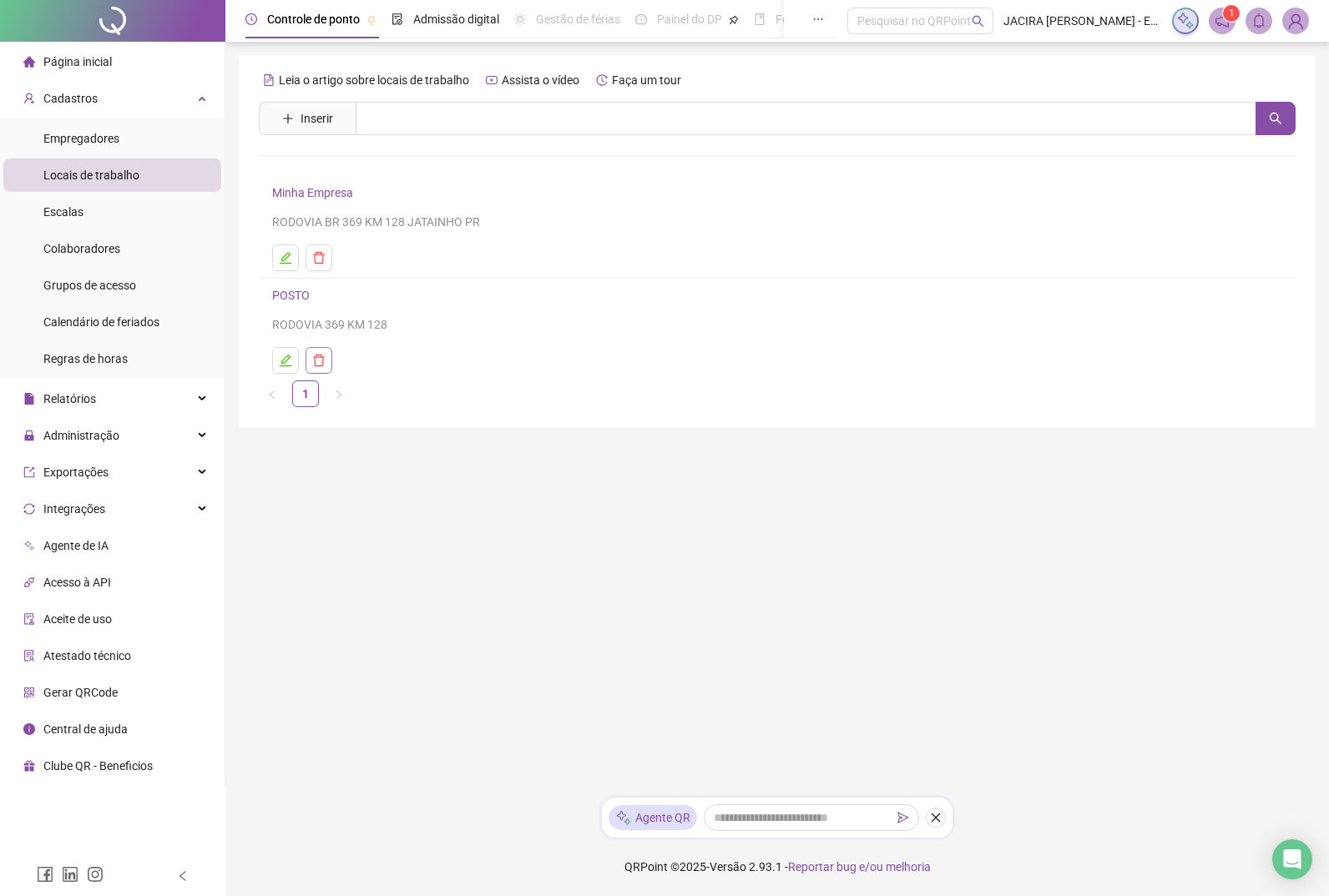
click at [321, 364] on icon "delete" at bounding box center [318, 360] width 13 height 13
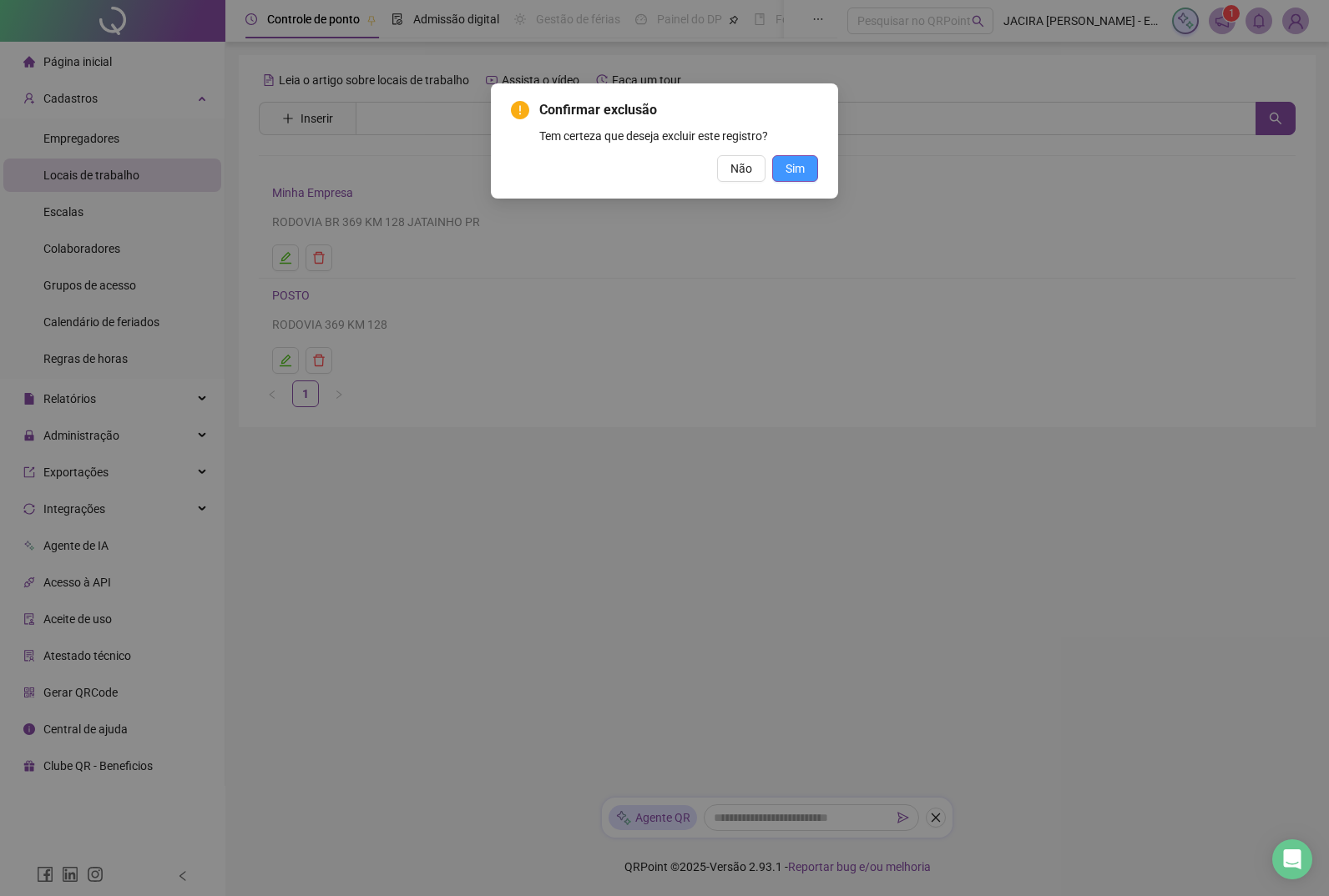
click at [686, 175] on span "Sim" at bounding box center [795, 169] width 19 height 19
click at [686, 175] on span "OK" at bounding box center [797, 169] width 16 height 19
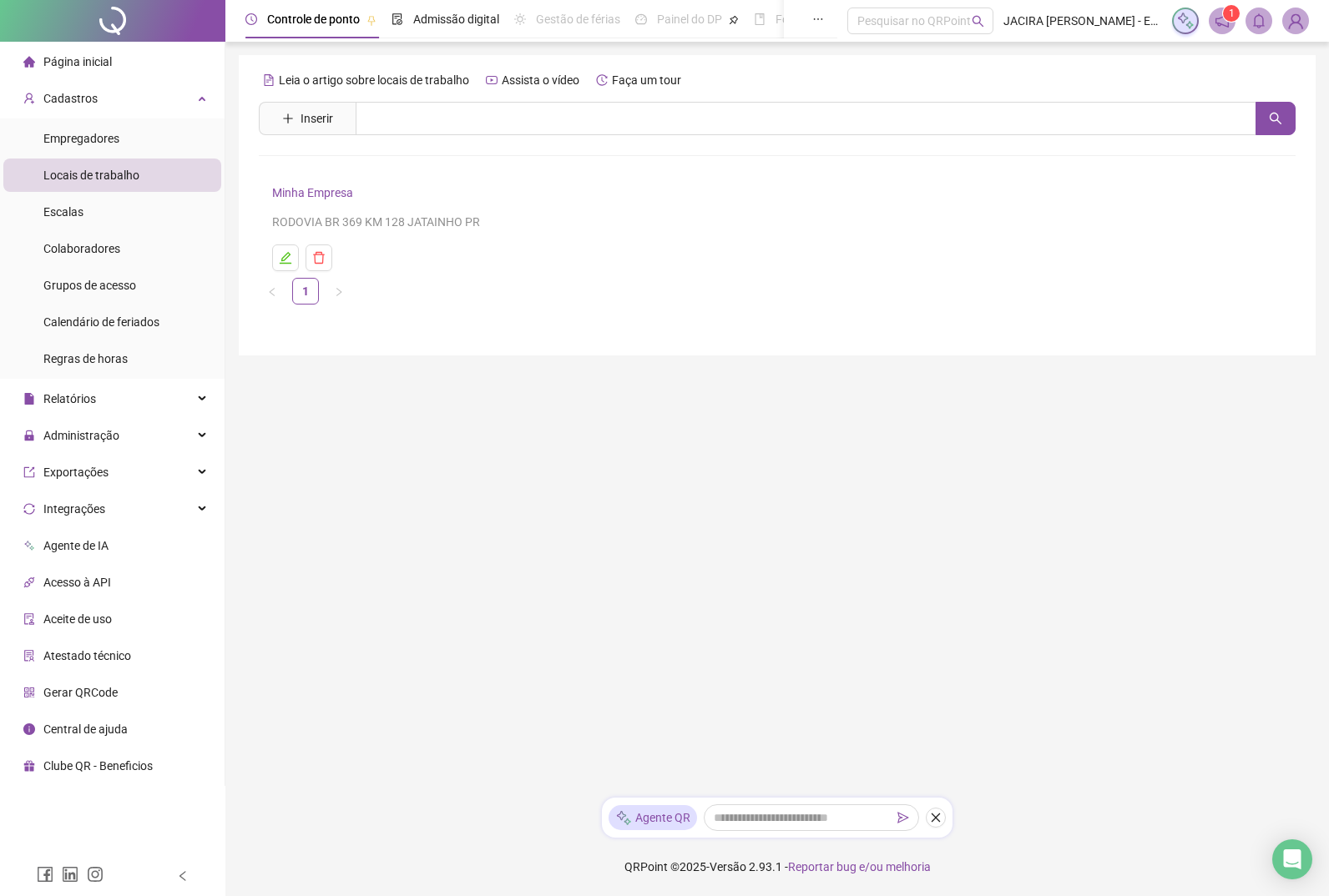
click at [496, 328] on div "Leia o artigo sobre locais de trabalho Assista o vídeo Faça um tour Inserir Nen…" at bounding box center [776, 205] width 1076 height 300
